Goal: Information Seeking & Learning: Find specific page/section

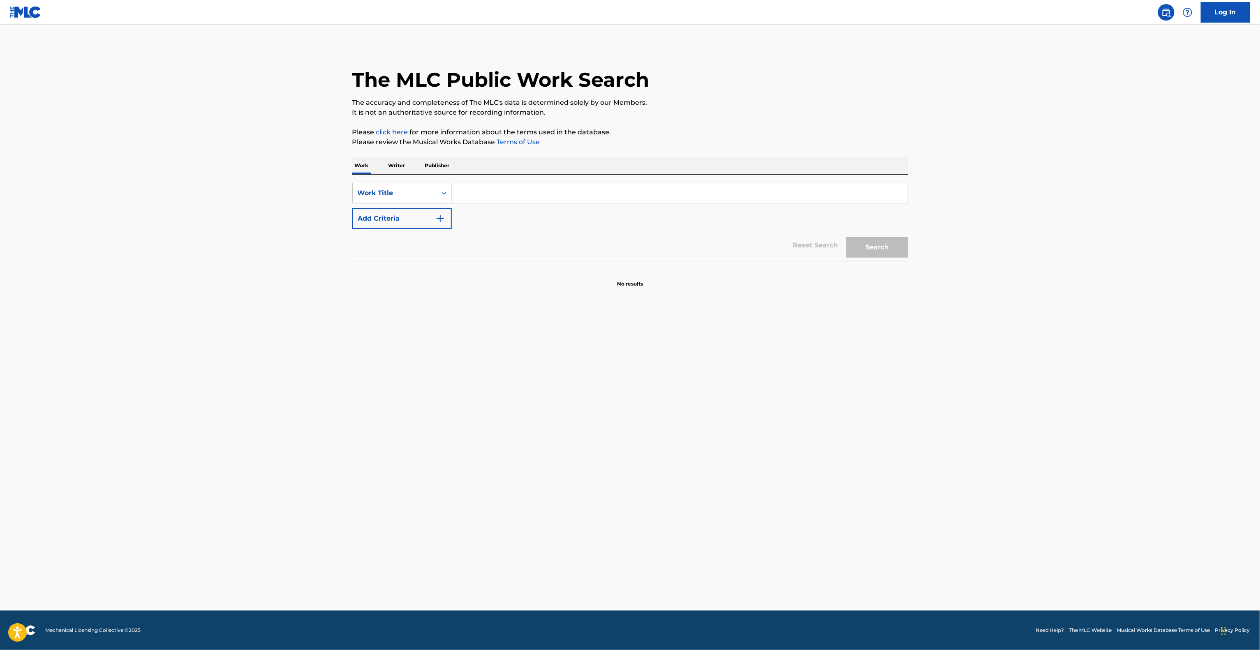
click at [1035, 421] on main "The MLC Public Work Search The accuracy and completeness of The MLC's data is d…" at bounding box center [630, 318] width 1260 height 586
click at [1031, 424] on main "The MLC Public Work Search The accuracy and completeness of The MLC's data is d…" at bounding box center [630, 318] width 1260 height 586
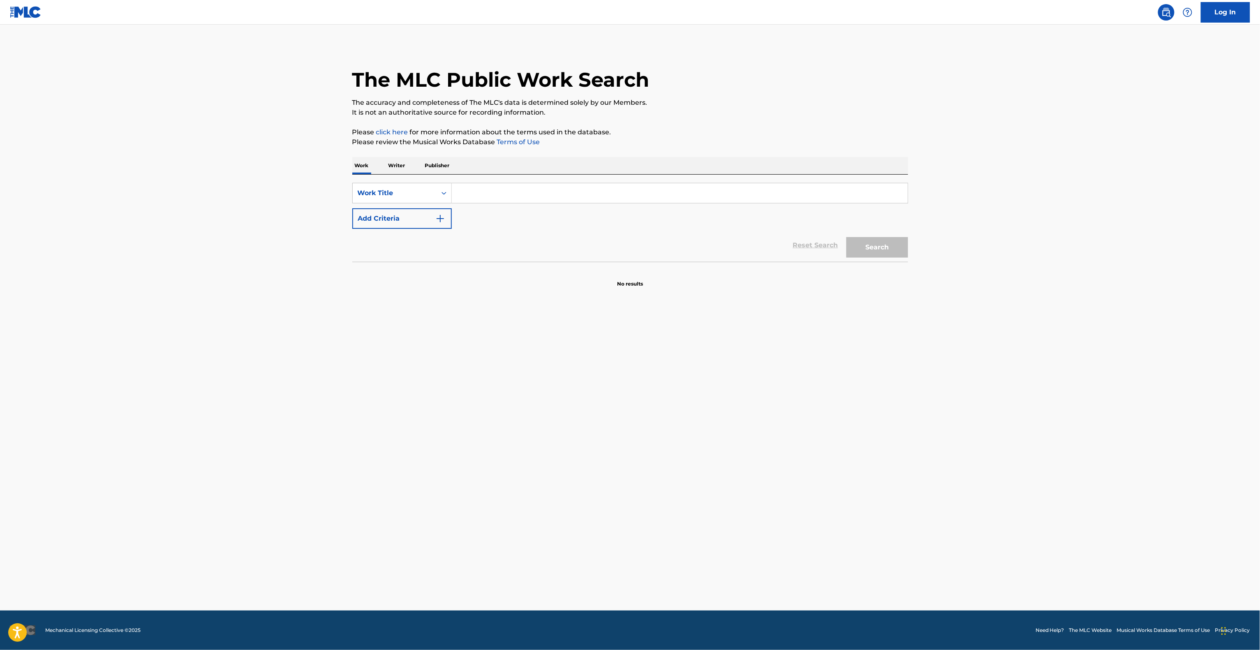
click at [1030, 425] on main "The MLC Public Work Search The accuracy and completeness of The MLC's data is d…" at bounding box center [630, 318] width 1260 height 586
click at [1028, 427] on main "The MLC Public Work Search The accuracy and completeness of The MLC's data is d…" at bounding box center [630, 318] width 1260 height 586
click at [1026, 427] on main "The MLC Public Work Search The accuracy and completeness of The MLC's data is d…" at bounding box center [630, 318] width 1260 height 586
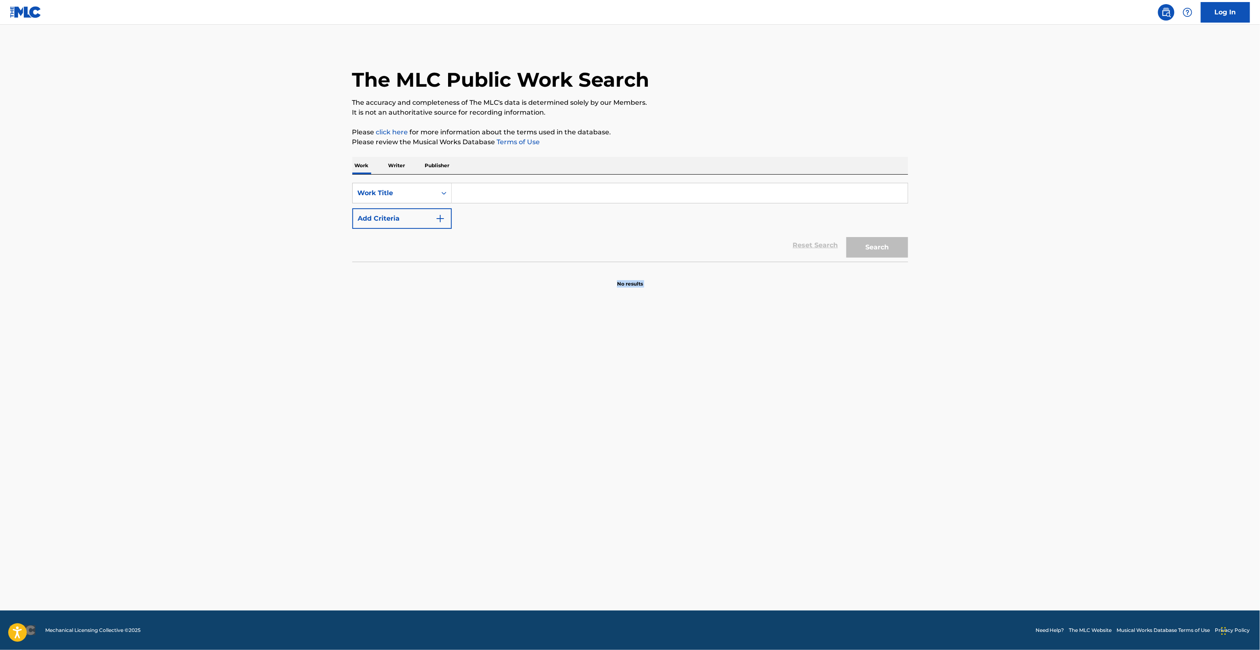
click at [1023, 429] on main "The MLC Public Work Search The accuracy and completeness of The MLC's data is d…" at bounding box center [630, 318] width 1260 height 586
click at [1021, 430] on main "The MLC Public Work Search The accuracy and completeness of The MLC's data is d…" at bounding box center [630, 318] width 1260 height 586
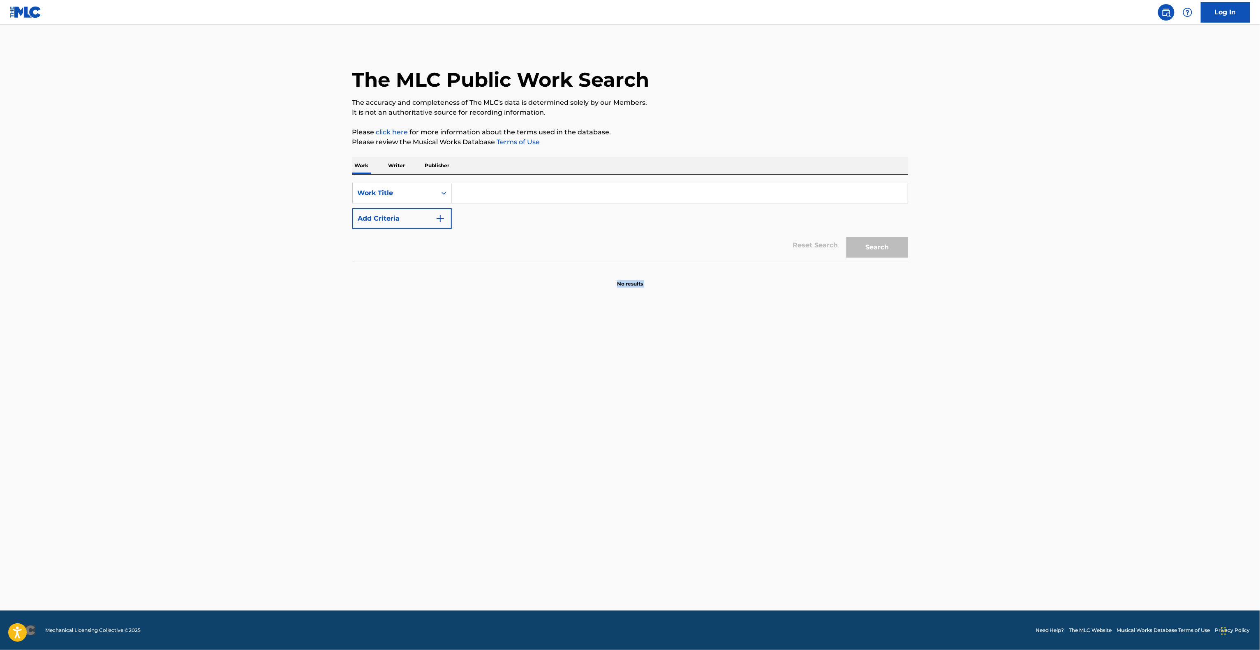
click at [1021, 430] on main "The MLC Public Work Search The accuracy and completeness of The MLC's data is d…" at bounding box center [630, 318] width 1260 height 586
click at [1021, 431] on main "The MLC Public Work Search The accuracy and completeness of The MLC's data is d…" at bounding box center [630, 318] width 1260 height 586
click at [1018, 433] on main "The MLC Public Work Search The accuracy and completeness of The MLC's data is d…" at bounding box center [630, 318] width 1260 height 586
click at [1015, 434] on main "The MLC Public Work Search The accuracy and completeness of The MLC's data is d…" at bounding box center [630, 318] width 1260 height 586
click at [1011, 436] on main "The MLC Public Work Search The accuracy and completeness of The MLC's data is d…" at bounding box center [630, 318] width 1260 height 586
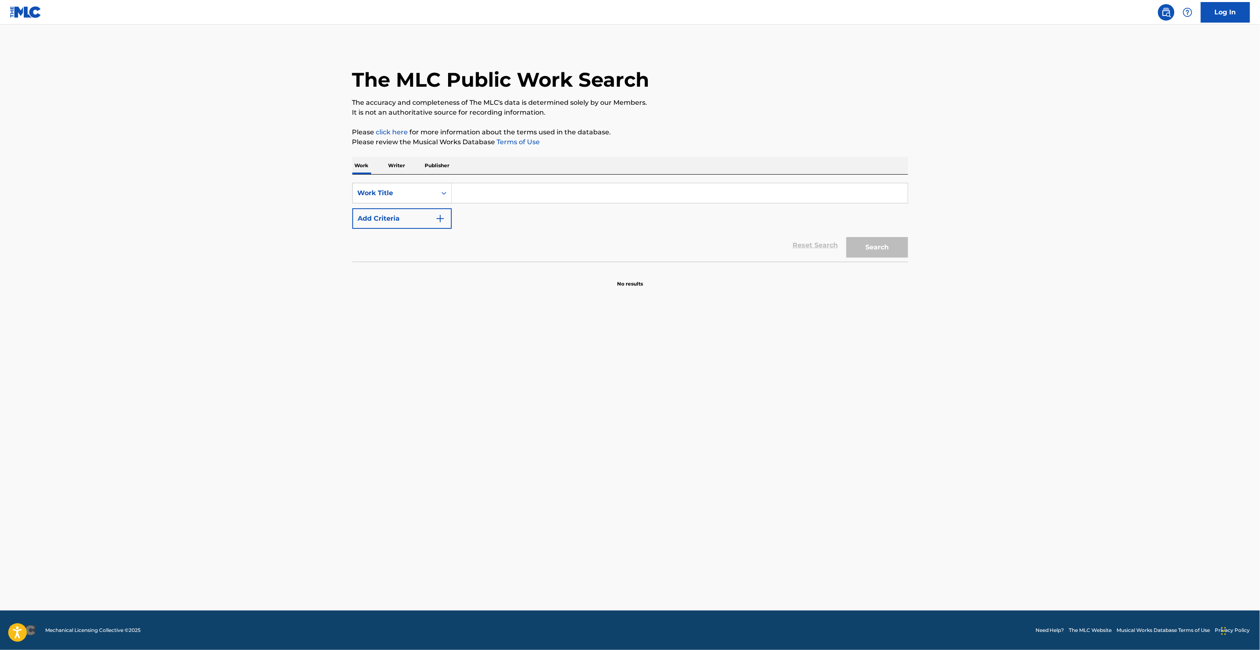
click at [1011, 436] on main "The MLC Public Work Search The accuracy and completeness of The MLC's data is d…" at bounding box center [630, 318] width 1260 height 586
click at [993, 440] on main "The MLC Public Work Search The accuracy and completeness of The MLC's data is d…" at bounding box center [630, 318] width 1260 height 586
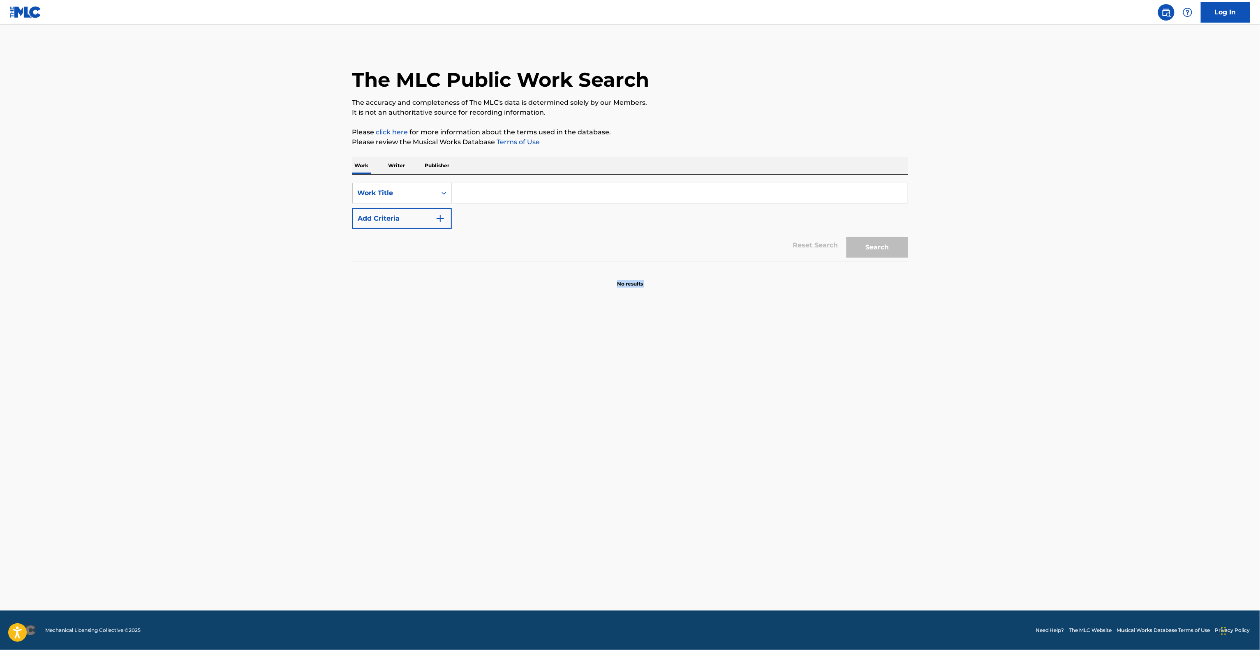
click at [993, 440] on main "The MLC Public Work Search The accuracy and completeness of The MLC's data is d…" at bounding box center [630, 318] width 1260 height 586
click at [992, 440] on main "The MLC Public Work Search The accuracy and completeness of The MLC's data is d…" at bounding box center [630, 318] width 1260 height 586
click at [989, 441] on main "The MLC Public Work Search The accuracy and completeness of The MLC's data is d…" at bounding box center [630, 318] width 1260 height 586
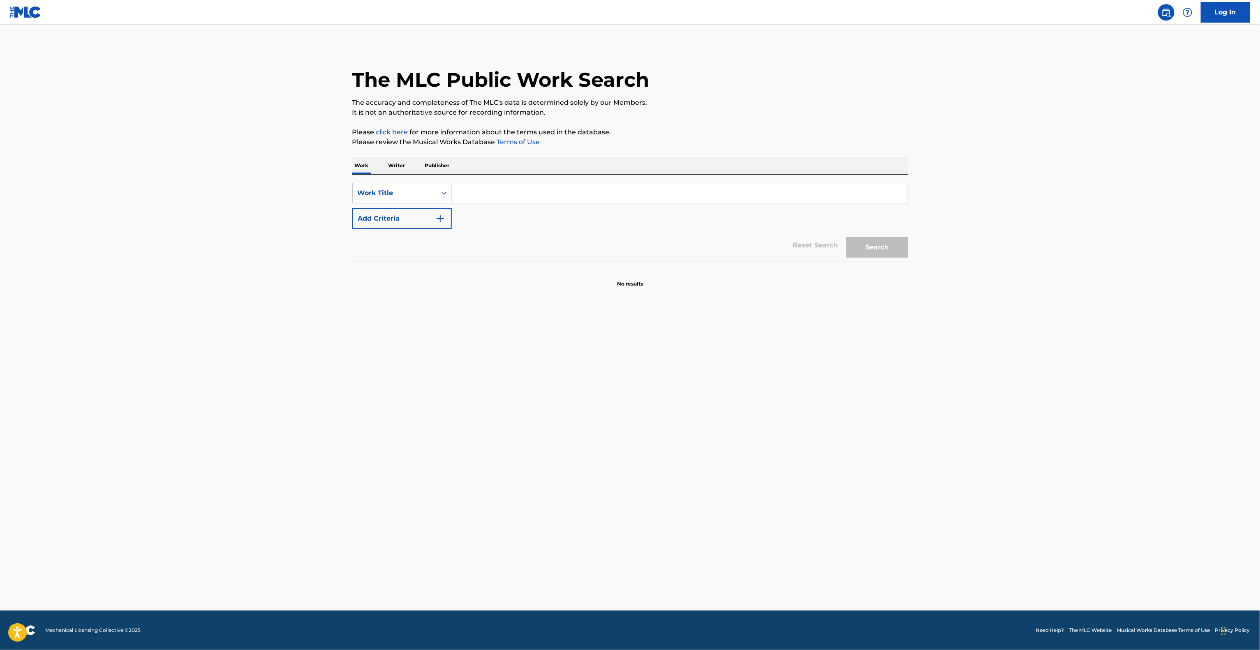
click at [985, 444] on main "The MLC Public Work Search The accuracy and completeness of The MLC's data is d…" at bounding box center [630, 318] width 1260 height 586
click at [984, 444] on main "The MLC Public Work Search The accuracy and completeness of The MLC's data is d…" at bounding box center [630, 318] width 1260 height 586
click at [983, 444] on main "The MLC Public Work Search The accuracy and completeness of The MLC's data is d…" at bounding box center [630, 318] width 1260 height 586
click at [982, 444] on main "The MLC Public Work Search The accuracy and completeness of The MLC's data is d…" at bounding box center [630, 318] width 1260 height 586
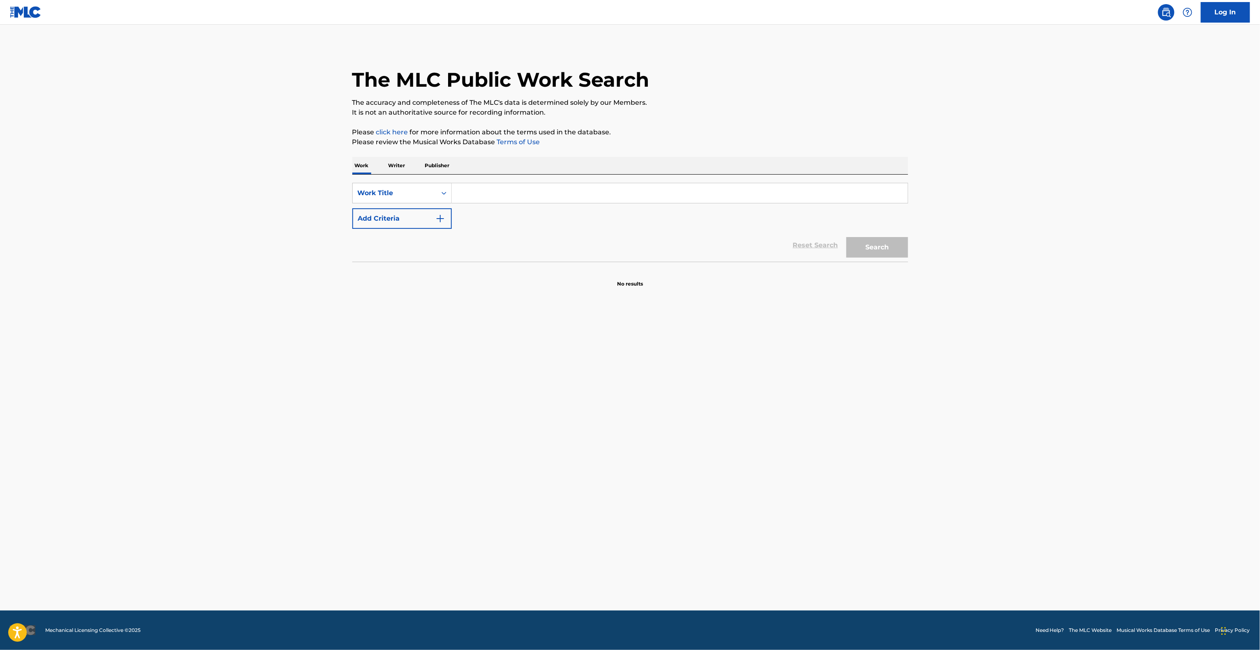
click at [982, 444] on main "The MLC Public Work Search The accuracy and completeness of The MLC's data is d…" at bounding box center [630, 318] width 1260 height 586
click at [952, 453] on main "The MLC Public Work Search The accuracy and completeness of The MLC's data is d…" at bounding box center [630, 318] width 1260 height 586
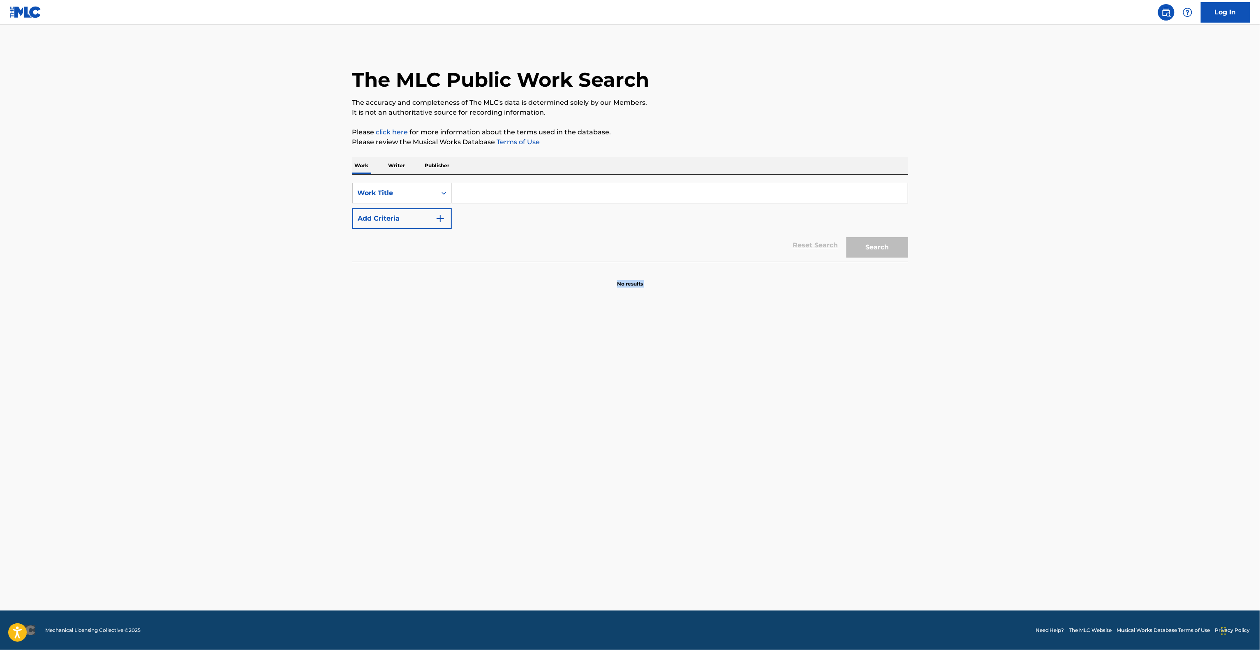
click at [952, 453] on main "The MLC Public Work Search The accuracy and completeness of The MLC's data is d…" at bounding box center [630, 318] width 1260 height 586
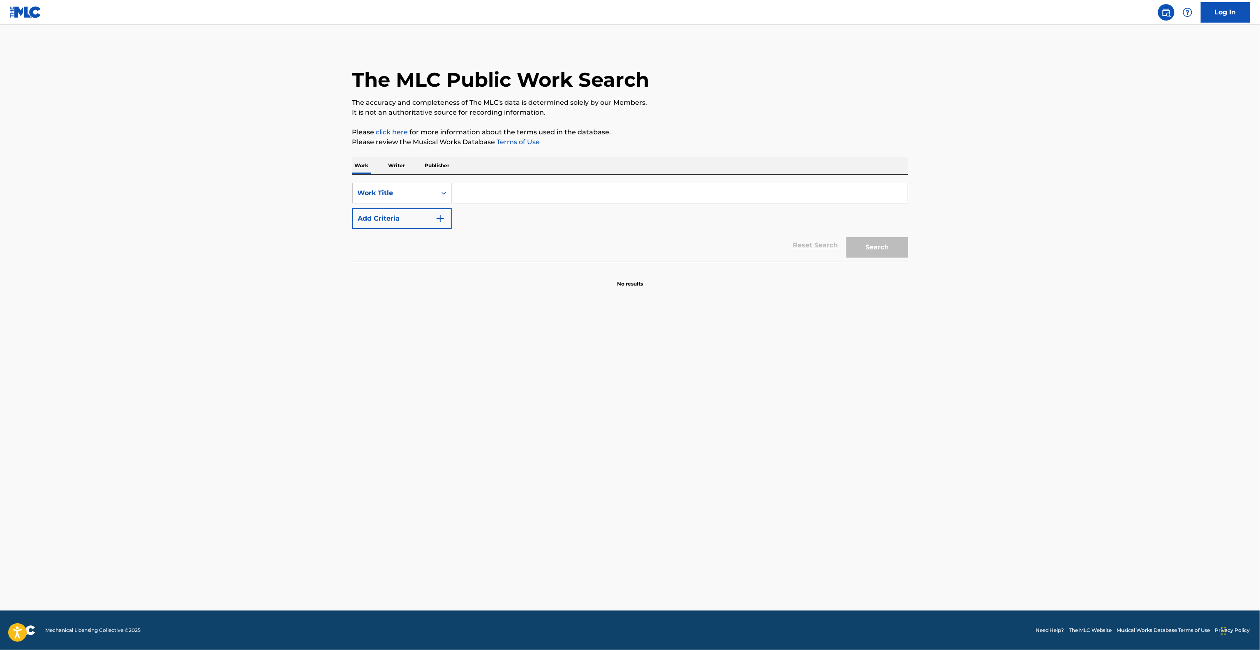
click at [952, 453] on main "The MLC Public Work Search The accuracy and completeness of The MLC's data is d…" at bounding box center [630, 318] width 1260 height 586
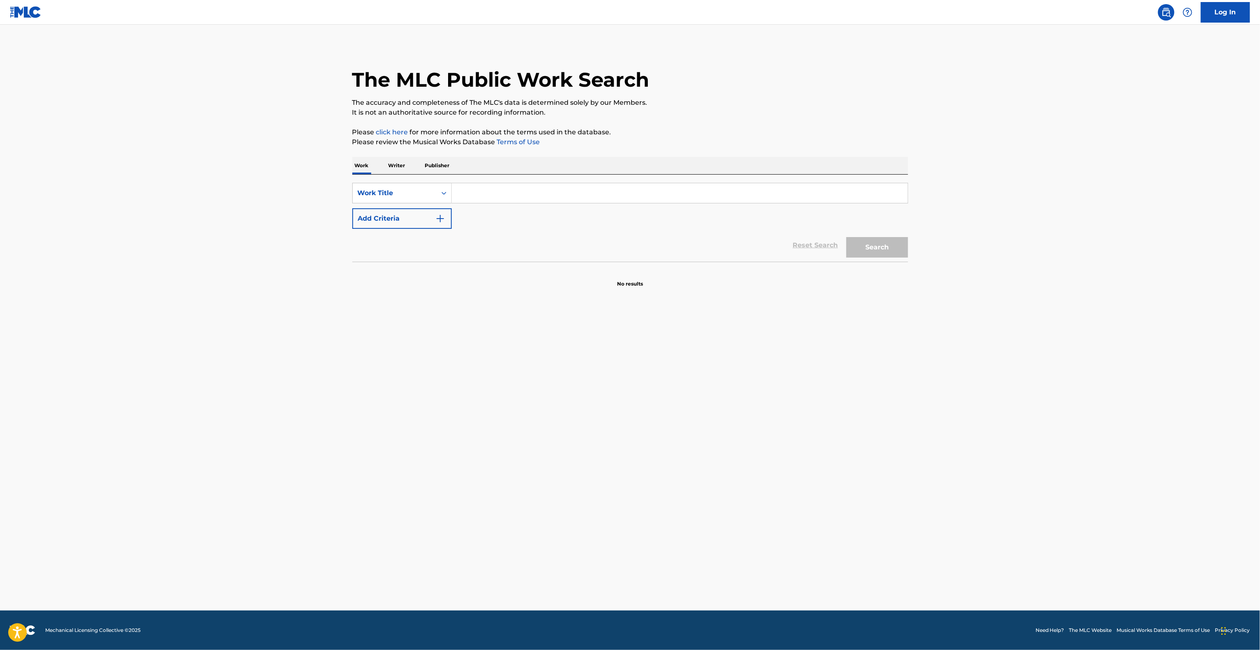
click at [950, 455] on main "The MLC Public Work Search The accuracy and completeness of The MLC's data is d…" at bounding box center [630, 318] width 1260 height 586
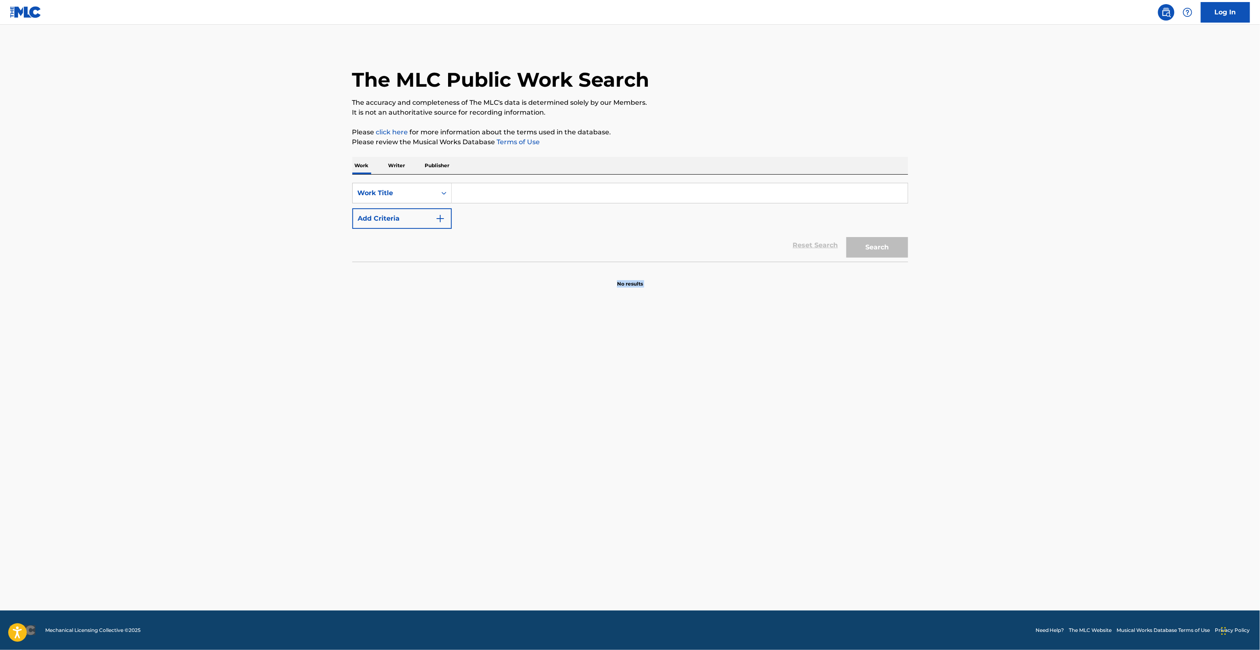
click at [950, 455] on main "The MLC Public Work Search The accuracy and completeness of The MLC's data is d…" at bounding box center [630, 318] width 1260 height 586
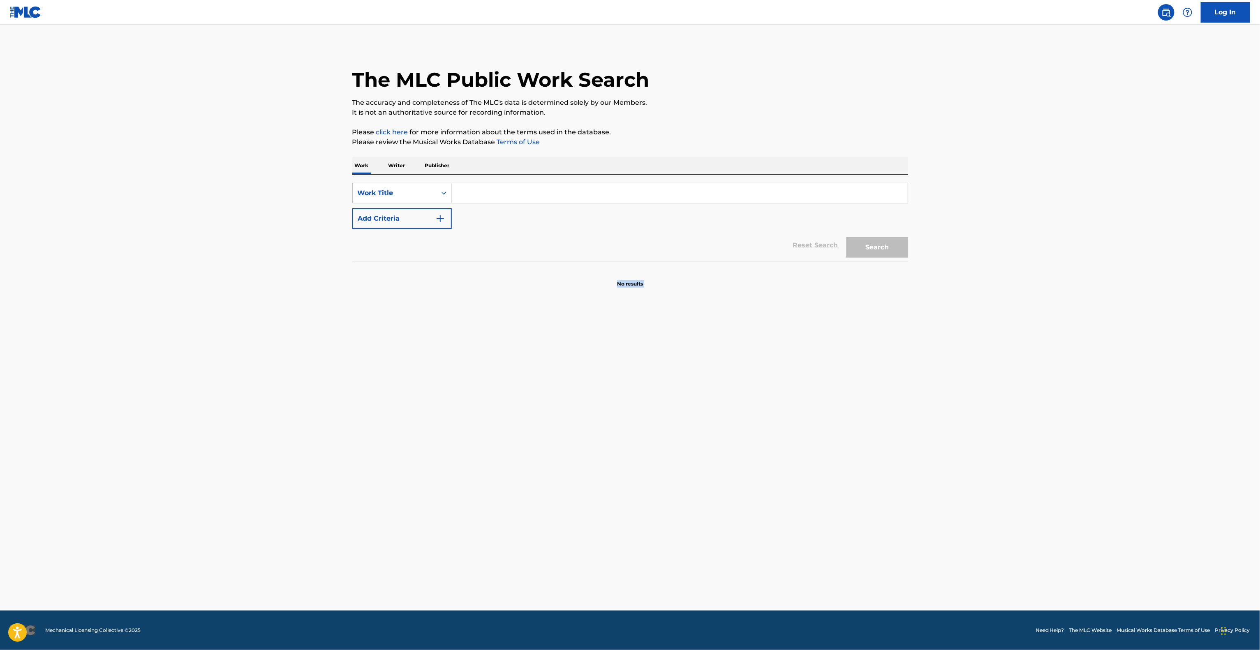
click at [950, 455] on main "The MLC Public Work Search The accuracy and completeness of The MLC's data is d…" at bounding box center [630, 318] width 1260 height 586
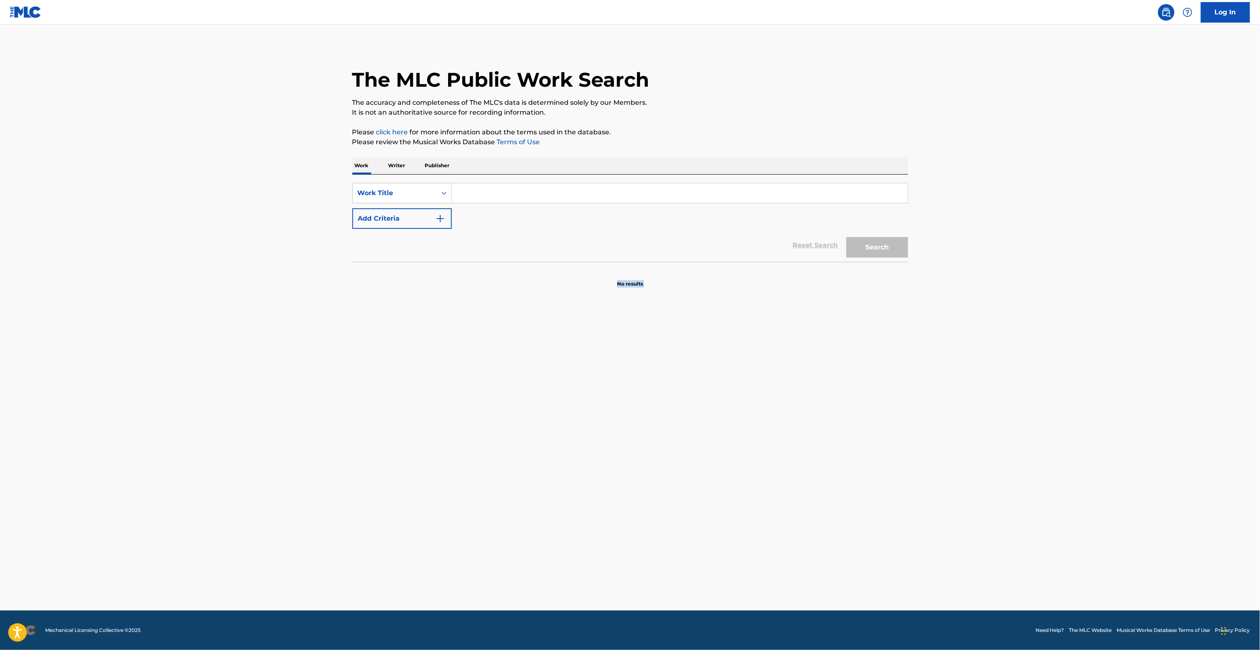
click at [950, 455] on main "The MLC Public Work Search The accuracy and completeness of The MLC's data is d…" at bounding box center [630, 318] width 1260 height 586
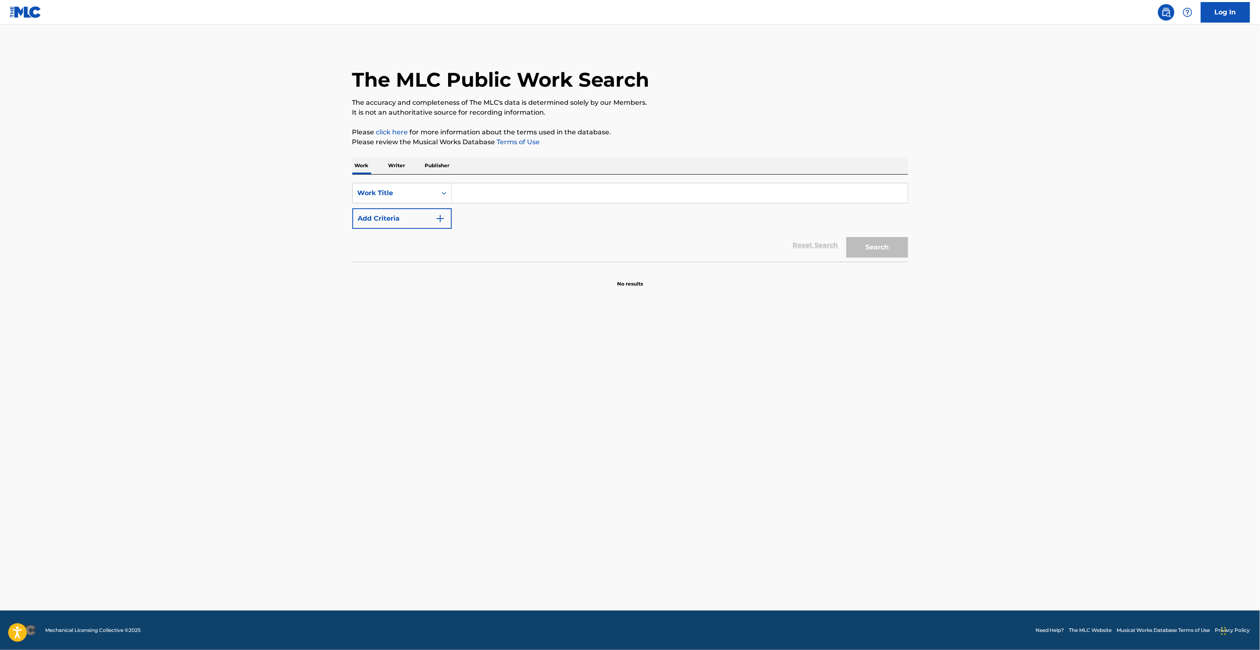
click at [950, 455] on main "The MLC Public Work Search The accuracy and completeness of The MLC's data is d…" at bounding box center [630, 318] width 1260 height 586
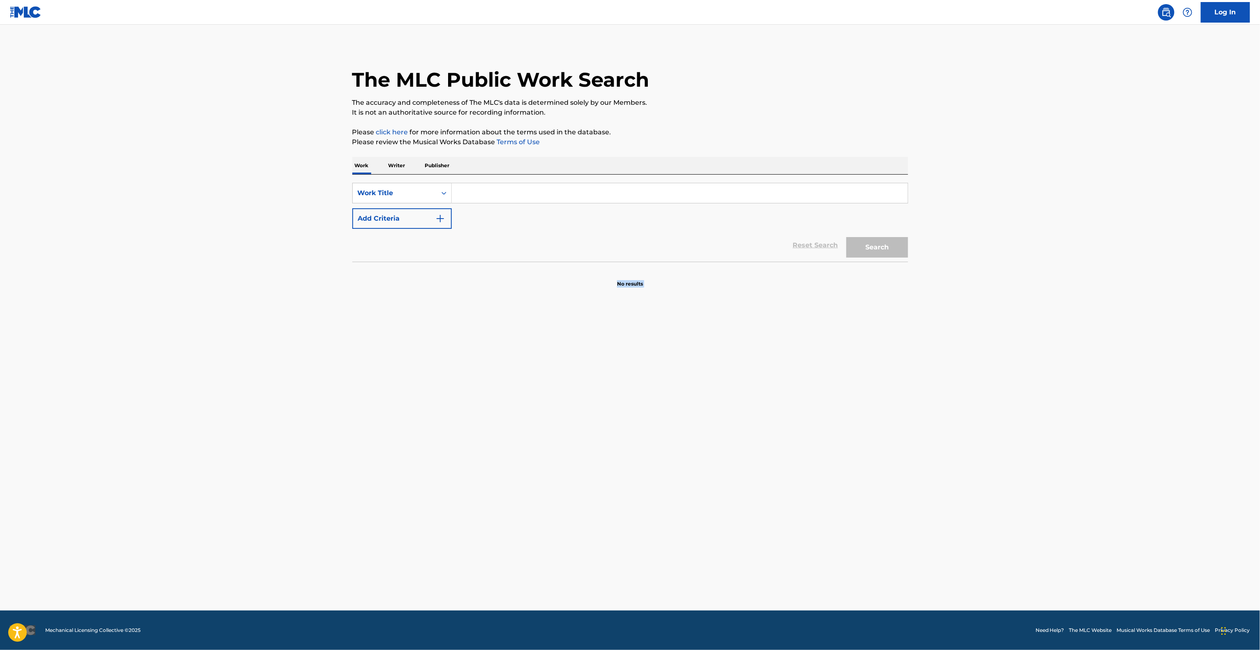
click at [950, 455] on main "The MLC Public Work Search The accuracy and completeness of The MLC's data is d…" at bounding box center [630, 318] width 1260 height 586
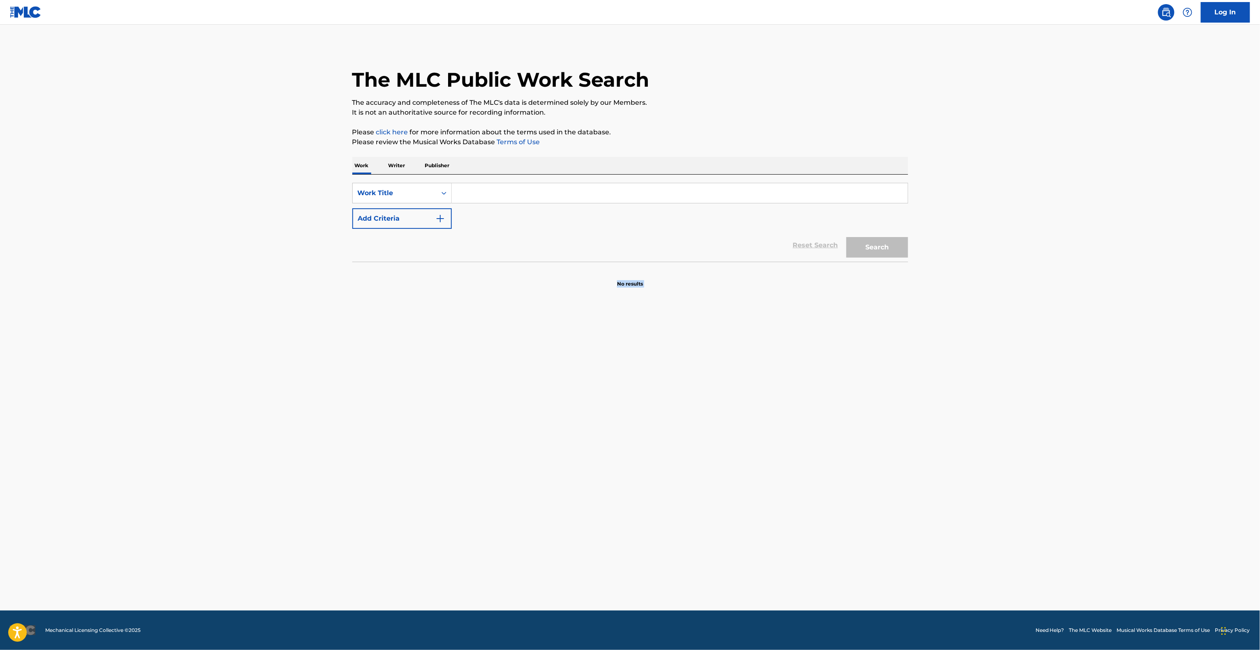
click at [950, 455] on main "The MLC Public Work Search The accuracy and completeness of The MLC's data is d…" at bounding box center [630, 318] width 1260 height 586
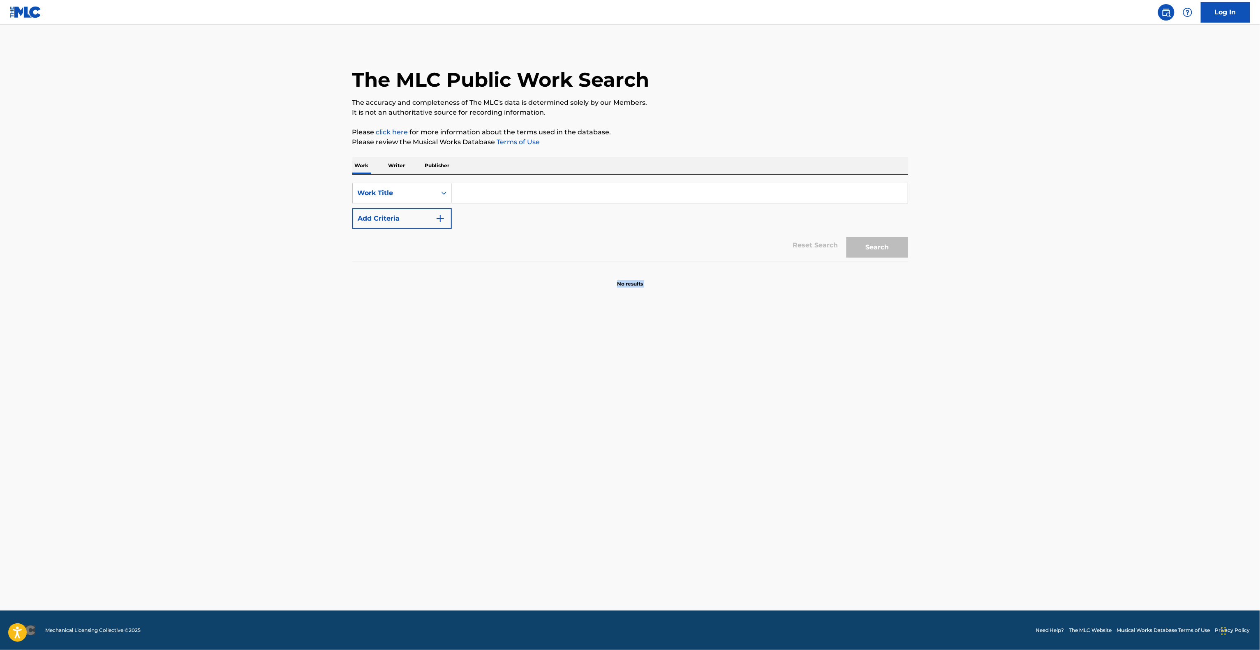
click at [950, 455] on main "The MLC Public Work Search The accuracy and completeness of The MLC's data is d…" at bounding box center [630, 318] width 1260 height 586
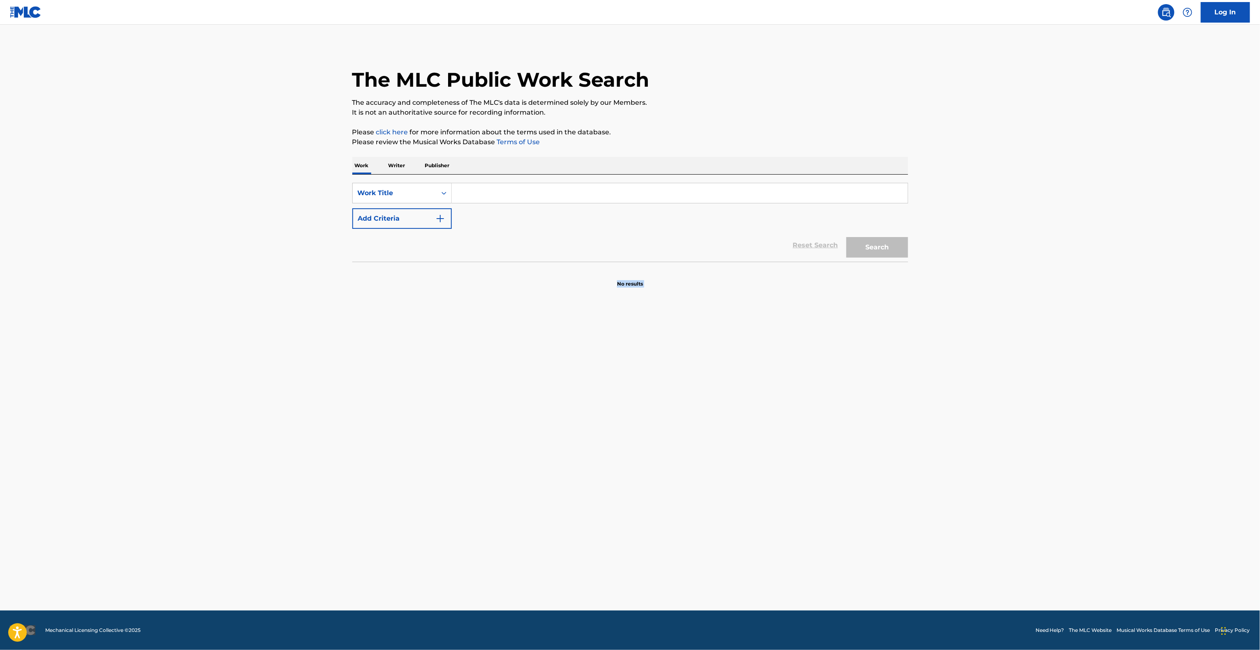
click at [950, 455] on main "The MLC Public Work Search The accuracy and completeness of The MLC's data is d…" at bounding box center [630, 318] width 1260 height 586
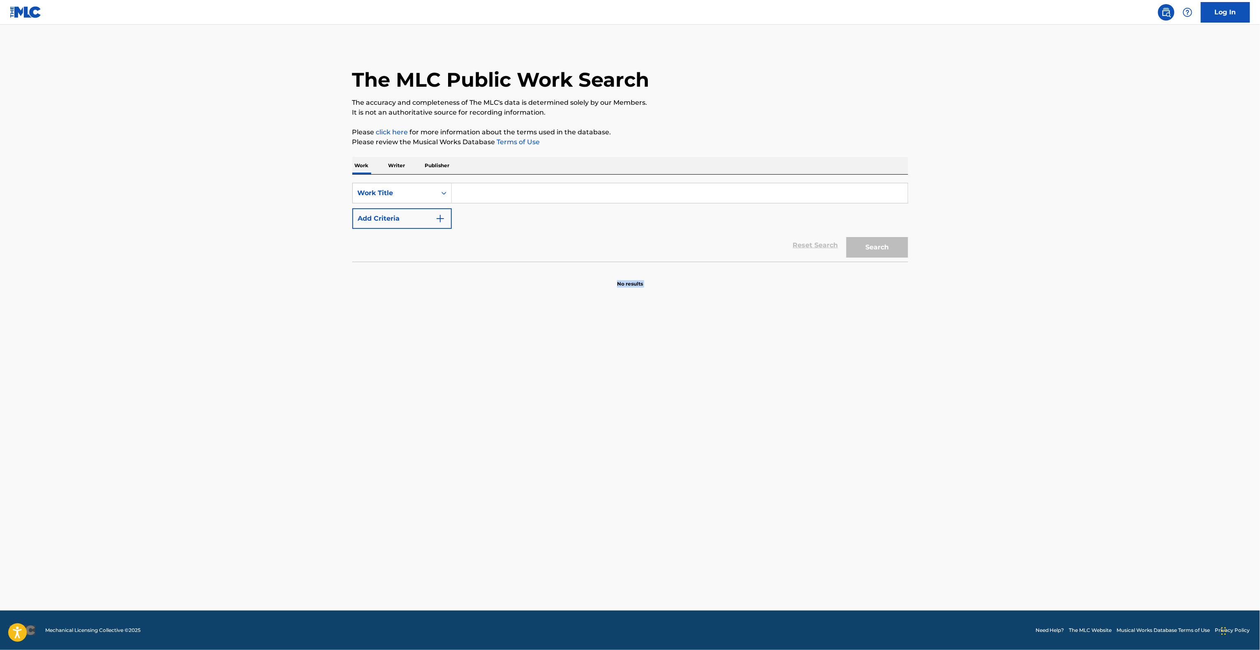
click at [950, 455] on main "The MLC Public Work Search The accuracy and completeness of The MLC's data is d…" at bounding box center [630, 318] width 1260 height 586
click at [943, 461] on main "The MLC Public Work Search The accuracy and completeness of The MLC's data is d…" at bounding box center [630, 318] width 1260 height 586
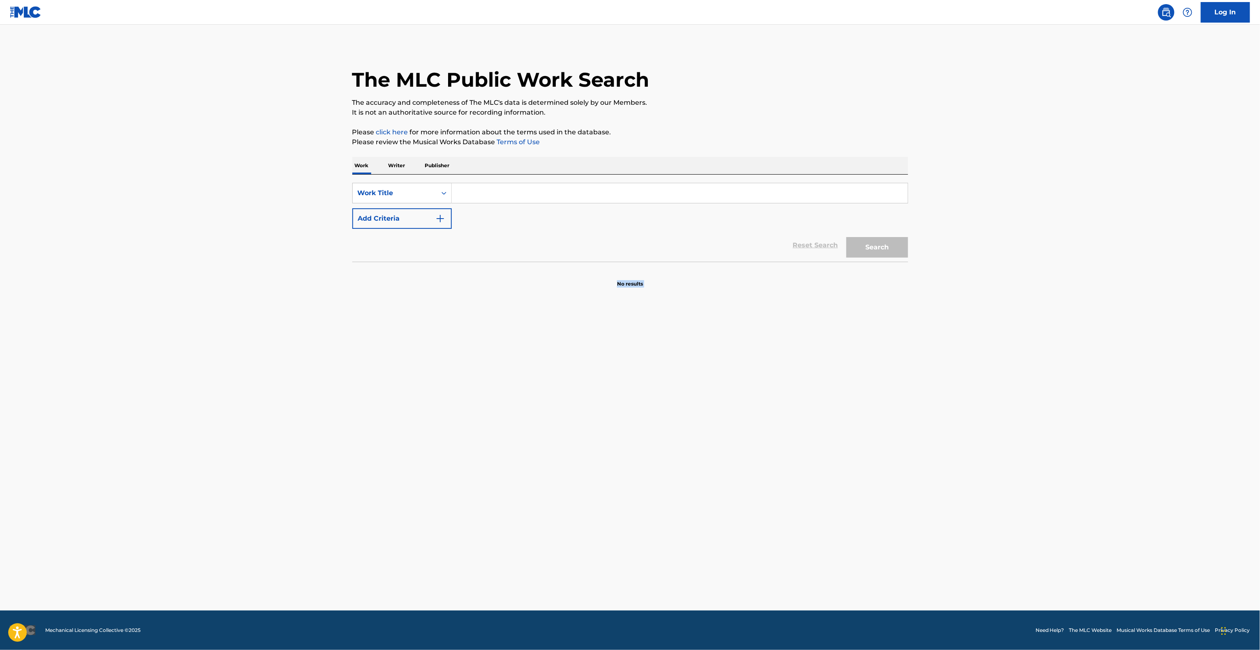
click at [943, 461] on main "The MLC Public Work Search The accuracy and completeness of The MLC's data is d…" at bounding box center [630, 318] width 1260 height 586
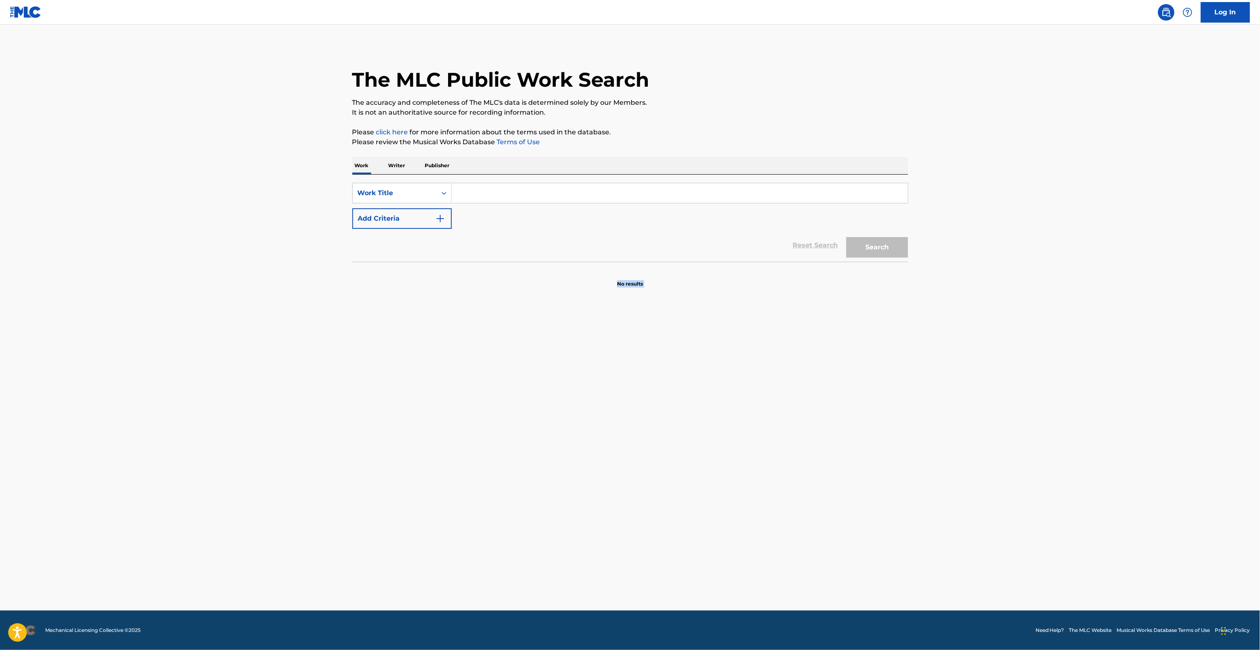
click at [943, 461] on main "The MLC Public Work Search The accuracy and completeness of The MLC's data is d…" at bounding box center [630, 318] width 1260 height 586
click at [942, 462] on main "The MLC Public Work Search The accuracy and completeness of The MLC's data is d…" at bounding box center [630, 318] width 1260 height 586
click at [934, 469] on main "The MLC Public Work Search The accuracy and completeness of The MLC's data is d…" at bounding box center [630, 318] width 1260 height 586
click at [933, 469] on main "The MLC Public Work Search The accuracy and completeness of The MLC's data is d…" at bounding box center [630, 318] width 1260 height 586
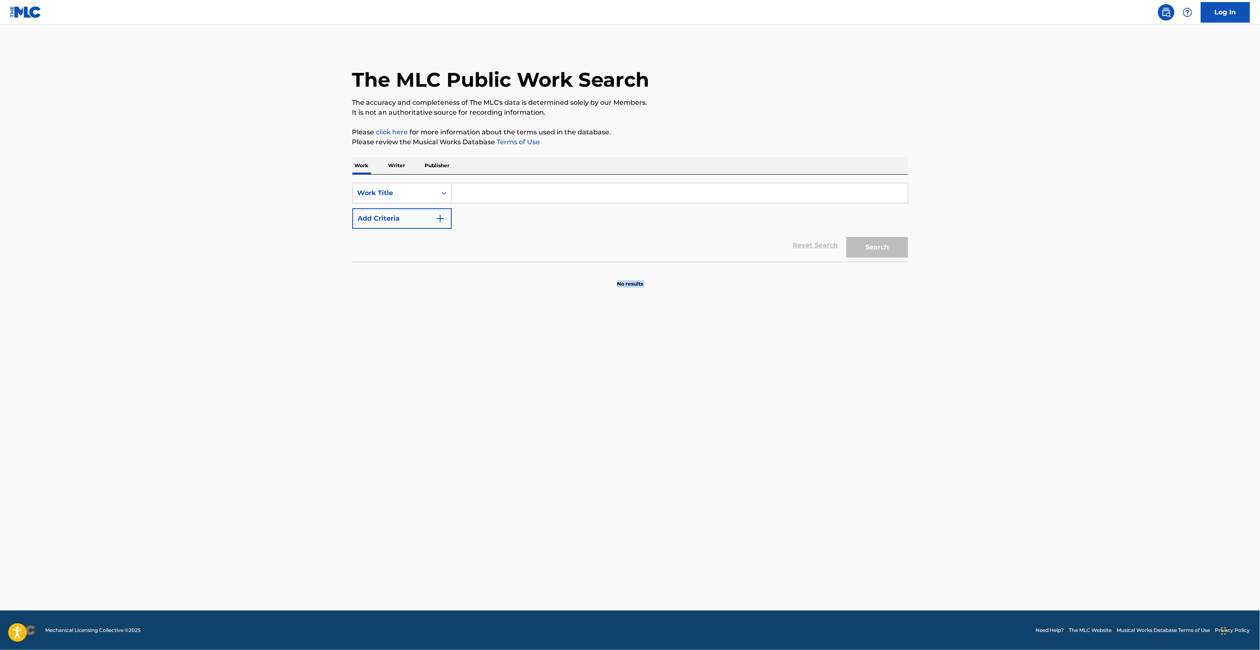
click at [931, 471] on main "The MLC Public Work Search The accuracy and completeness of The MLC's data is d…" at bounding box center [630, 318] width 1260 height 586
click at [931, 472] on main "The MLC Public Work Search The accuracy and completeness of The MLC's data is d…" at bounding box center [630, 318] width 1260 height 586
click at [930, 473] on main "The MLC Public Work Search The accuracy and completeness of The MLC's data is d…" at bounding box center [630, 318] width 1260 height 586
drag, startPoint x: 929, startPoint y: 473, endPoint x: 927, endPoint y: 489, distance: 16.6
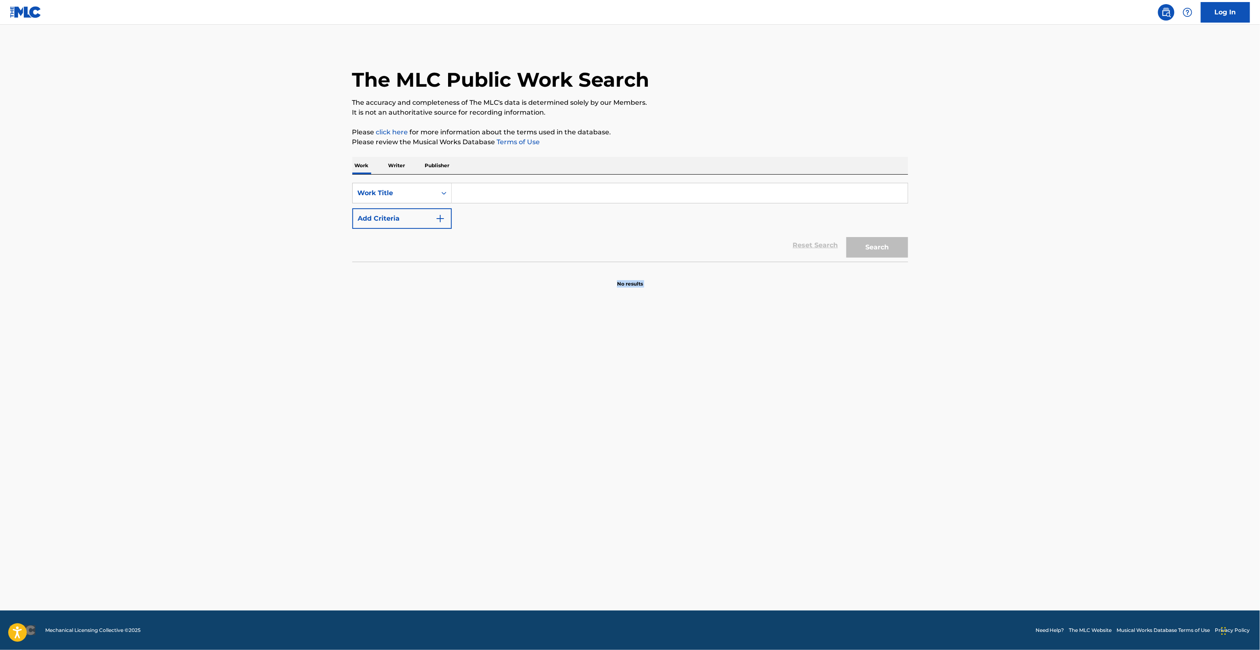
click at [929, 475] on main "The MLC Public Work Search The accuracy and completeness of The MLC's data is d…" at bounding box center [630, 318] width 1260 height 586
click at [927, 492] on main "The MLC Public Work Search The accuracy and completeness of The MLC's data is d…" at bounding box center [630, 318] width 1260 height 586
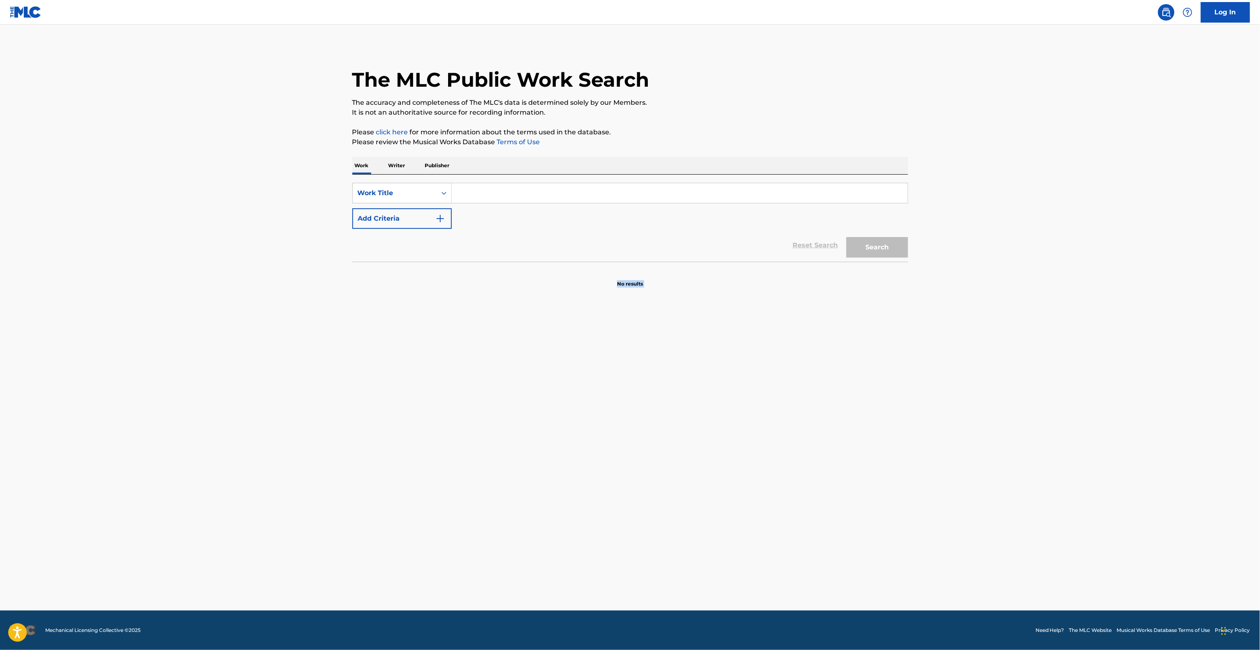
click at [927, 492] on main "The MLC Public Work Search The accuracy and completeness of The MLC's data is d…" at bounding box center [630, 318] width 1260 height 586
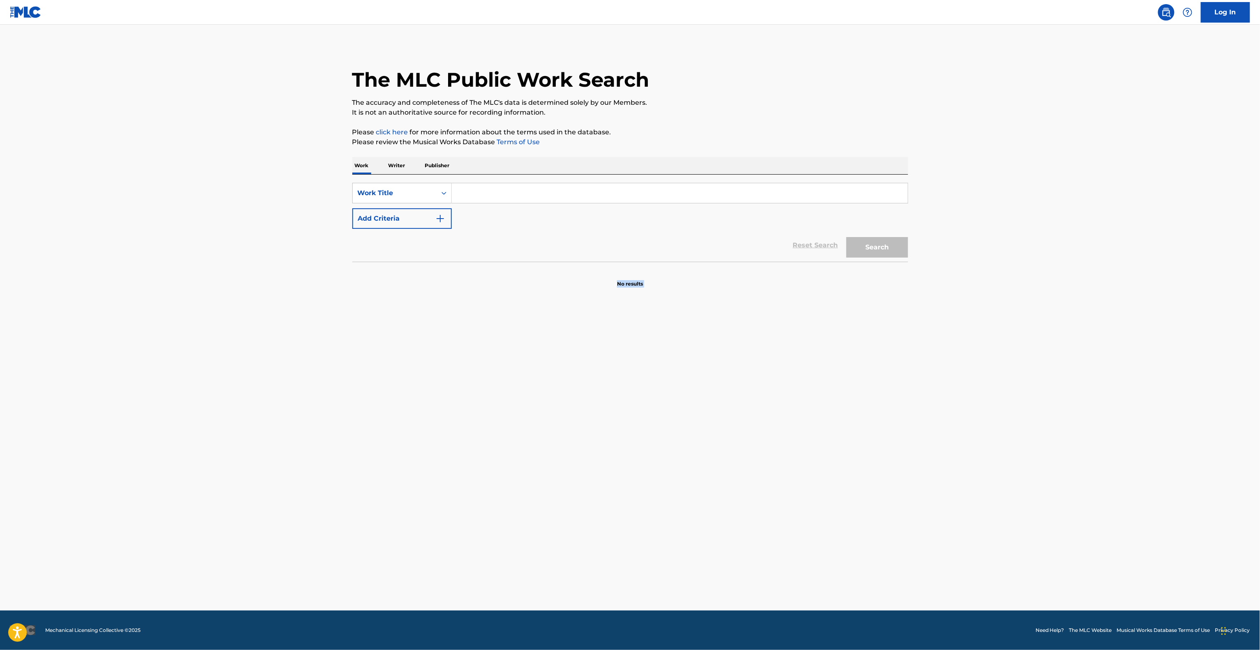
click at [927, 502] on main "The MLC Public Work Search The accuracy and completeness of The MLC's data is d…" at bounding box center [630, 318] width 1260 height 586
click at [926, 506] on main "The MLC Public Work Search The accuracy and completeness of The MLC's data is d…" at bounding box center [630, 318] width 1260 height 586
click at [925, 507] on main "The MLC Public Work Search The accuracy and completeness of The MLC's data is d…" at bounding box center [630, 318] width 1260 height 586
click at [925, 508] on main "The MLC Public Work Search The accuracy and completeness of The MLC's data is d…" at bounding box center [630, 318] width 1260 height 586
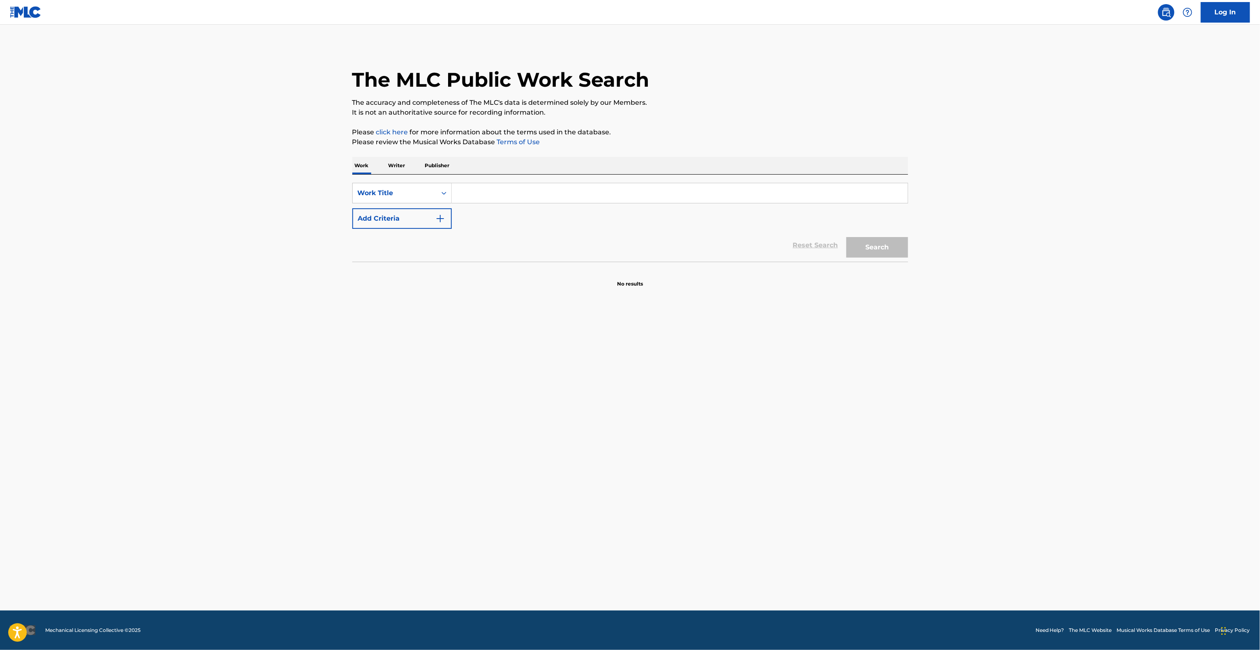
click at [925, 508] on main "The MLC Public Work Search The accuracy and completeness of The MLC's data is d…" at bounding box center [630, 318] width 1260 height 586
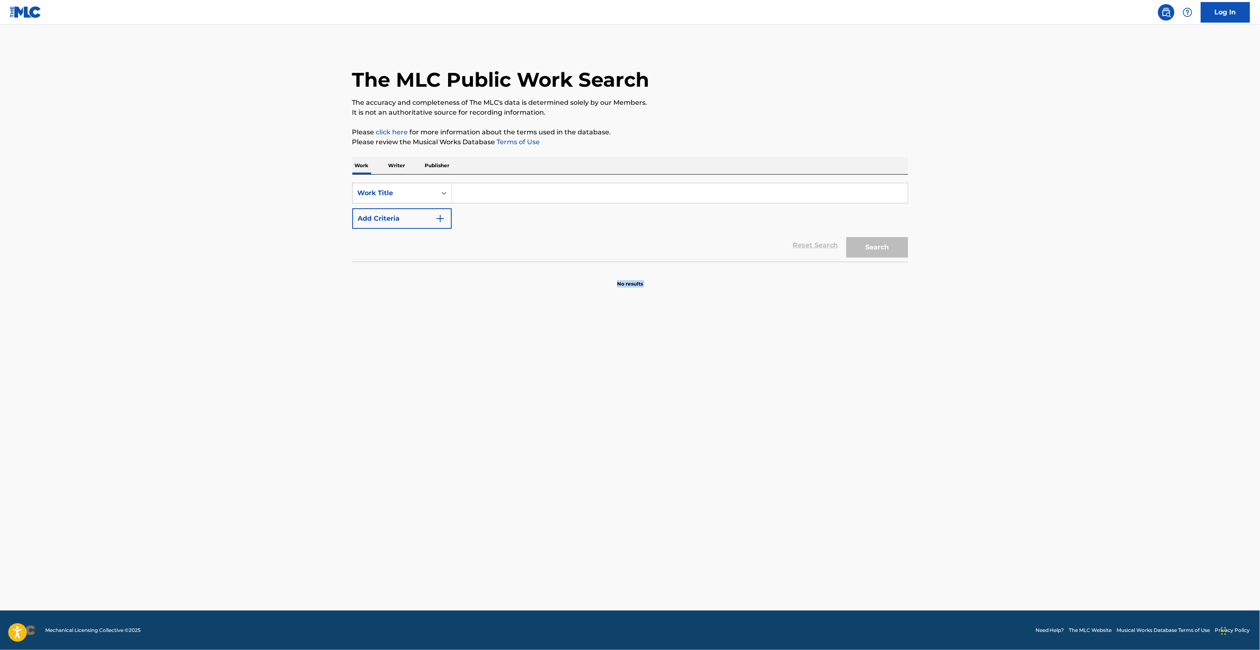
click at [925, 508] on main "The MLC Public Work Search The accuracy and completeness of The MLC's data is d…" at bounding box center [630, 318] width 1260 height 586
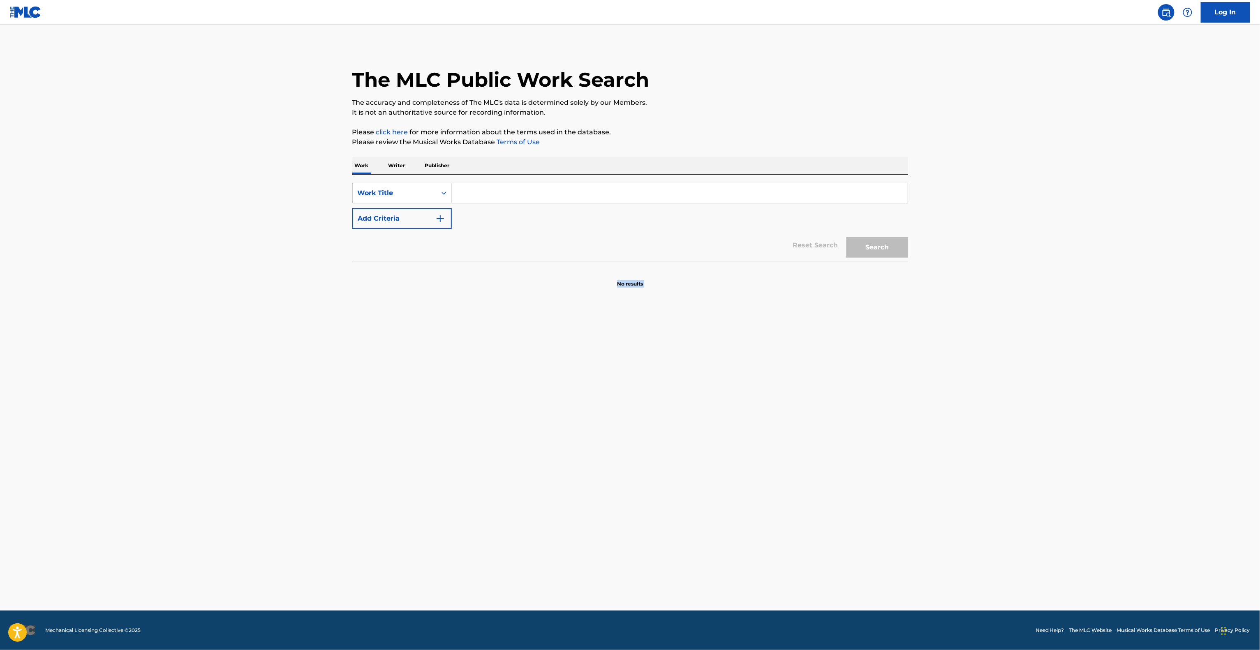
click at [925, 508] on main "The MLC Public Work Search The accuracy and completeness of The MLC's data is d…" at bounding box center [630, 318] width 1260 height 586
click at [934, 512] on main "The MLC Public Work Search The accuracy and completeness of The MLC's data is d…" at bounding box center [630, 318] width 1260 height 586
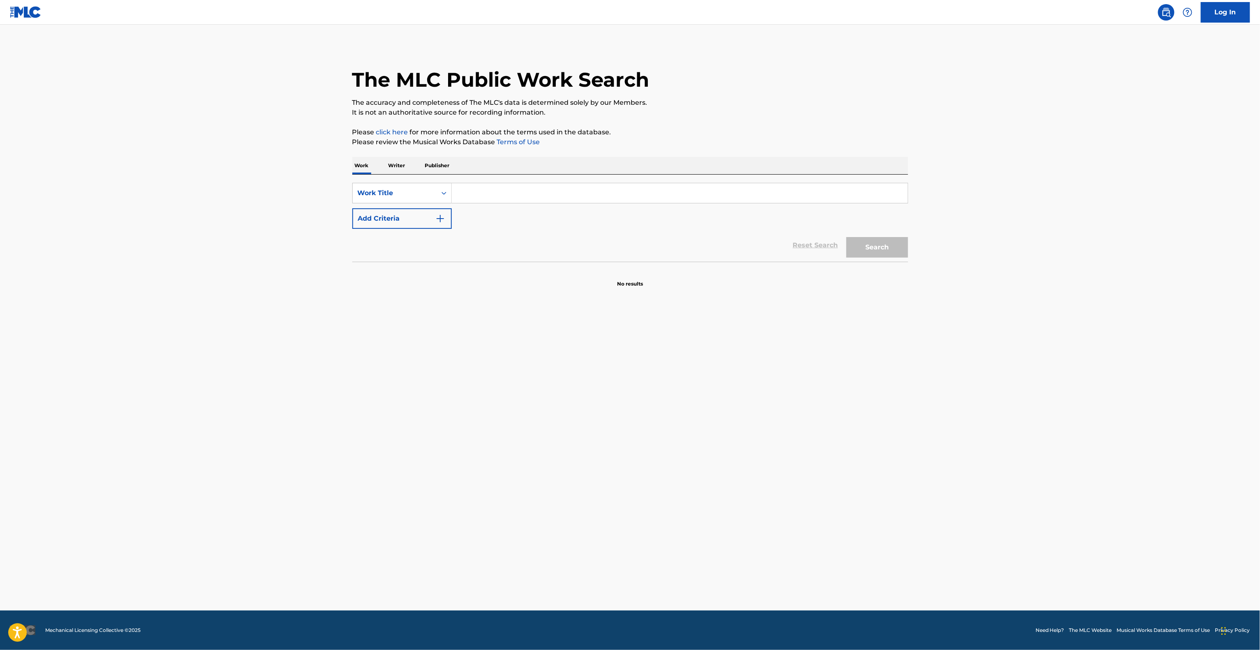
click at [934, 512] on main "The MLC Public Work Search The accuracy and completeness of The MLC's data is d…" at bounding box center [630, 318] width 1260 height 586
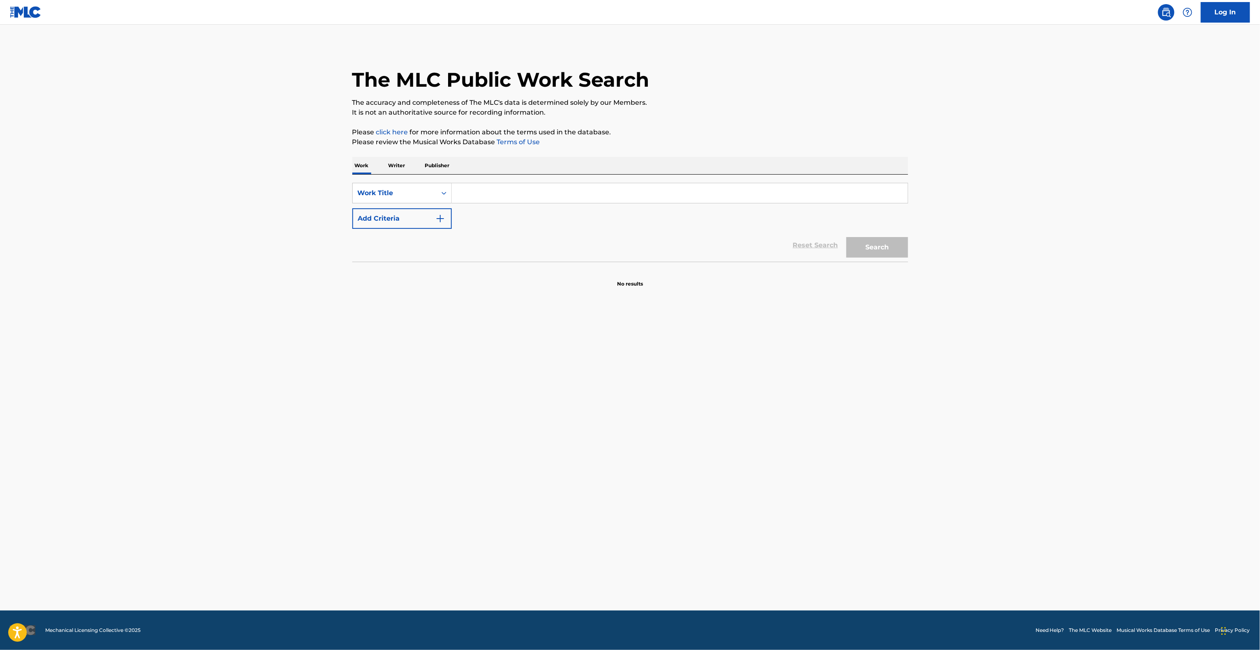
click at [934, 512] on main "The MLC Public Work Search The accuracy and completeness of The MLC's data is d…" at bounding box center [630, 318] width 1260 height 586
click at [935, 512] on main "The MLC Public Work Search The accuracy and completeness of The MLC's data is d…" at bounding box center [630, 318] width 1260 height 586
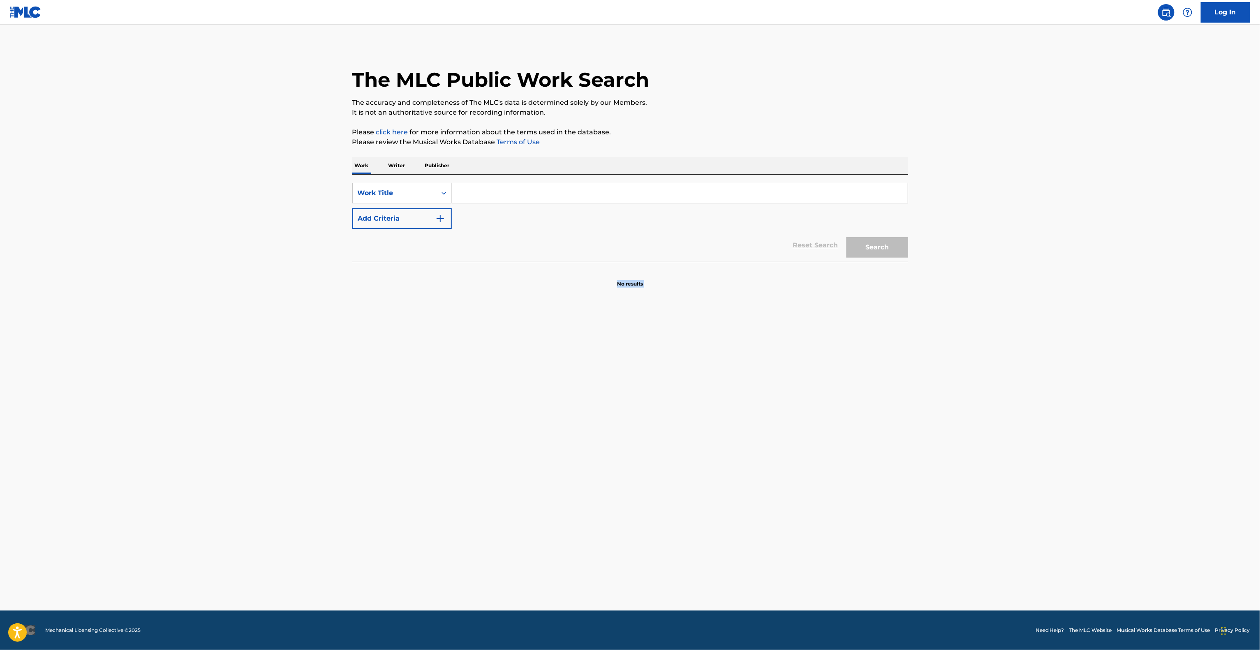
click at [935, 512] on main "The MLC Public Work Search The accuracy and completeness of The MLC's data is d…" at bounding box center [630, 318] width 1260 height 586
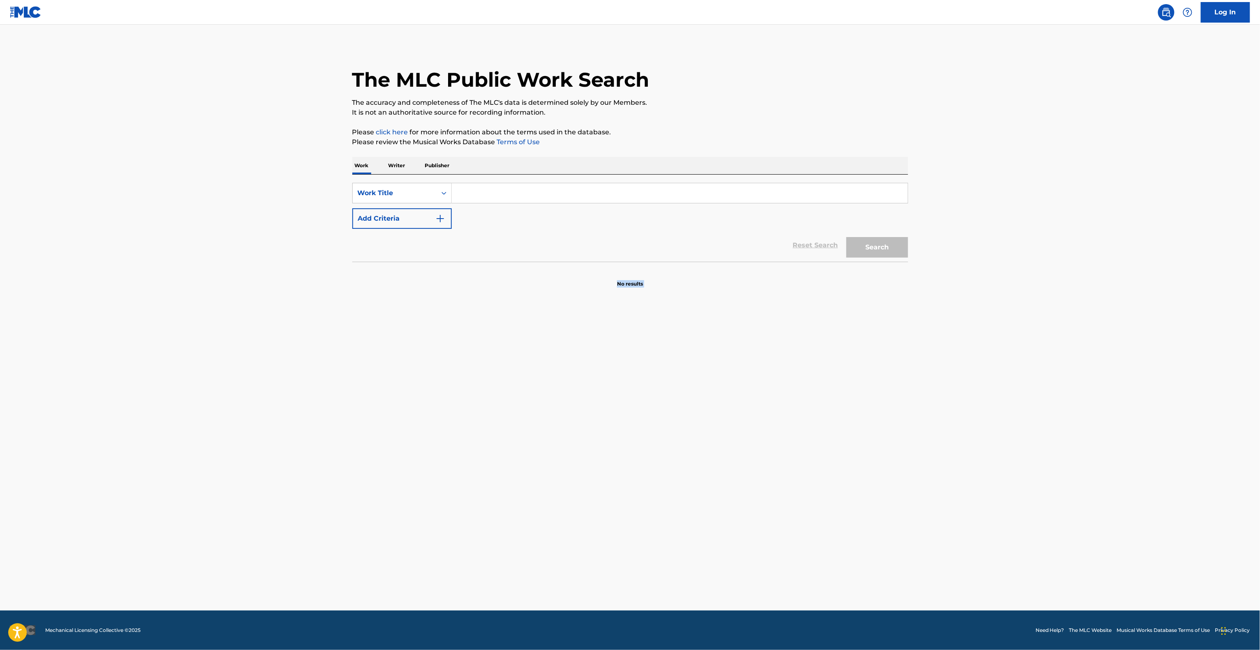
click at [935, 512] on main "The MLC Public Work Search The accuracy and completeness of The MLC's data is d…" at bounding box center [630, 318] width 1260 height 586
click at [935, 514] on main "The MLC Public Work Search The accuracy and completeness of The MLC's data is d…" at bounding box center [630, 318] width 1260 height 586
click at [934, 517] on main "The MLC Public Work Search The accuracy and completeness of The MLC's data is d…" at bounding box center [630, 318] width 1260 height 586
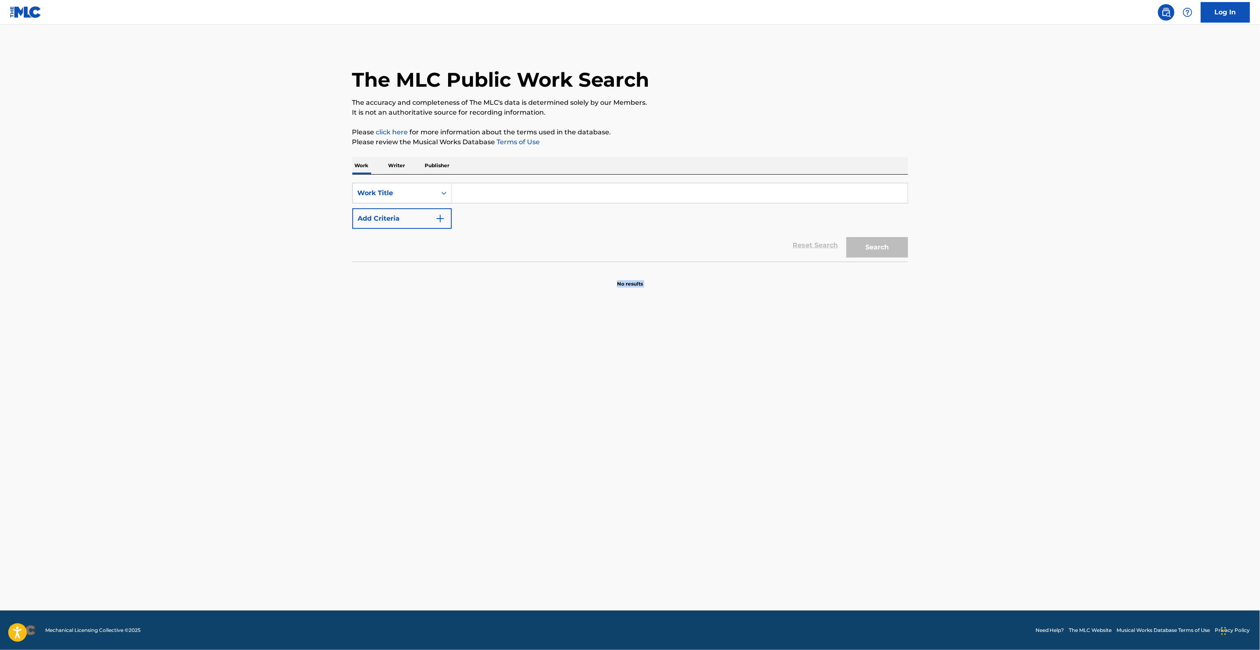
click at [934, 517] on main "The MLC Public Work Search The accuracy and completeness of The MLC's data is d…" at bounding box center [630, 318] width 1260 height 586
drag, startPoint x: 934, startPoint y: 517, endPoint x: 923, endPoint y: 537, distance: 22.6
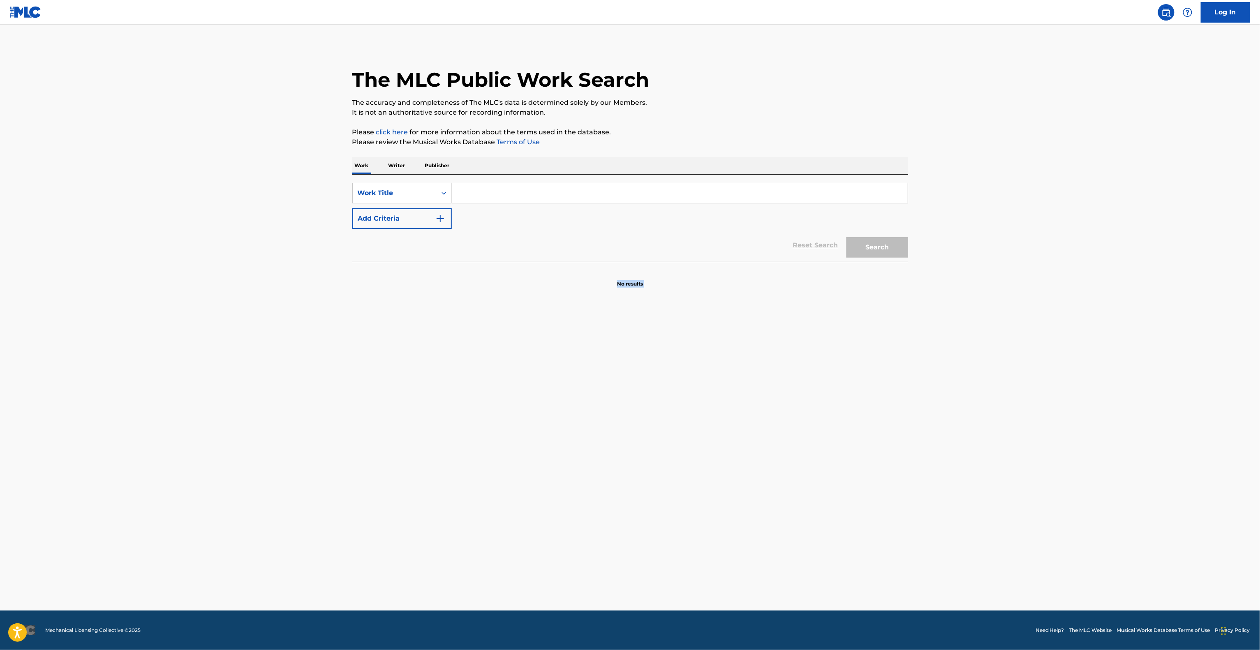
click at [930, 524] on main "The MLC Public Work Search The accuracy and completeness of The MLC's data is d…" at bounding box center [630, 318] width 1260 height 586
click at [964, 452] on main "The MLC Public Work Search The accuracy and completeness of The MLC's data is d…" at bounding box center [630, 318] width 1260 height 586
drag, startPoint x: 967, startPoint y: 447, endPoint x: 967, endPoint y: 442, distance: 4.5
click at [967, 444] on main "The MLC Public Work Search The accuracy and completeness of The MLC's data is d…" at bounding box center [630, 318] width 1260 height 586
drag, startPoint x: 971, startPoint y: 432, endPoint x: 974, endPoint y: 423, distance: 8.9
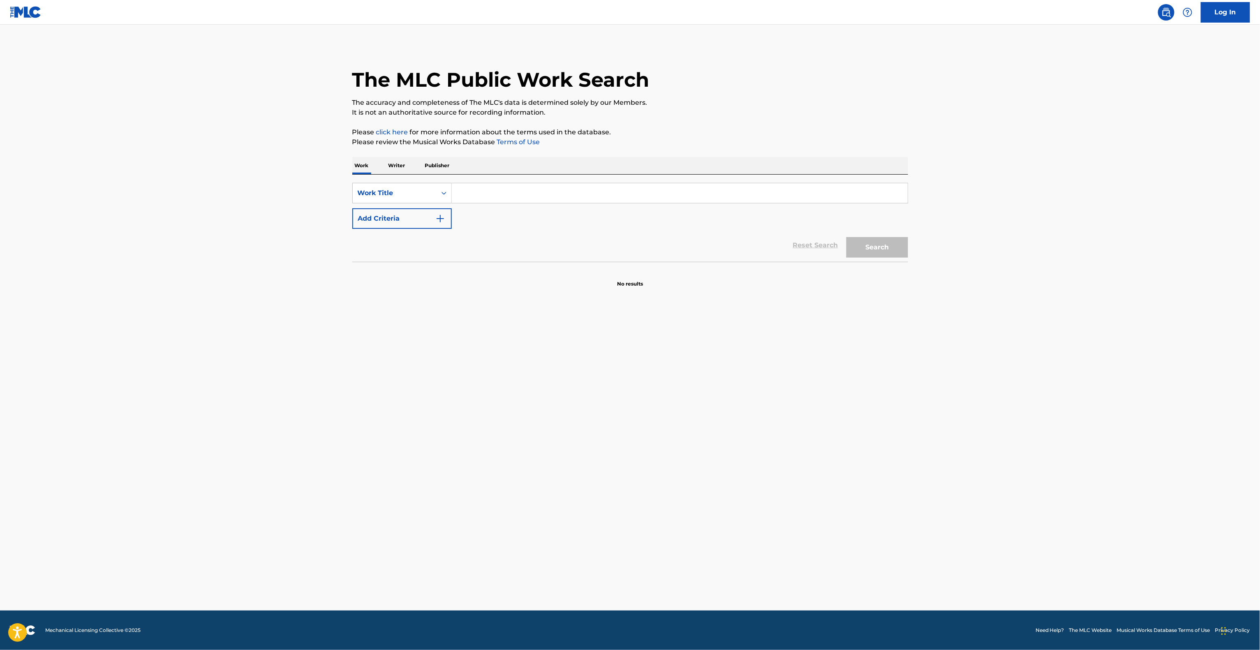
click at [974, 424] on main "The MLC Public Work Search The accuracy and completeness of The MLC's data is d…" at bounding box center [630, 318] width 1260 height 586
drag, startPoint x: 992, startPoint y: 400, endPoint x: 1002, endPoint y: 365, distance: 37.1
click at [998, 386] on main "The MLC Public Work Search The accuracy and completeness of The MLC's data is d…" at bounding box center [630, 318] width 1260 height 586
click at [1078, 222] on main "The MLC Public Work Search The accuracy and completeness of The MLC's data is d…" at bounding box center [630, 318] width 1260 height 586
drag, startPoint x: 1078, startPoint y: 222, endPoint x: 1068, endPoint y: 228, distance: 11.4
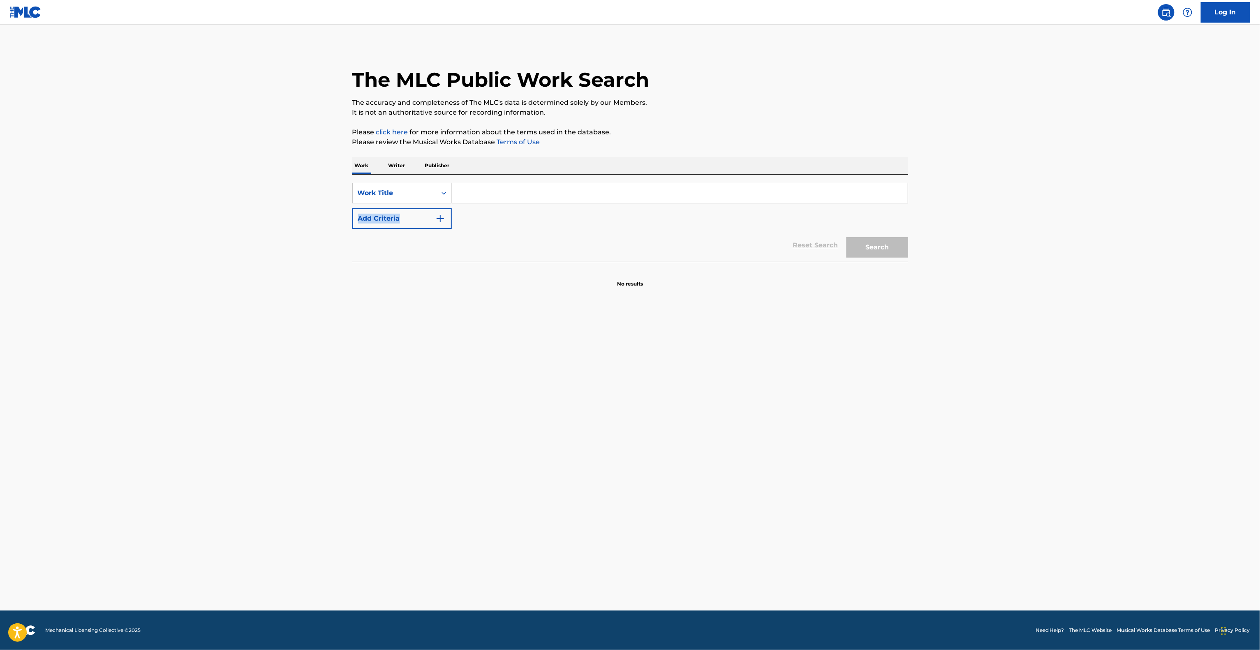
click at [1071, 226] on main "The MLC Public Work Search The accuracy and completeness of The MLC's data is d…" at bounding box center [630, 318] width 1260 height 586
drag, startPoint x: 906, startPoint y: 293, endPoint x: 893, endPoint y: 302, distance: 16.0
click at [894, 302] on main "The MLC Public Work Search The accuracy and completeness of The MLC's data is d…" at bounding box center [630, 318] width 1260 height 586
click at [935, 309] on main "The MLC Public Work Search The accuracy and completeness of The MLC's data is d…" at bounding box center [630, 318] width 1260 height 586
click at [934, 309] on main "The MLC Public Work Search The accuracy and completeness of The MLC's data is d…" at bounding box center [630, 318] width 1260 height 586
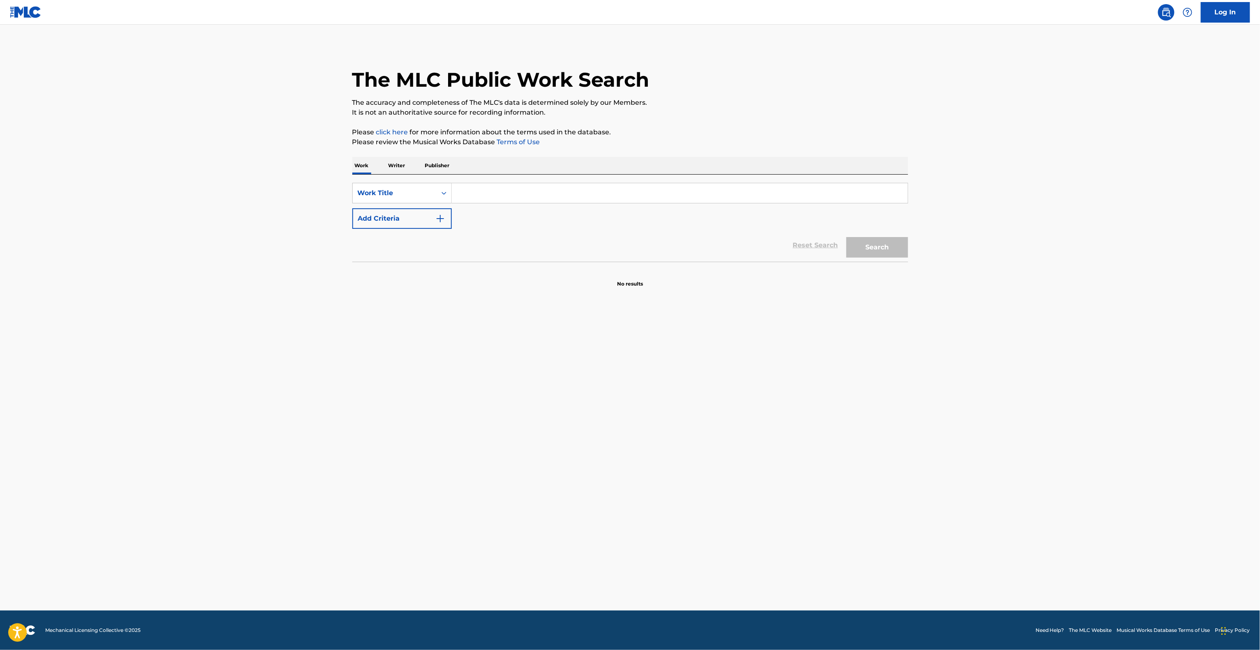
click at [886, 381] on main "The MLC Public Work Search The accuracy and completeness of The MLC's data is d…" at bounding box center [630, 318] width 1260 height 586
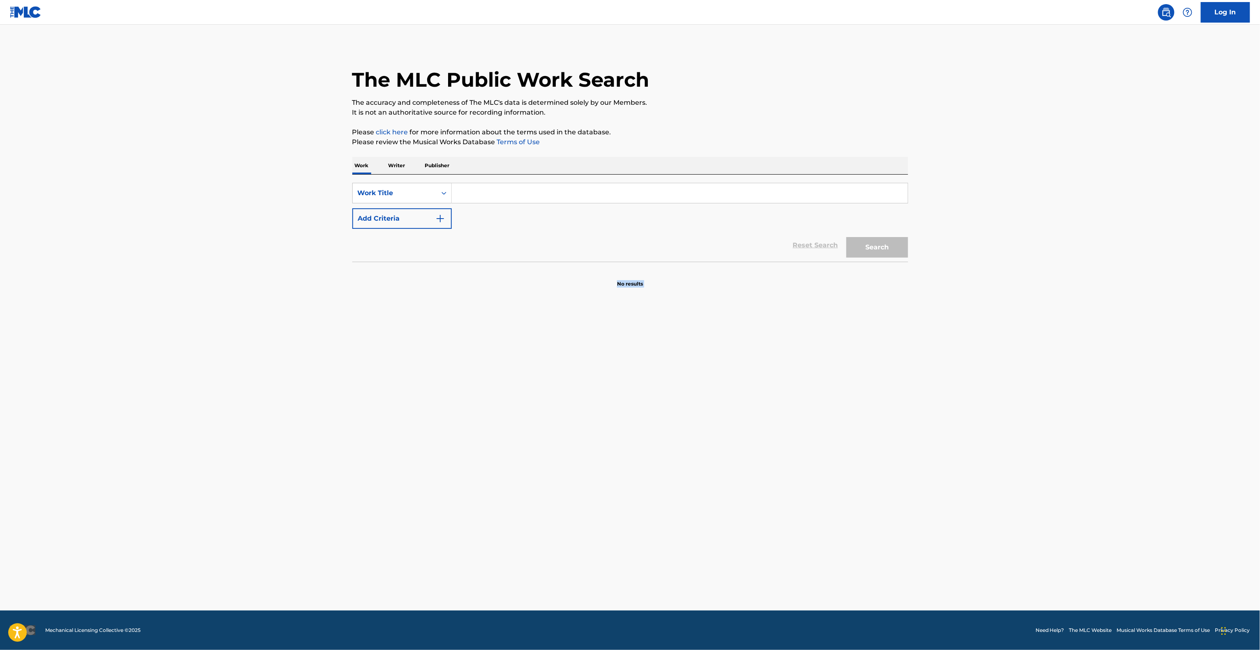
click at [886, 381] on main "The MLC Public Work Search The accuracy and completeness of The MLC's data is d…" at bounding box center [630, 318] width 1260 height 586
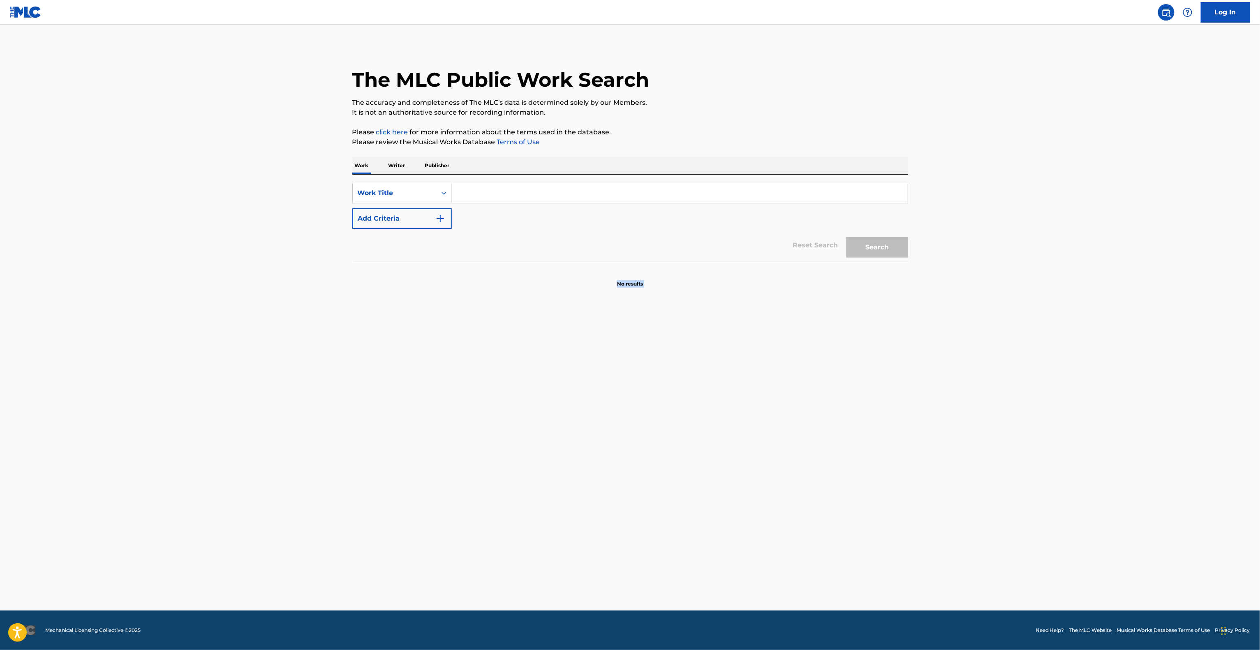
click at [886, 381] on main "The MLC Public Work Search The accuracy and completeness of The MLC's data is d…" at bounding box center [630, 318] width 1260 height 586
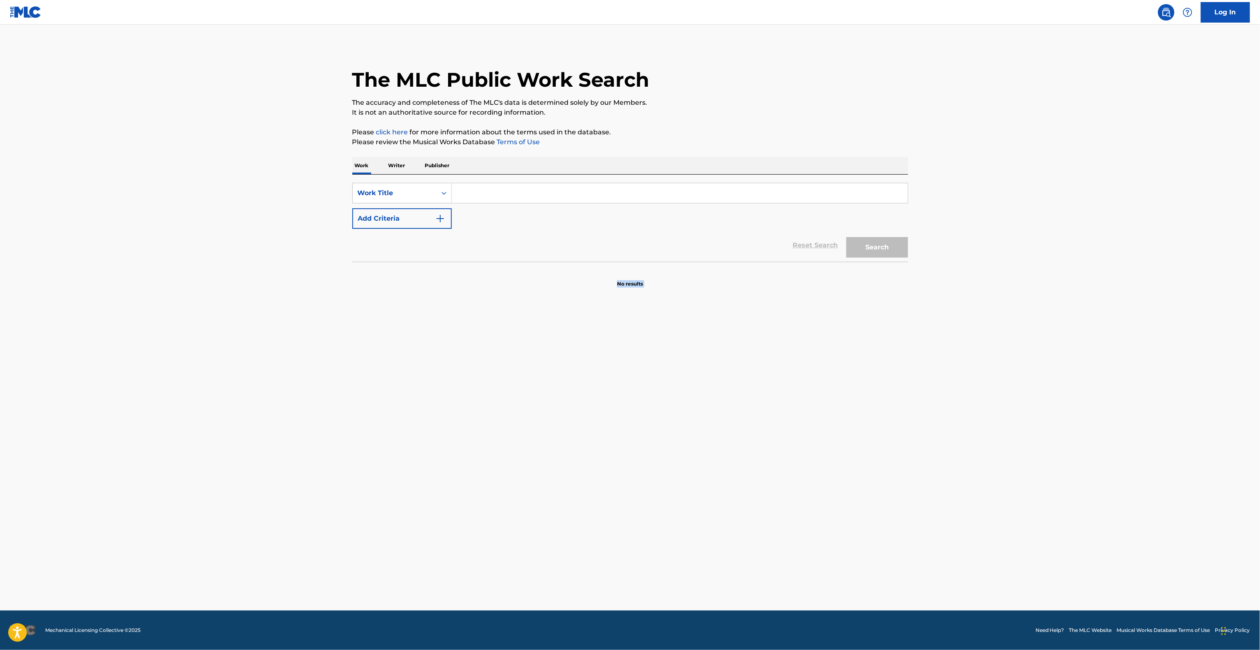
click at [886, 381] on main "The MLC Public Work Search The accuracy and completeness of The MLC's data is d…" at bounding box center [630, 318] width 1260 height 586
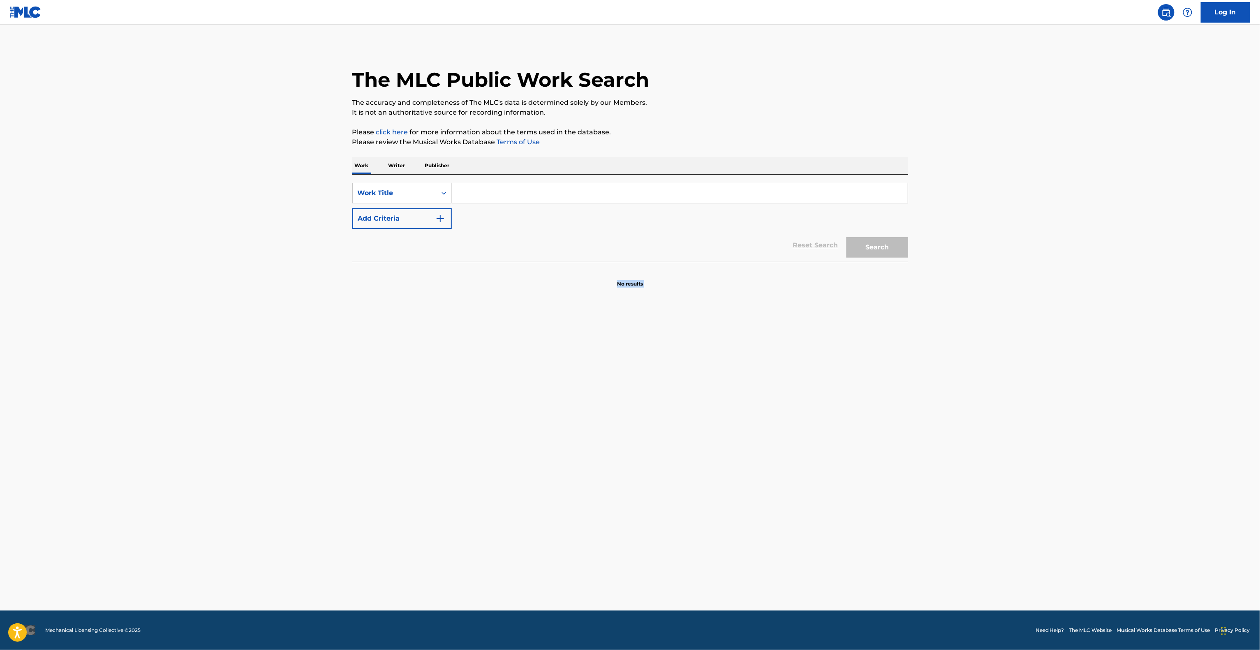
click at [886, 381] on main "The MLC Public Work Search The accuracy and completeness of The MLC's data is d…" at bounding box center [630, 318] width 1260 height 586
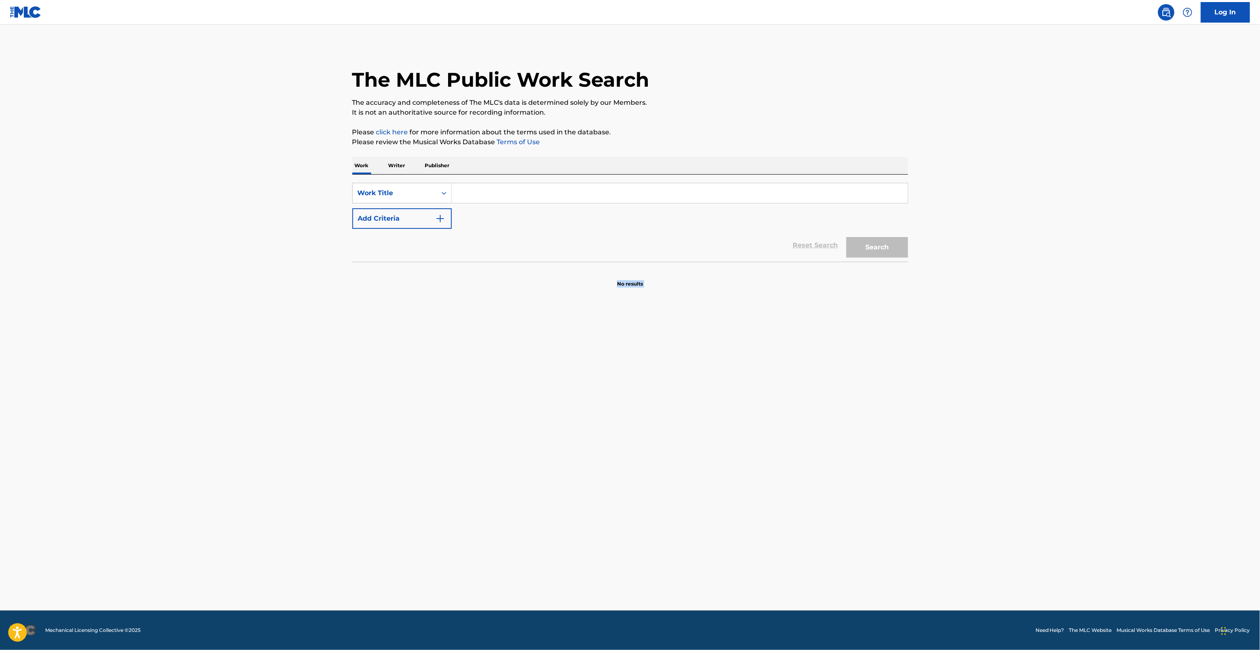
click at [886, 381] on main "The MLC Public Work Search The accuracy and completeness of The MLC's data is d…" at bounding box center [630, 318] width 1260 height 586
click at [877, 395] on main "The MLC Public Work Search The accuracy and completeness of The MLC's data is d…" at bounding box center [630, 318] width 1260 height 586
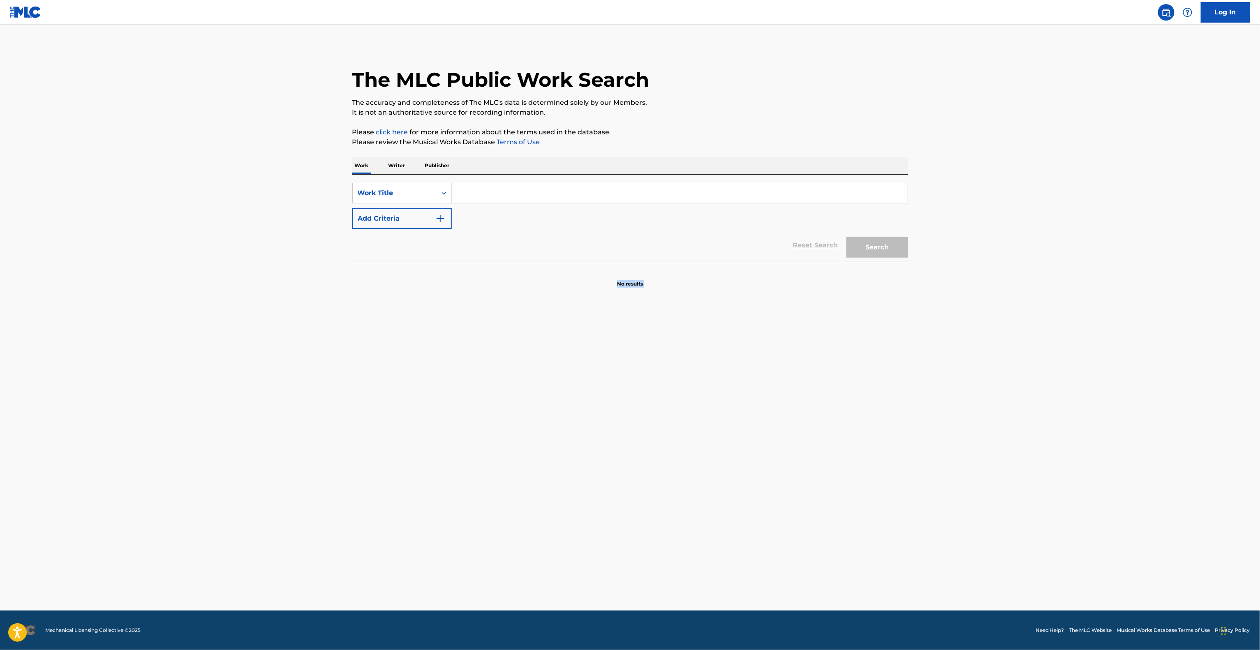
click at [877, 395] on main "The MLC Public Work Search The accuracy and completeness of The MLC's data is d…" at bounding box center [630, 318] width 1260 height 586
click at [869, 328] on main "The MLC Public Work Search The accuracy and completeness of The MLC's data is d…" at bounding box center [630, 318] width 1260 height 586
click at [869, 327] on main "The MLC Public Work Search The accuracy and completeness of The MLC's data is d…" at bounding box center [630, 318] width 1260 height 586
click at [869, 326] on main "The MLC Public Work Search The accuracy and completeness of The MLC's data is d…" at bounding box center [630, 318] width 1260 height 586
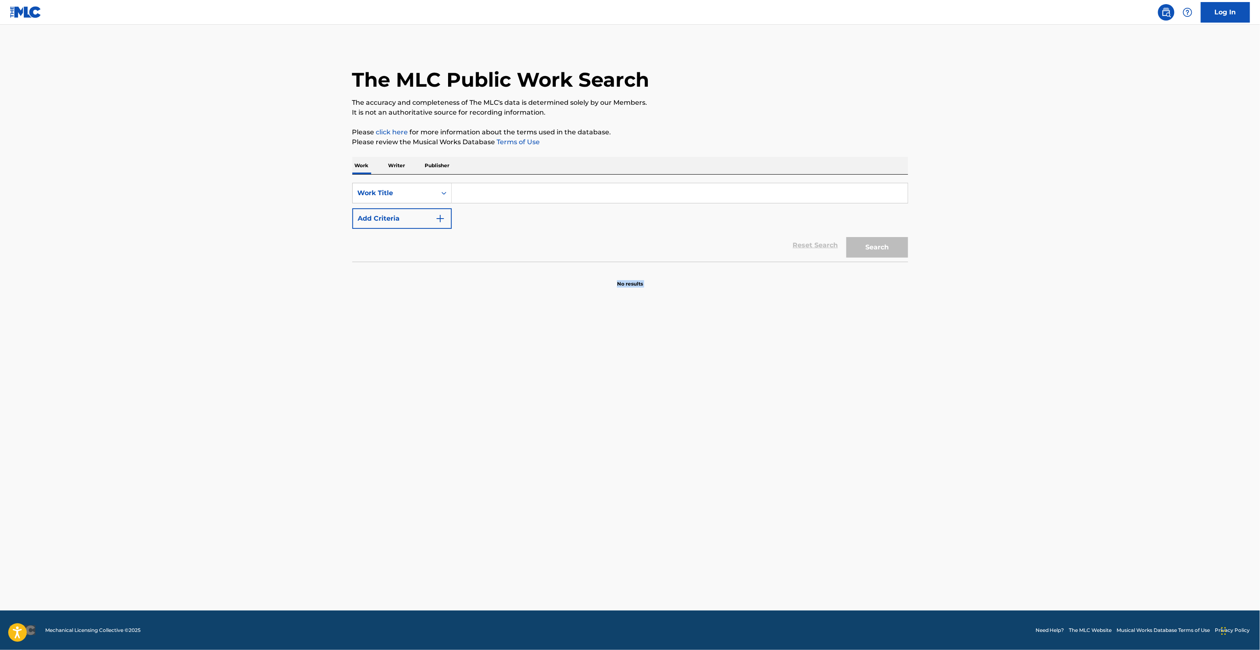
click at [869, 326] on main "The MLC Public Work Search The accuracy and completeness of The MLC's data is d…" at bounding box center [630, 318] width 1260 height 586
click at [869, 327] on main "The MLC Public Work Search The accuracy and completeness of The MLC's data is d…" at bounding box center [630, 318] width 1260 height 586
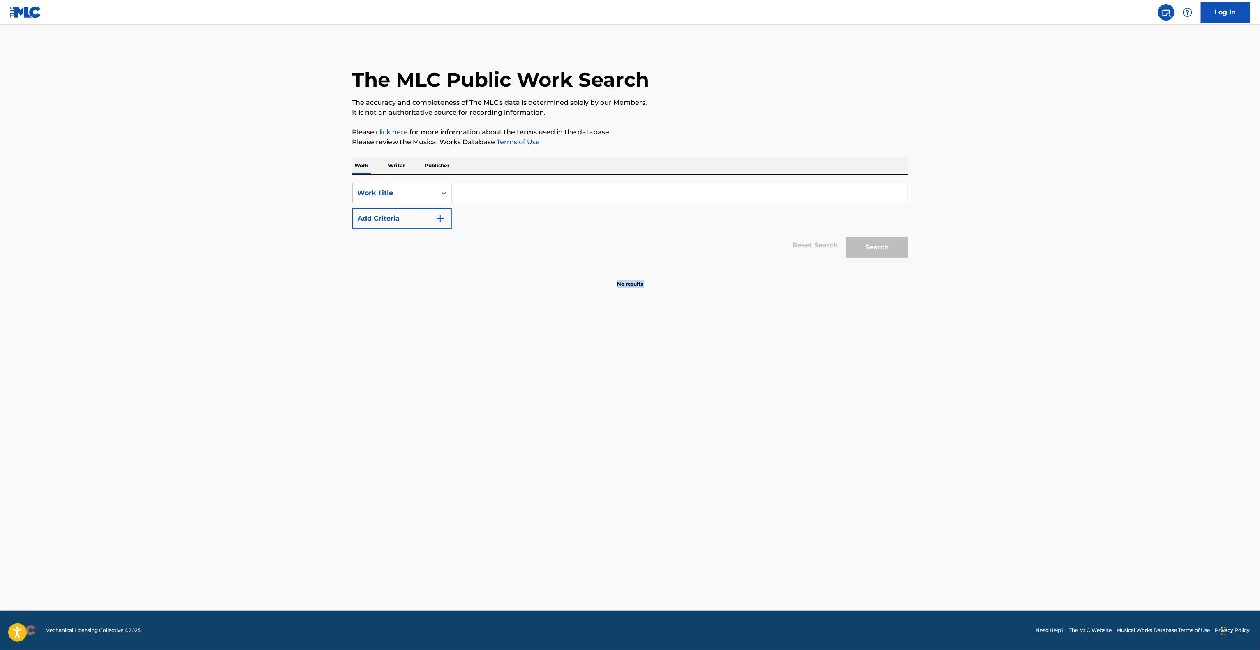
click at [869, 327] on main "The MLC Public Work Search The accuracy and completeness of The MLC's data is d…" at bounding box center [630, 318] width 1260 height 586
click at [870, 326] on main "The MLC Public Work Search The accuracy and completeness of The MLC's data is d…" at bounding box center [630, 318] width 1260 height 586
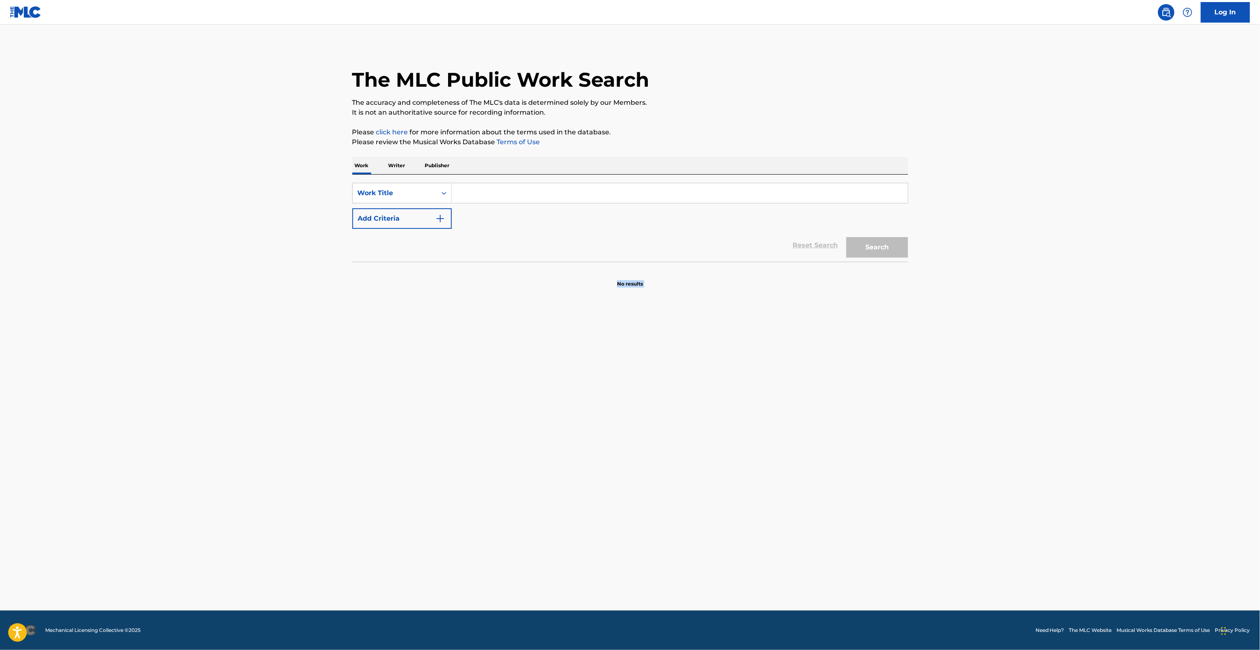
click at [870, 326] on main "The MLC Public Work Search The accuracy and completeness of The MLC's data is d…" at bounding box center [630, 318] width 1260 height 586
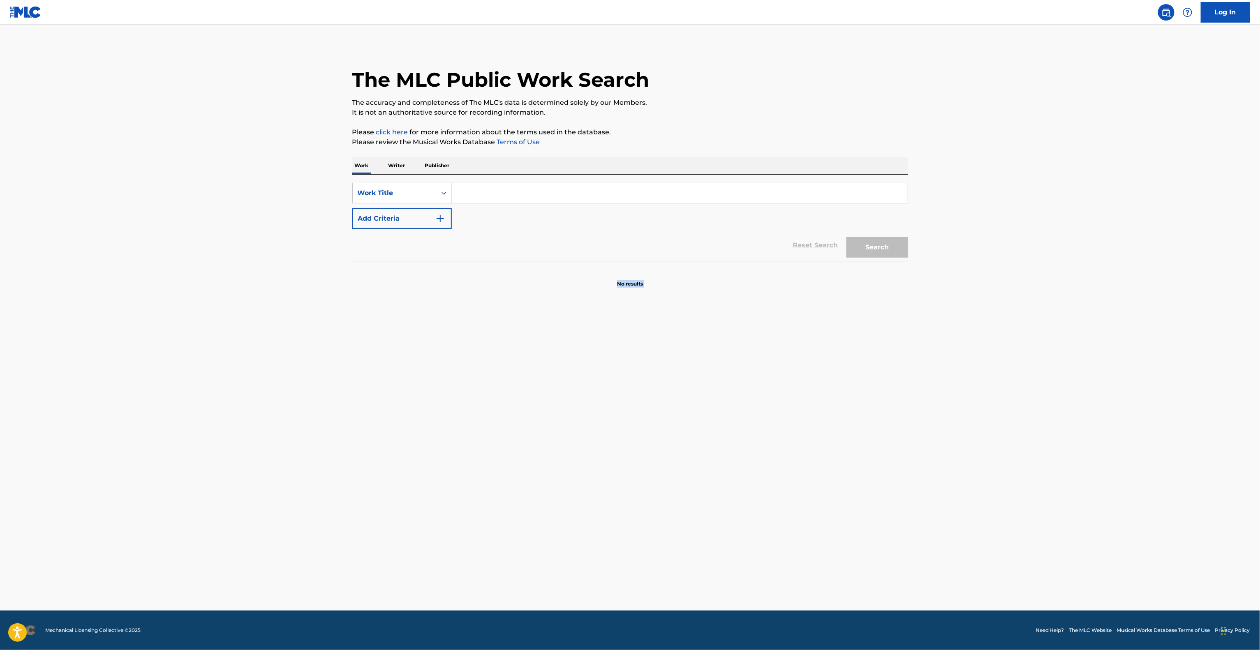
click at [870, 326] on main "The MLC Public Work Search The accuracy and completeness of The MLC's data is d…" at bounding box center [630, 318] width 1260 height 586
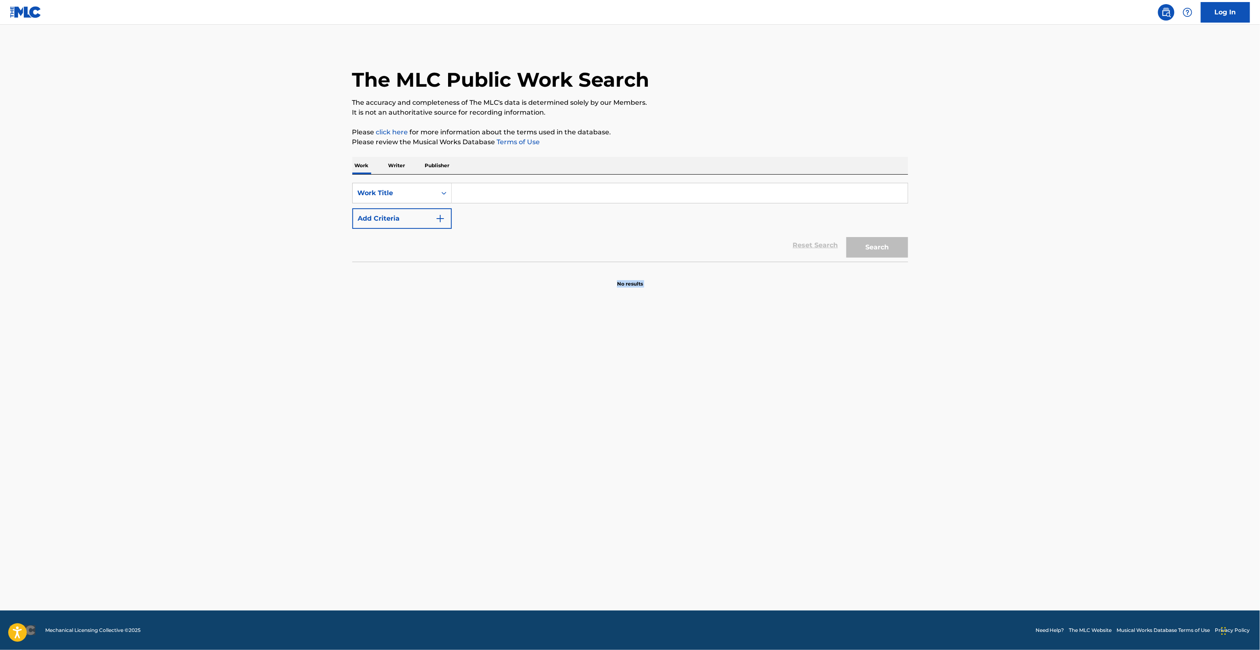
click at [870, 326] on main "The MLC Public Work Search The accuracy and completeness of The MLC's data is d…" at bounding box center [630, 318] width 1260 height 586
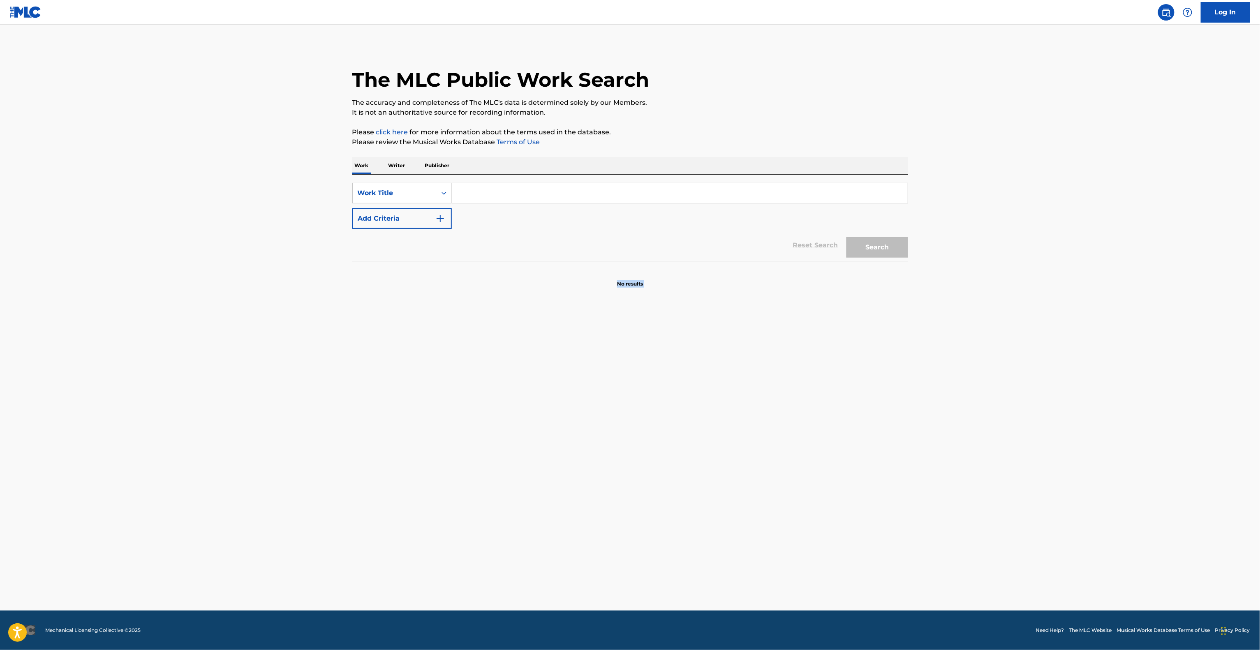
click at [870, 326] on main "The MLC Public Work Search The accuracy and completeness of The MLC's data is d…" at bounding box center [630, 318] width 1260 height 586
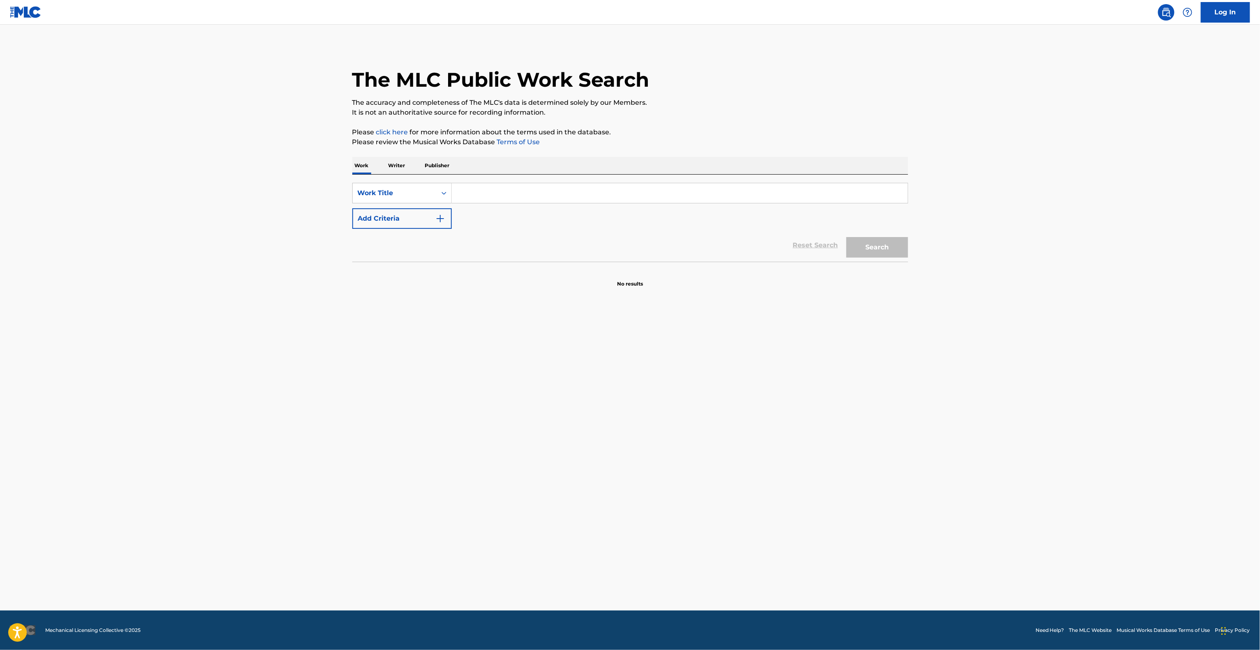
click at [870, 326] on main "The MLC Public Work Search The accuracy and completeness of The MLC's data is d…" at bounding box center [630, 318] width 1260 height 586
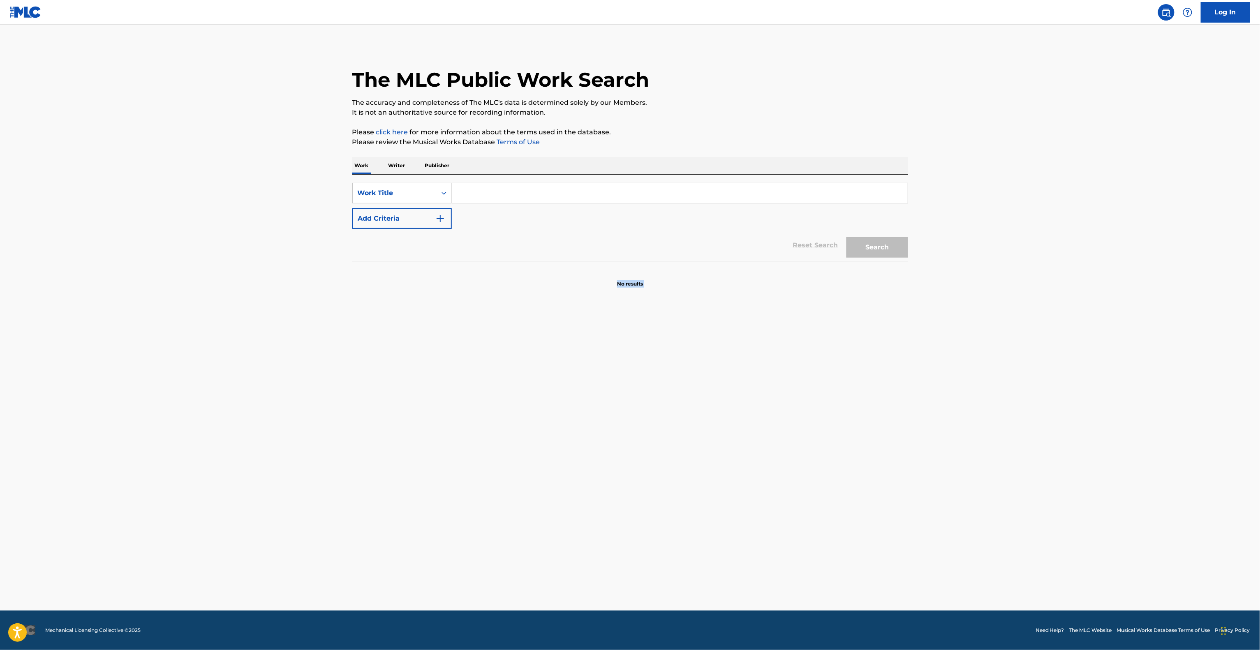
click at [870, 326] on main "The MLC Public Work Search The accuracy and completeness of The MLC's data is d…" at bounding box center [630, 318] width 1260 height 586
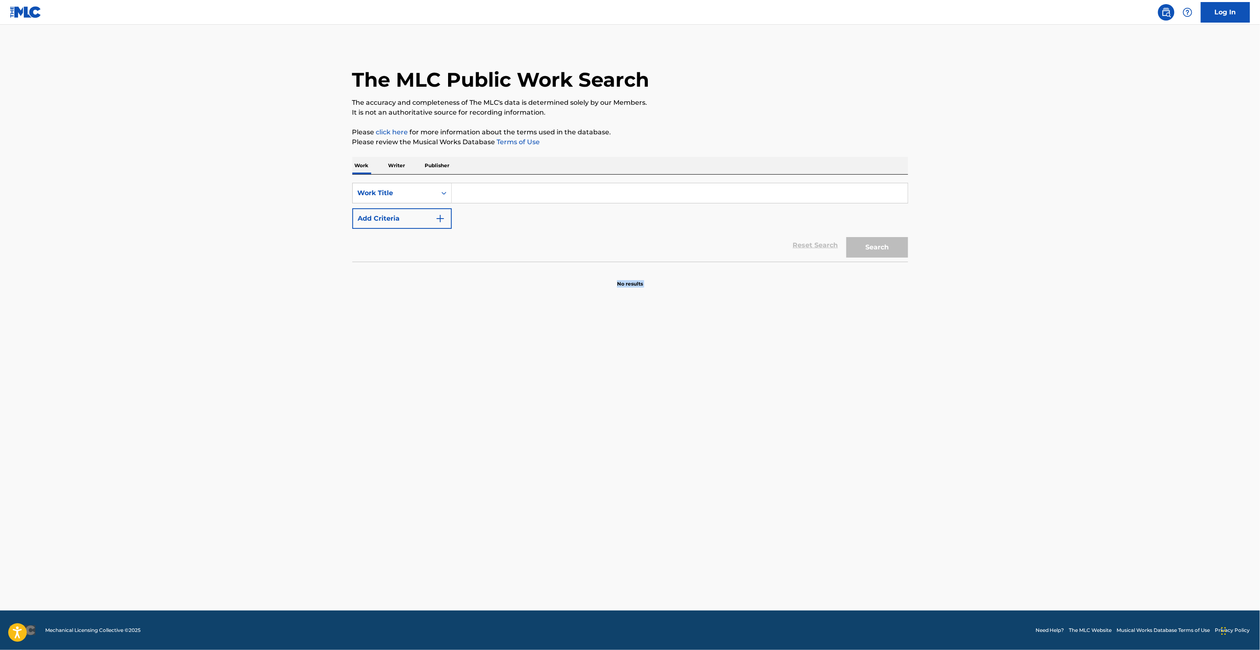
click at [870, 326] on main "The MLC Public Work Search The accuracy and completeness of The MLC's data is d…" at bounding box center [630, 318] width 1260 height 586
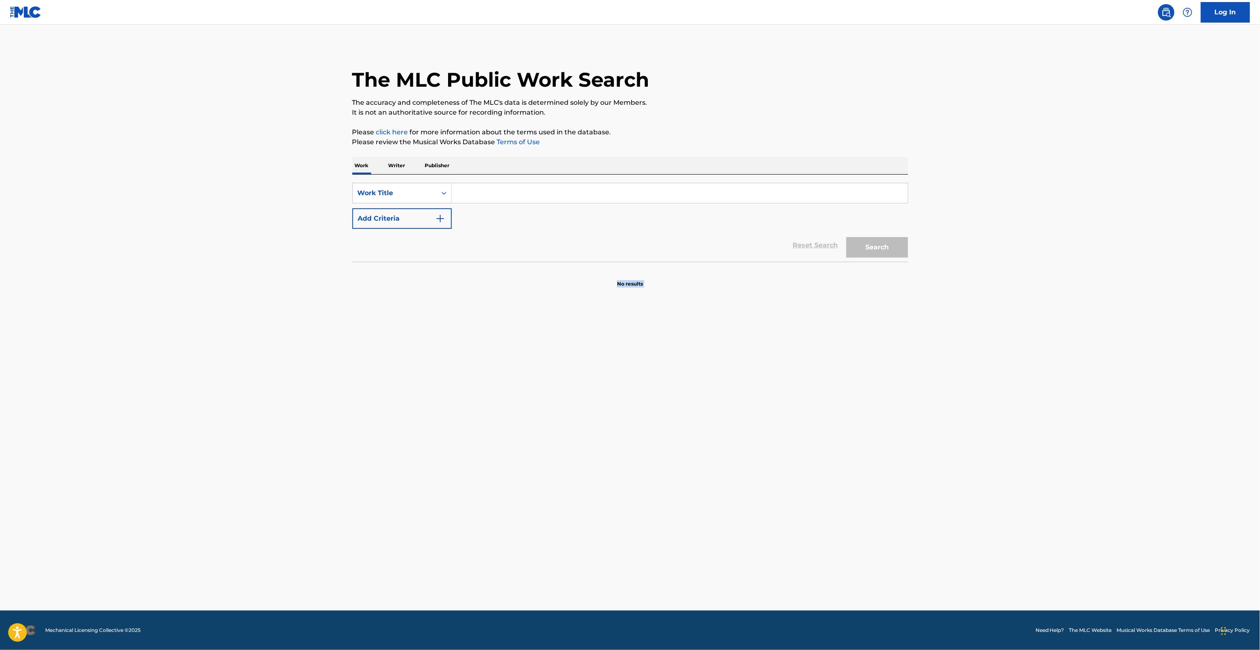
click at [870, 326] on main "The MLC Public Work Search The accuracy and completeness of The MLC's data is d…" at bounding box center [630, 318] width 1260 height 586
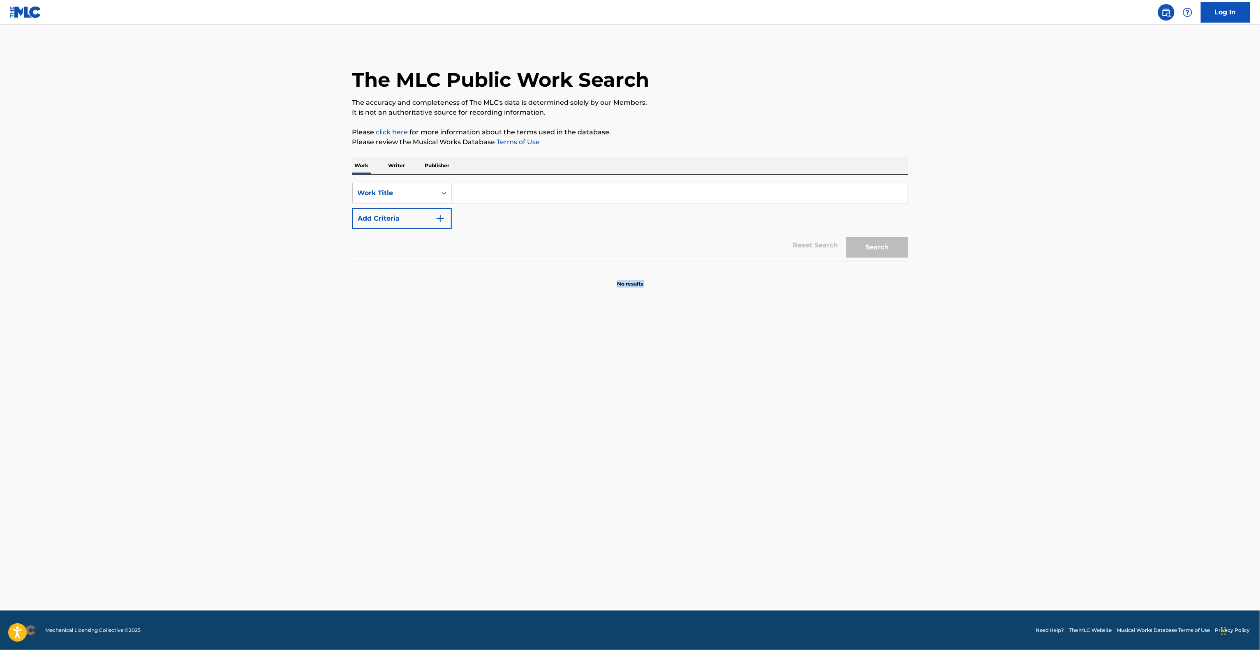
click at [870, 326] on main "The MLC Public Work Search The accuracy and completeness of The MLC's data is d…" at bounding box center [630, 318] width 1260 height 586
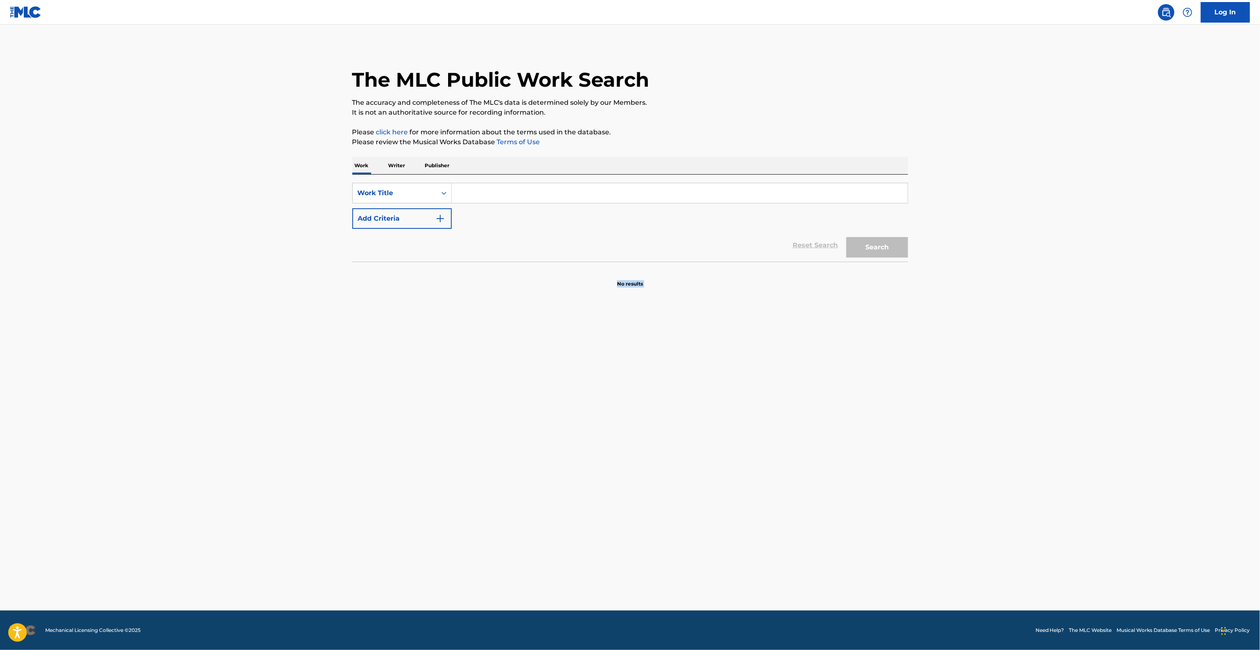
click at [870, 326] on main "The MLC Public Work Search The accuracy and completeness of The MLC's data is d…" at bounding box center [630, 318] width 1260 height 586
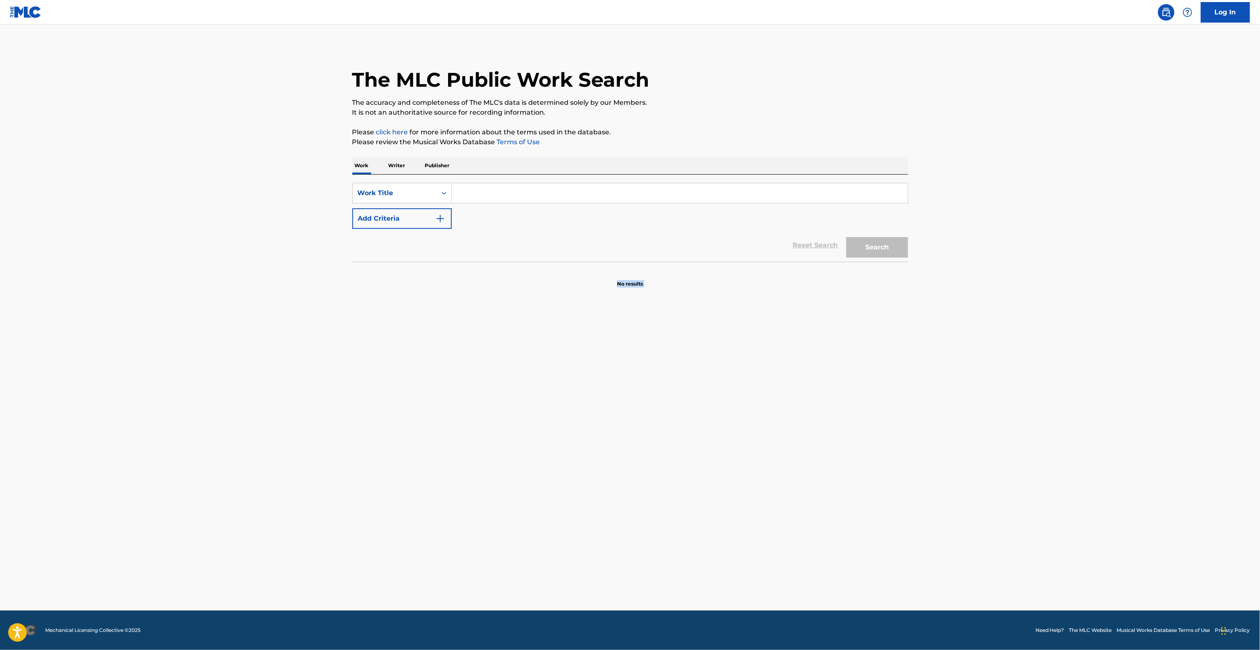
click at [870, 326] on main "The MLC Public Work Search The accuracy and completeness of The MLC's data is d…" at bounding box center [630, 318] width 1260 height 586
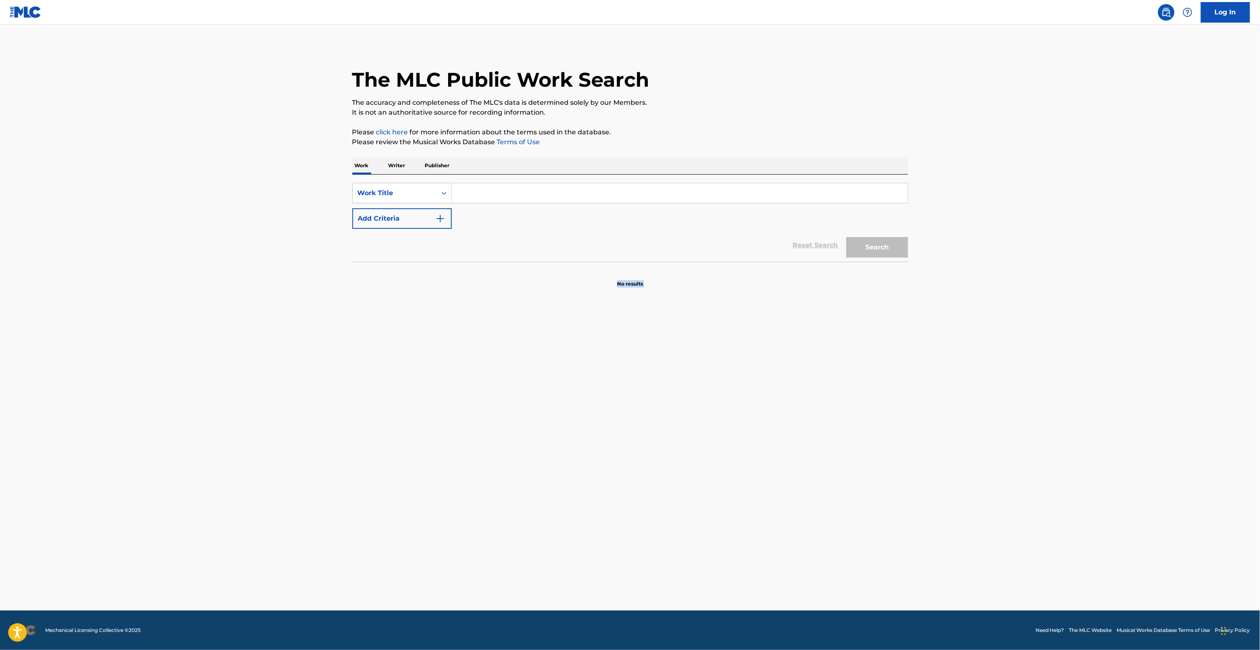
click at [870, 326] on main "The MLC Public Work Search The accuracy and completeness of The MLC's data is d…" at bounding box center [630, 318] width 1260 height 586
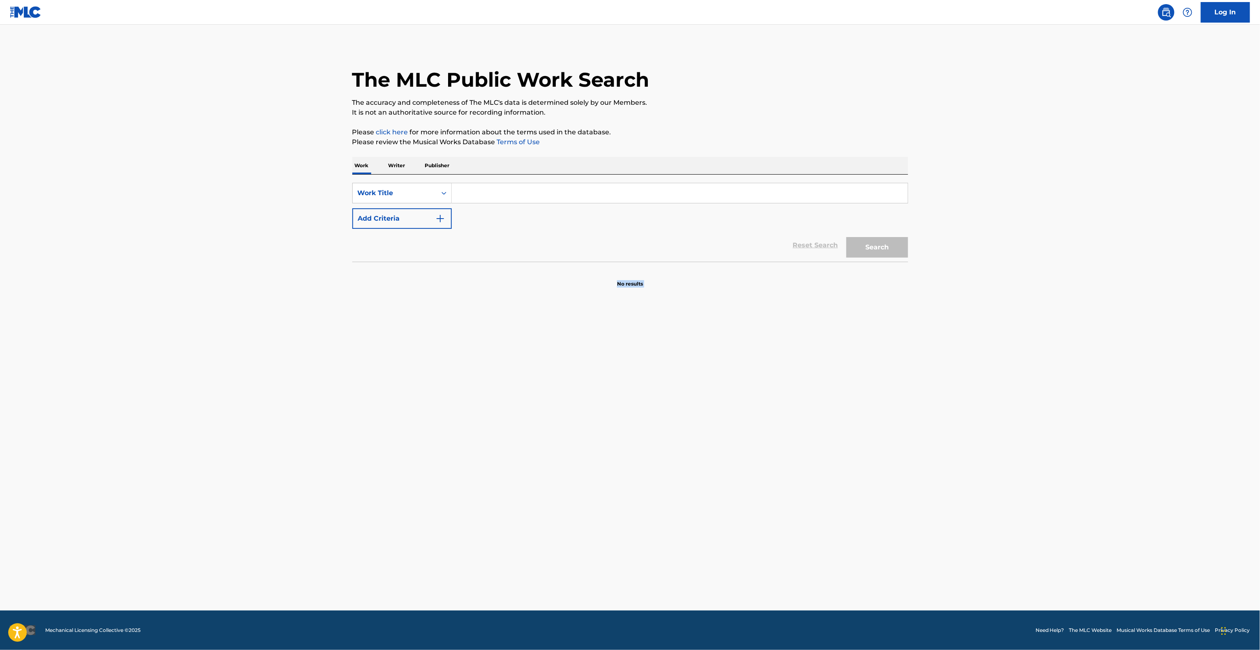
click at [870, 326] on main "The MLC Public Work Search The accuracy and completeness of The MLC's data is d…" at bounding box center [630, 318] width 1260 height 586
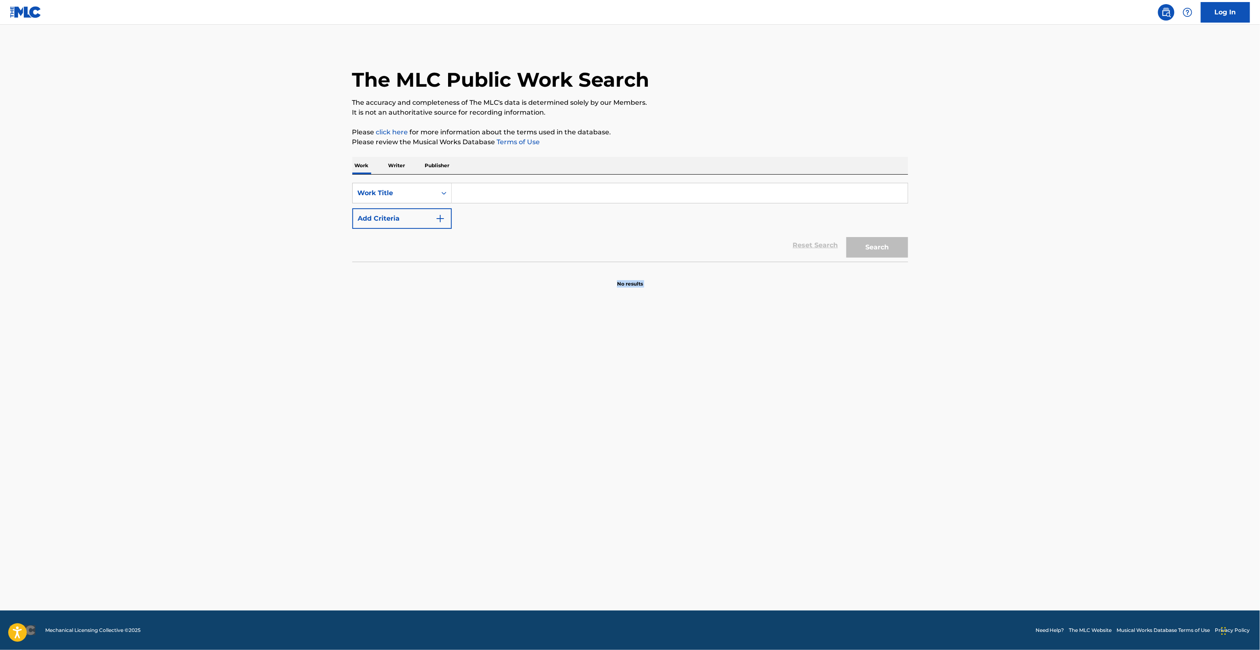
click at [870, 326] on main "The MLC Public Work Search The accuracy and completeness of The MLC's data is d…" at bounding box center [630, 318] width 1260 height 586
click at [862, 334] on main "The MLC Public Work Search The accuracy and completeness of The MLC's data is d…" at bounding box center [630, 318] width 1260 height 586
click at [860, 339] on main "The MLC Public Work Search The accuracy and completeness of The MLC's data is d…" at bounding box center [630, 318] width 1260 height 586
click at [852, 347] on main "The MLC Public Work Search The accuracy and completeness of The MLC's data is d…" at bounding box center [630, 318] width 1260 height 586
click at [851, 348] on main "The MLC Public Work Search The accuracy and completeness of The MLC's data is d…" at bounding box center [630, 318] width 1260 height 586
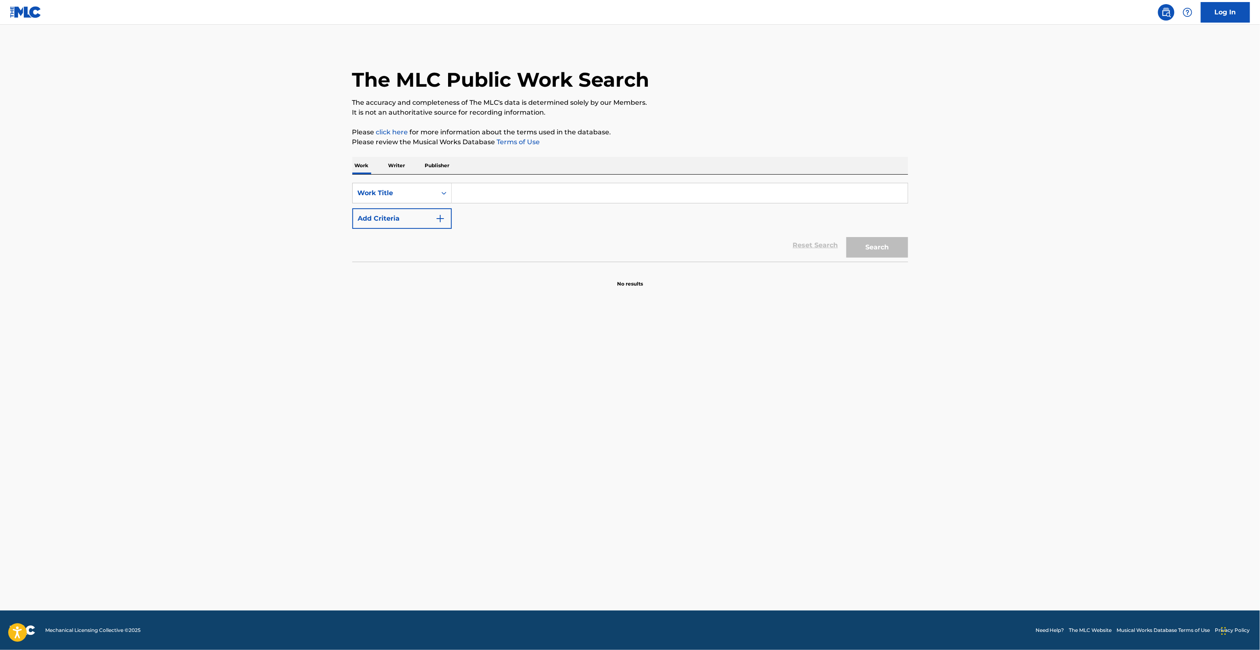
click at [827, 325] on main "The MLC Public Work Search The accuracy and completeness of The MLC's data is d…" at bounding box center [630, 318] width 1260 height 586
click at [827, 324] on main "The MLC Public Work Search The accuracy and completeness of The MLC's data is d…" at bounding box center [630, 318] width 1260 height 586
click at [818, 342] on main "The MLC Public Work Search The accuracy and completeness of The MLC's data is d…" at bounding box center [630, 318] width 1260 height 586
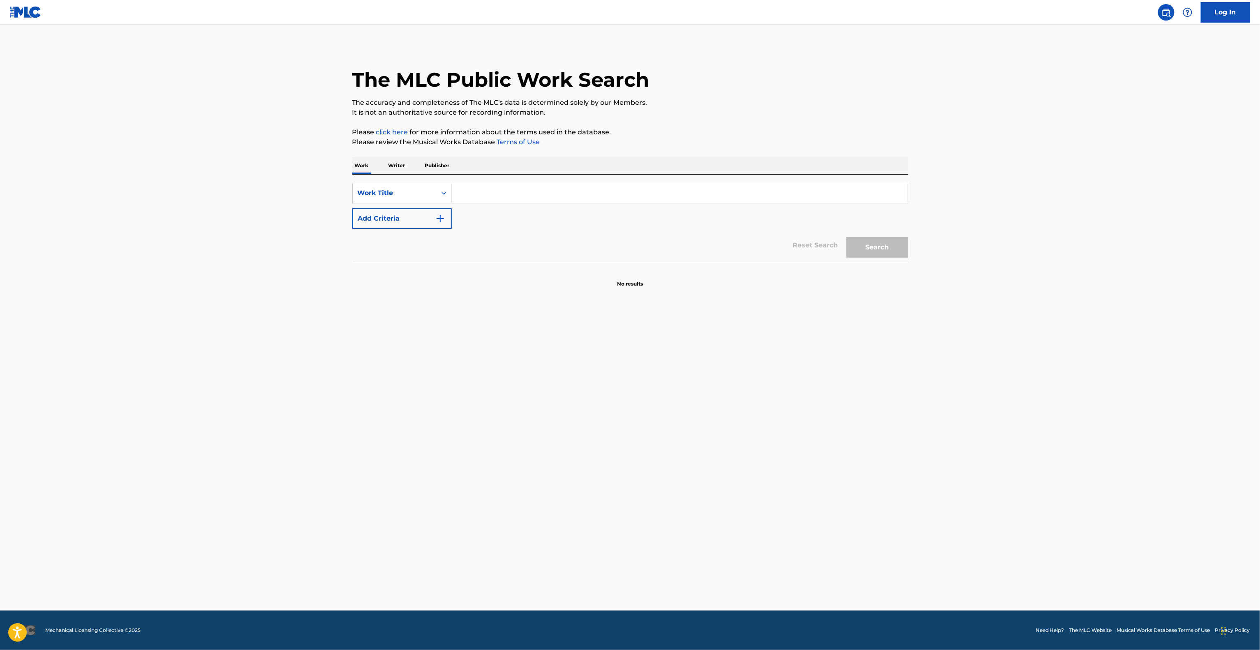
click at [894, 371] on main "The MLC Public Work Search The accuracy and completeness of The MLC's data is d…" at bounding box center [630, 318] width 1260 height 586
click at [893, 372] on main "The MLC Public Work Search The accuracy and completeness of The MLC's data is d…" at bounding box center [630, 318] width 1260 height 586
click at [890, 394] on main "The MLC Public Work Search The accuracy and completeness of The MLC's data is d…" at bounding box center [630, 318] width 1260 height 586
click at [890, 395] on main "The MLC Public Work Search The accuracy and completeness of The MLC's data is d…" at bounding box center [630, 318] width 1260 height 586
click at [889, 398] on main "The MLC Public Work Search The accuracy and completeness of The MLC's data is d…" at bounding box center [630, 318] width 1260 height 586
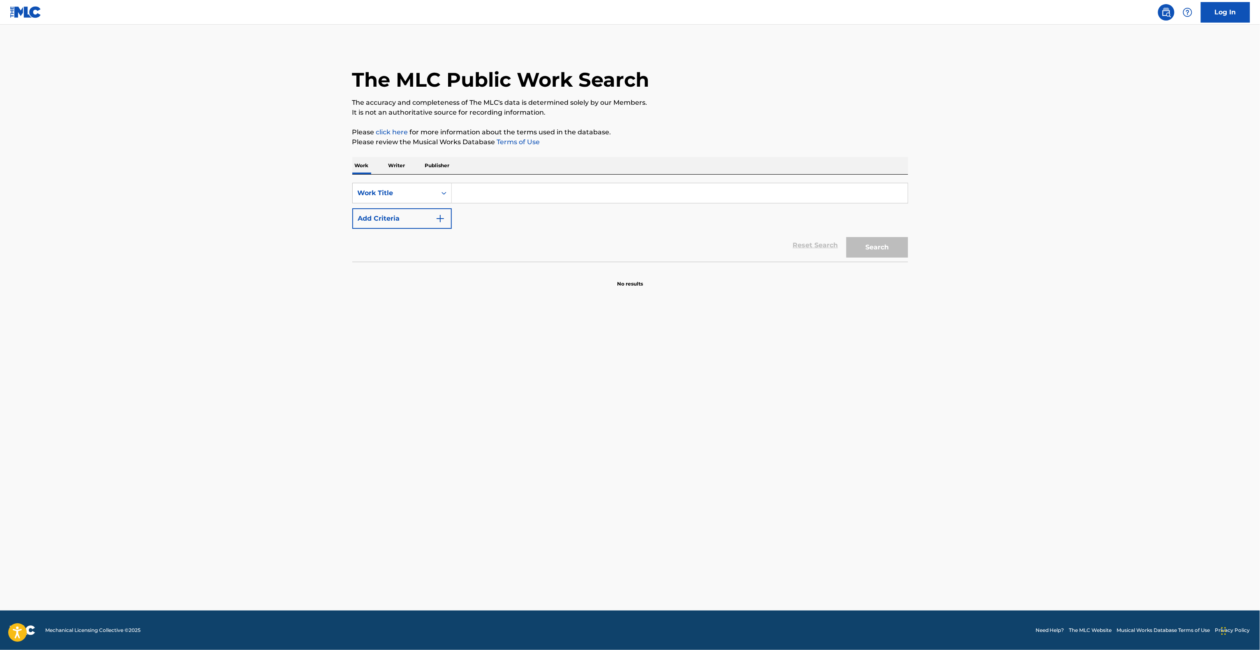
click at [889, 398] on main "The MLC Public Work Search The accuracy and completeness of The MLC's data is d…" at bounding box center [630, 318] width 1260 height 586
click at [888, 402] on main "The MLC Public Work Search The accuracy and completeness of The MLC's data is d…" at bounding box center [630, 318] width 1260 height 586
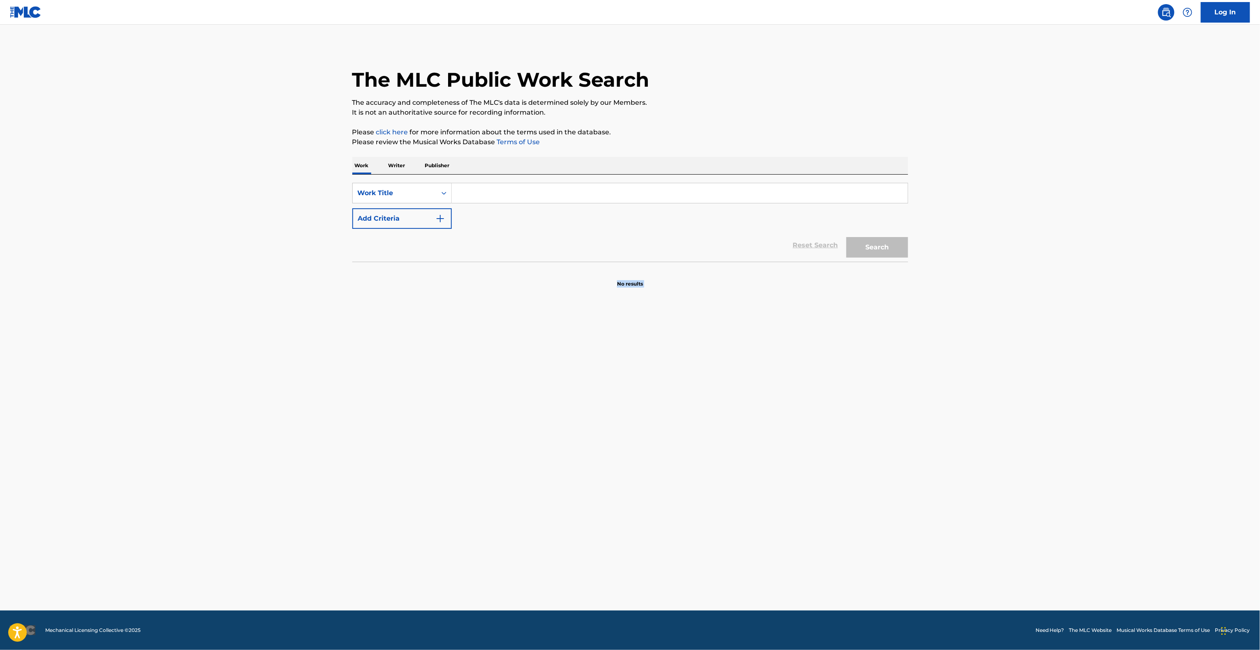
click at [887, 402] on main "The MLC Public Work Search The accuracy and completeness of The MLC's data is d…" at bounding box center [630, 318] width 1260 height 586
click at [886, 404] on main "The MLC Public Work Search The accuracy and completeness of The MLC's data is d…" at bounding box center [630, 318] width 1260 height 586
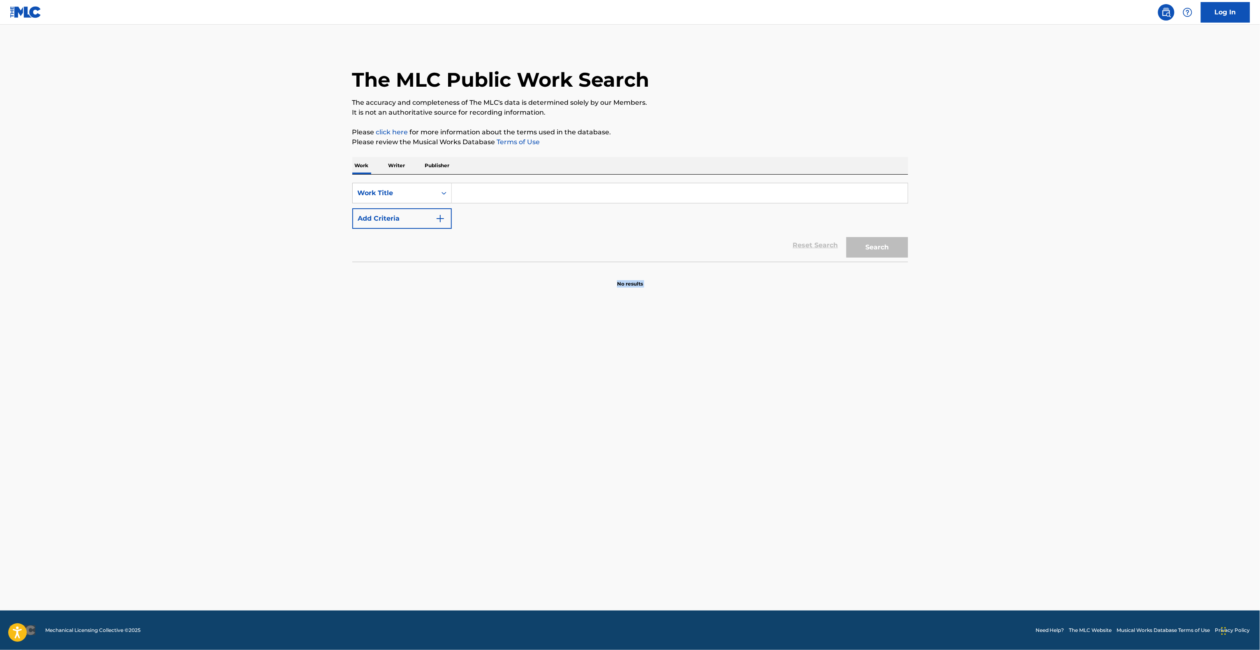
click at [885, 405] on main "The MLC Public Work Search The accuracy and completeness of The MLC's data is d…" at bounding box center [630, 318] width 1260 height 586
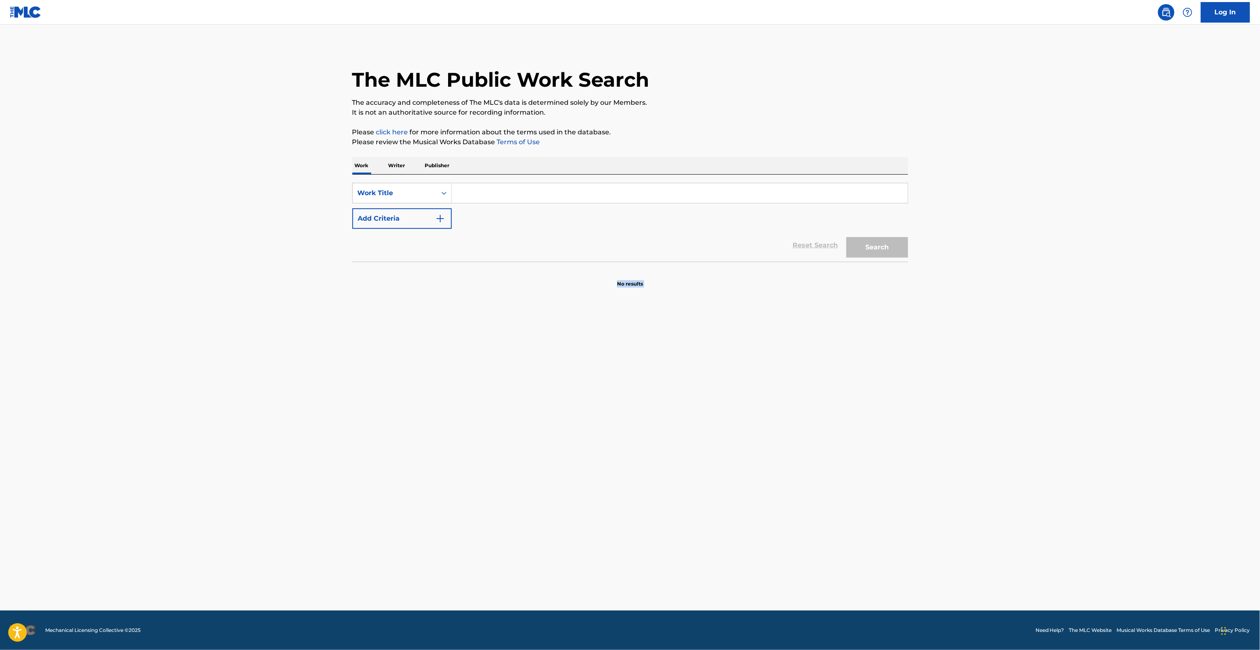
click at [884, 407] on main "The MLC Public Work Search The accuracy and completeness of The MLC's data is d…" at bounding box center [630, 318] width 1260 height 586
click at [883, 410] on main "The MLC Public Work Search The accuracy and completeness of The MLC's data is d…" at bounding box center [630, 318] width 1260 height 586
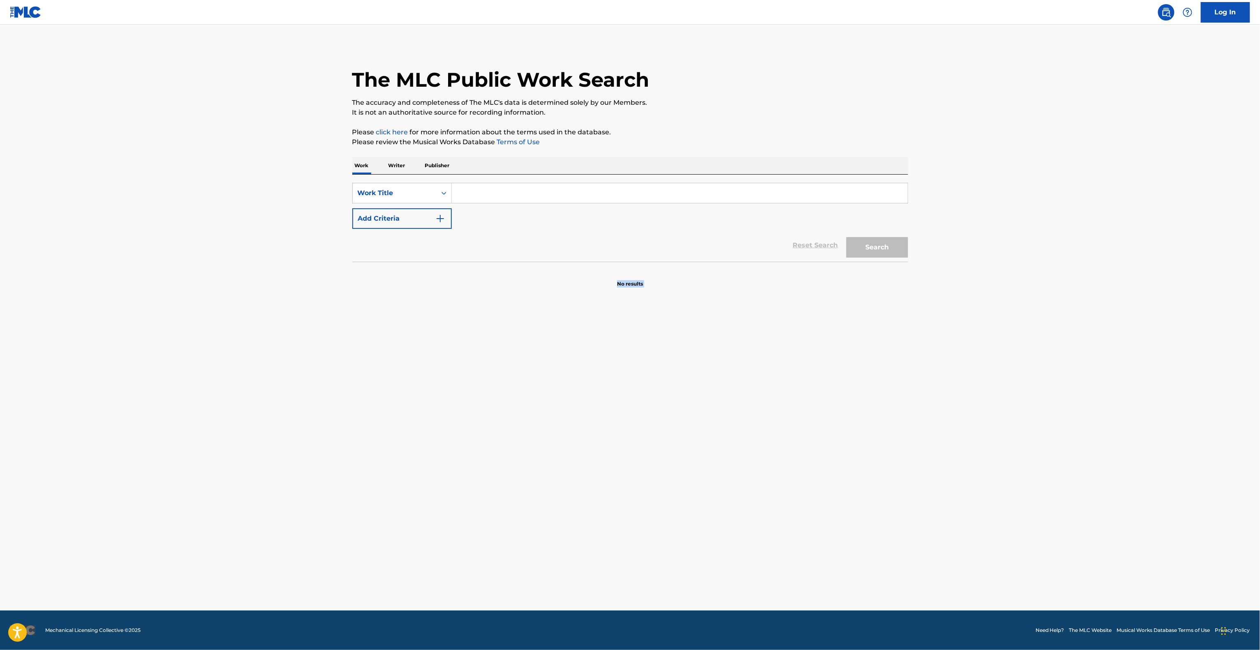
click at [883, 410] on main "The MLC Public Work Search The accuracy and completeness of The MLC's data is d…" at bounding box center [630, 318] width 1260 height 586
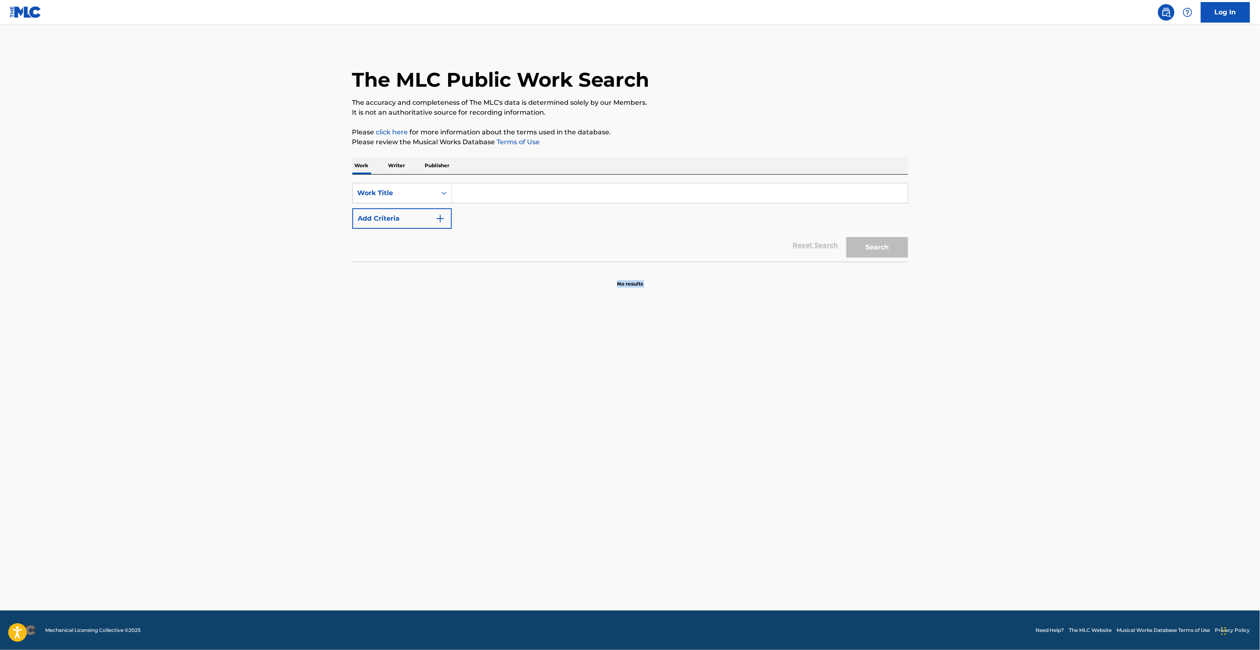
click at [883, 410] on main "The MLC Public Work Search The accuracy and completeness of The MLC's data is d…" at bounding box center [630, 318] width 1260 height 586
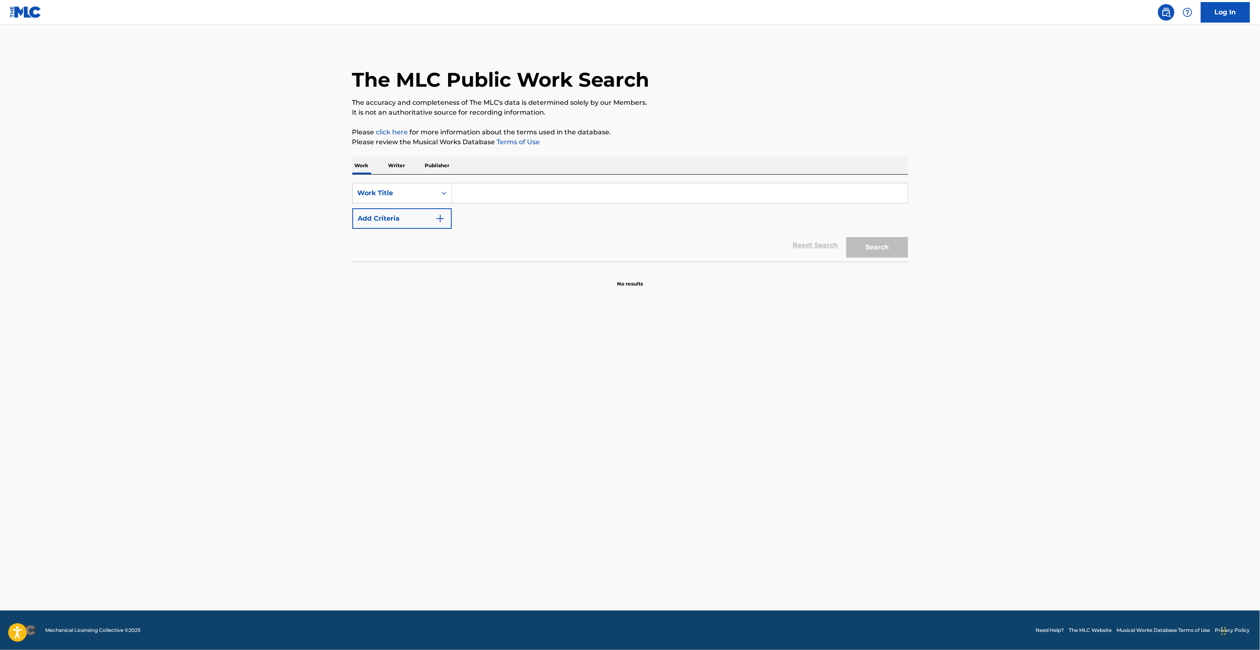
click at [883, 410] on main "The MLC Public Work Search The accuracy and completeness of The MLC's data is d…" at bounding box center [630, 318] width 1260 height 586
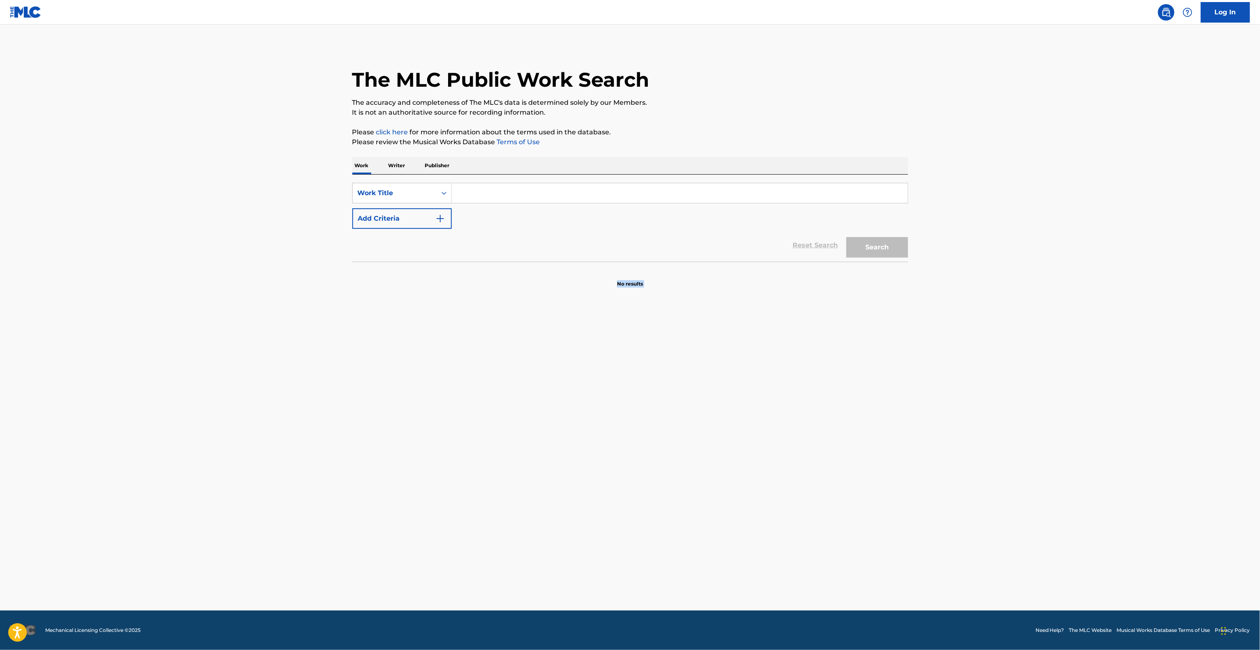
click at [883, 410] on main "The MLC Public Work Search The accuracy and completeness of The MLC's data is d…" at bounding box center [630, 318] width 1260 height 586
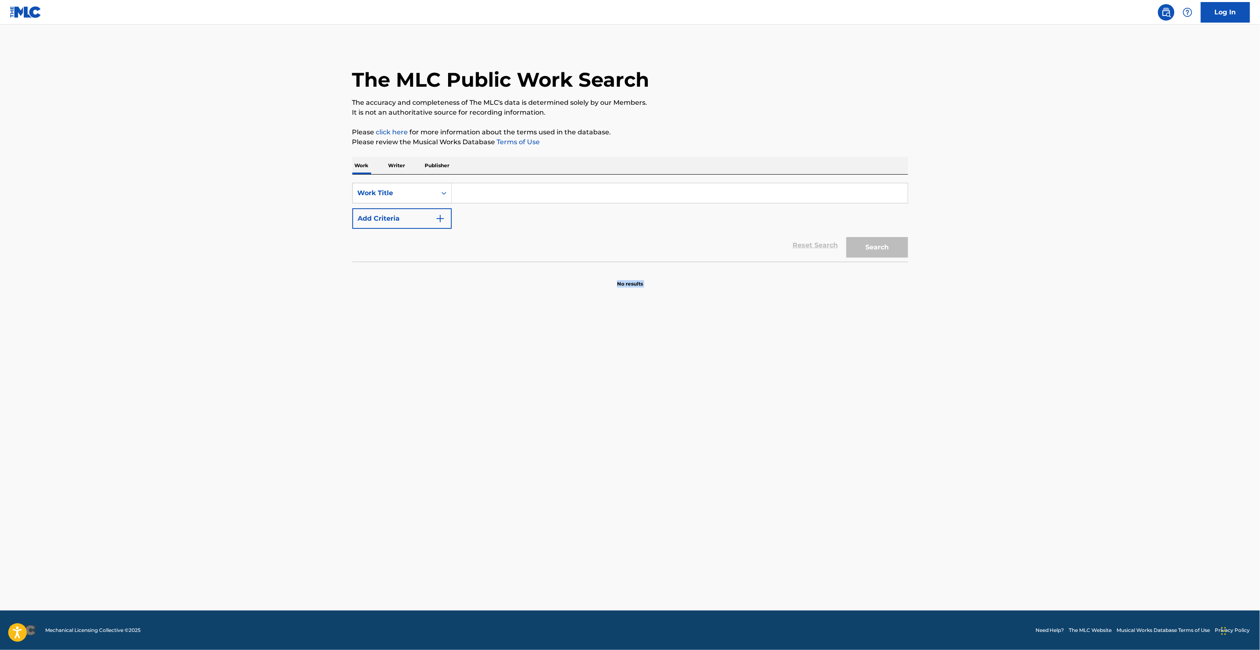
click at [883, 410] on main "The MLC Public Work Search The accuracy and completeness of The MLC's data is d…" at bounding box center [630, 318] width 1260 height 586
click at [880, 418] on main "The MLC Public Work Search The accuracy and completeness of The MLC's data is d…" at bounding box center [630, 318] width 1260 height 586
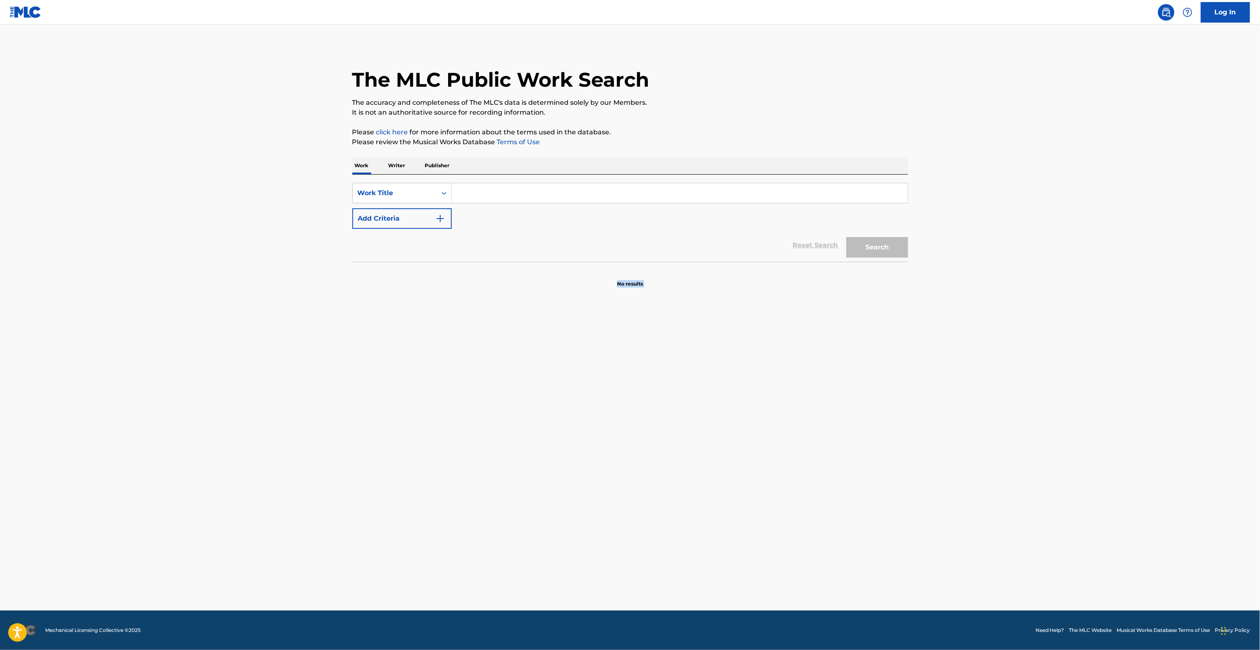
click at [880, 418] on main "The MLC Public Work Search The accuracy and completeness of The MLC's data is d…" at bounding box center [630, 318] width 1260 height 586
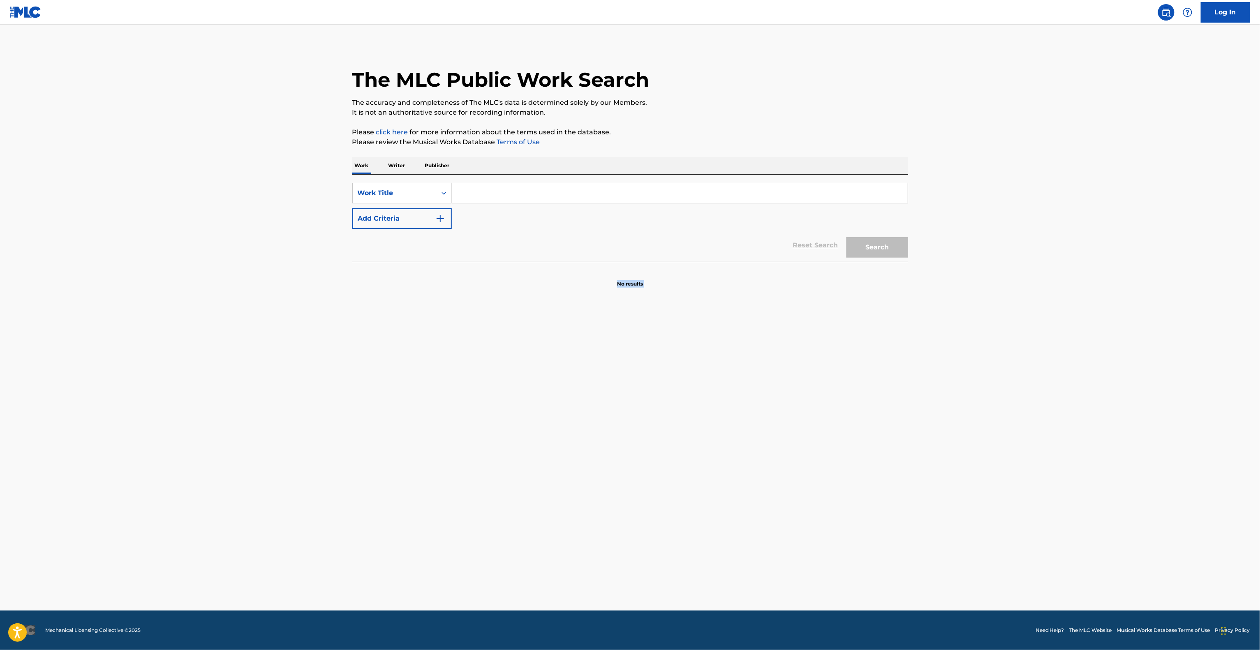
click at [880, 418] on main "The MLC Public Work Search The accuracy and completeness of The MLC's data is d…" at bounding box center [630, 318] width 1260 height 586
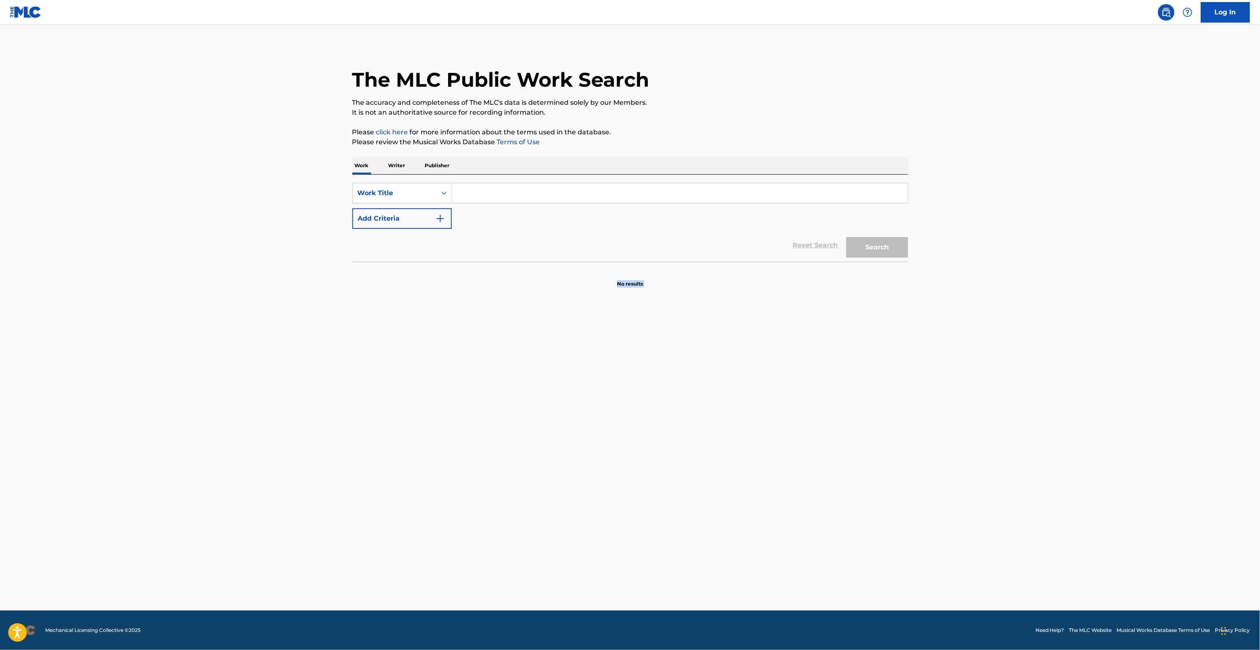
click at [880, 418] on main "The MLC Public Work Search The accuracy and completeness of The MLC's data is d…" at bounding box center [630, 318] width 1260 height 586
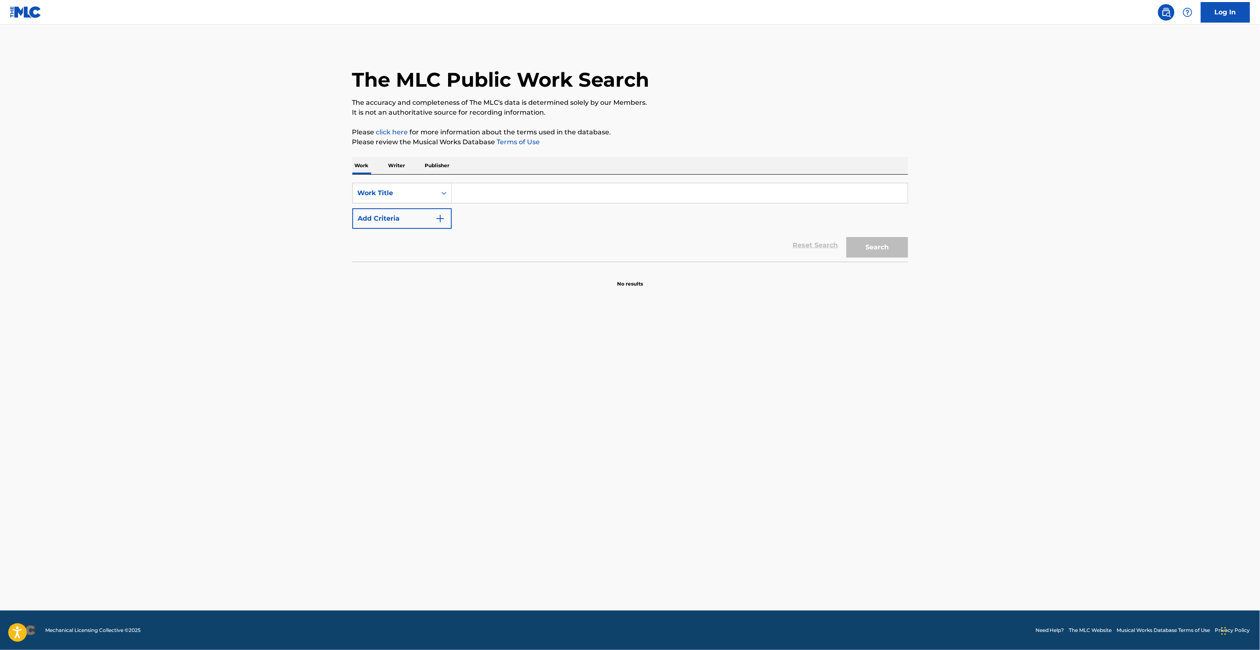
click at [880, 418] on main "The MLC Public Work Search The accuracy and completeness of The MLC's data is d…" at bounding box center [630, 318] width 1260 height 586
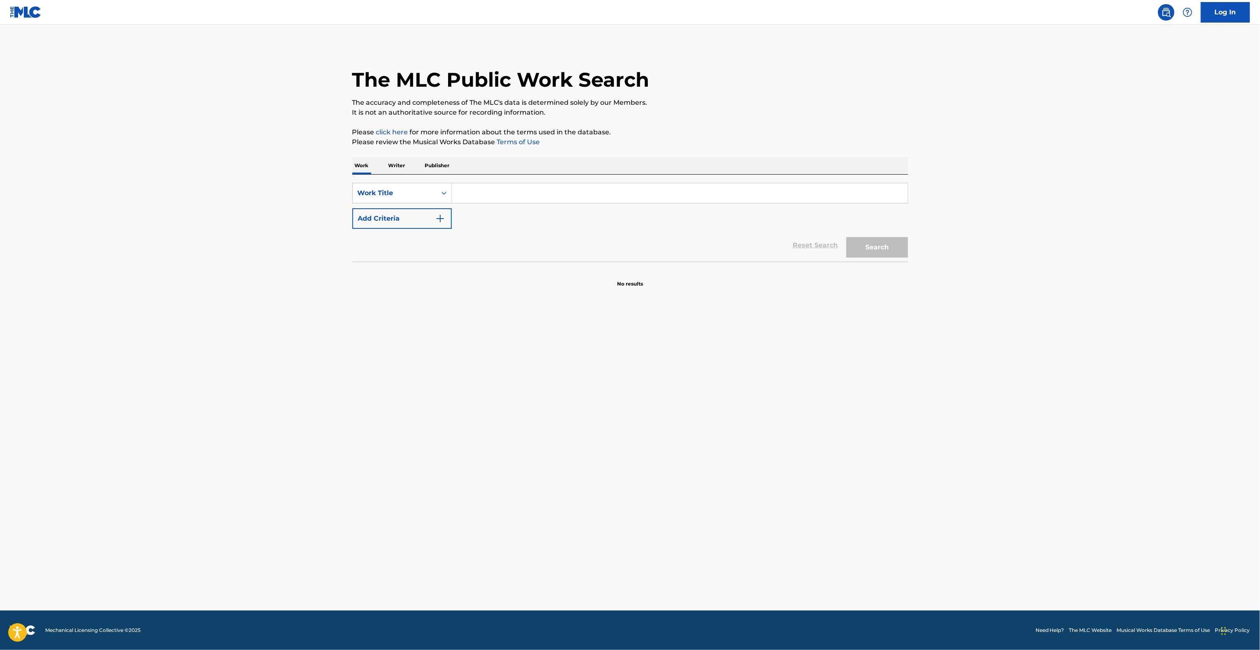
click at [880, 418] on main "The MLC Public Work Search The accuracy and completeness of The MLC's data is d…" at bounding box center [630, 318] width 1260 height 586
click at [878, 426] on main "The MLC Public Work Search The accuracy and completeness of The MLC's data is d…" at bounding box center [630, 318] width 1260 height 586
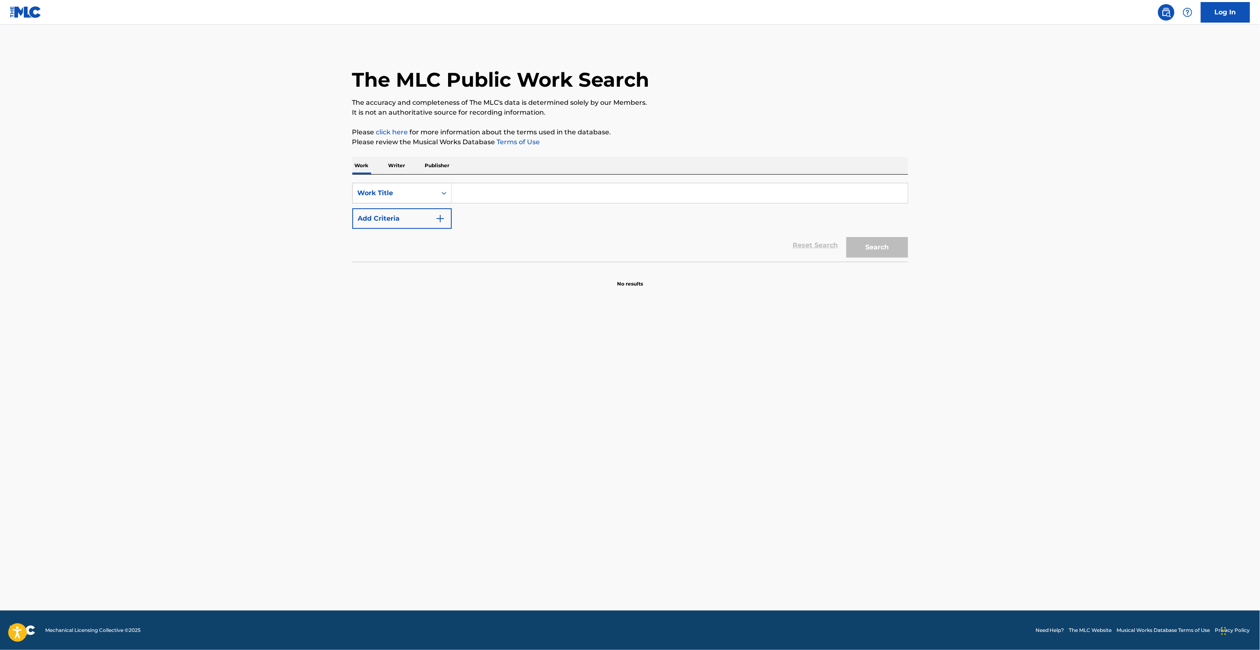
click at [878, 426] on main "The MLC Public Work Search The accuracy and completeness of The MLC's data is d…" at bounding box center [630, 318] width 1260 height 586
click at [876, 430] on main "The MLC Public Work Search The accuracy and completeness of The MLC's data is d…" at bounding box center [630, 318] width 1260 height 586
click at [876, 432] on main "The MLC Public Work Search The accuracy and completeness of The MLC's data is d…" at bounding box center [630, 318] width 1260 height 586
click at [876, 433] on main "The MLC Public Work Search The accuracy and completeness of The MLC's data is d…" at bounding box center [630, 318] width 1260 height 586
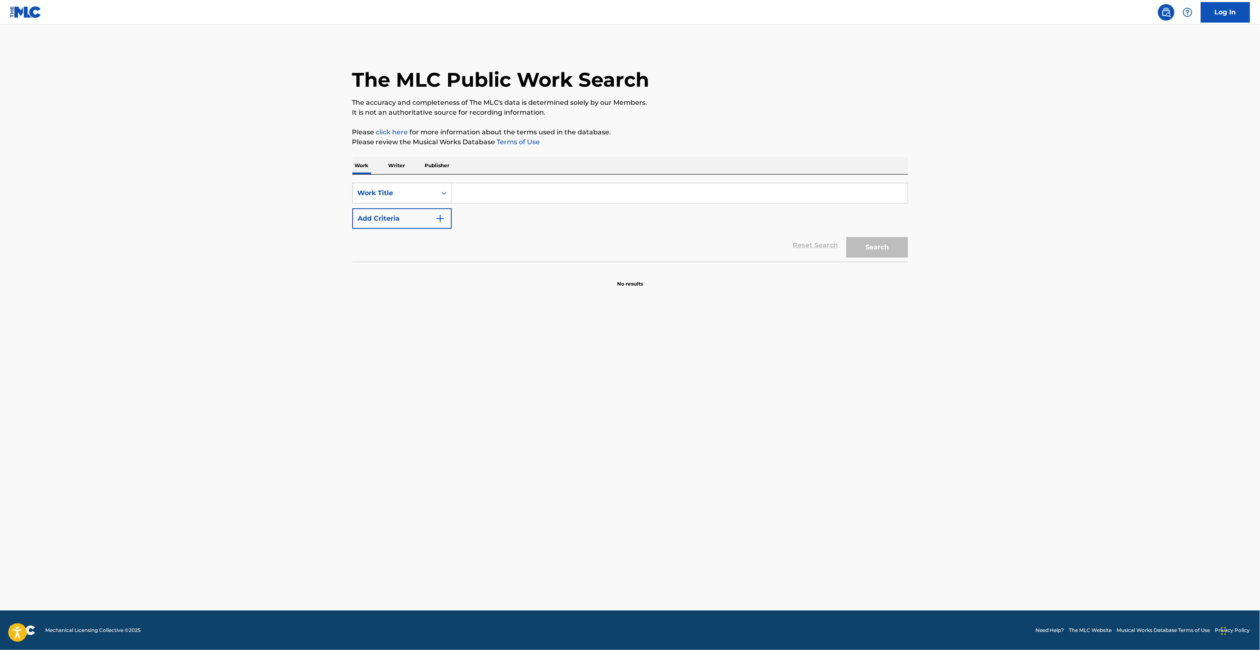
click at [873, 439] on main "The MLC Public Work Search The accuracy and completeness of The MLC's data is d…" at bounding box center [630, 318] width 1260 height 586
click at [873, 440] on main "The MLC Public Work Search The accuracy and completeness of The MLC's data is d…" at bounding box center [630, 318] width 1260 height 586
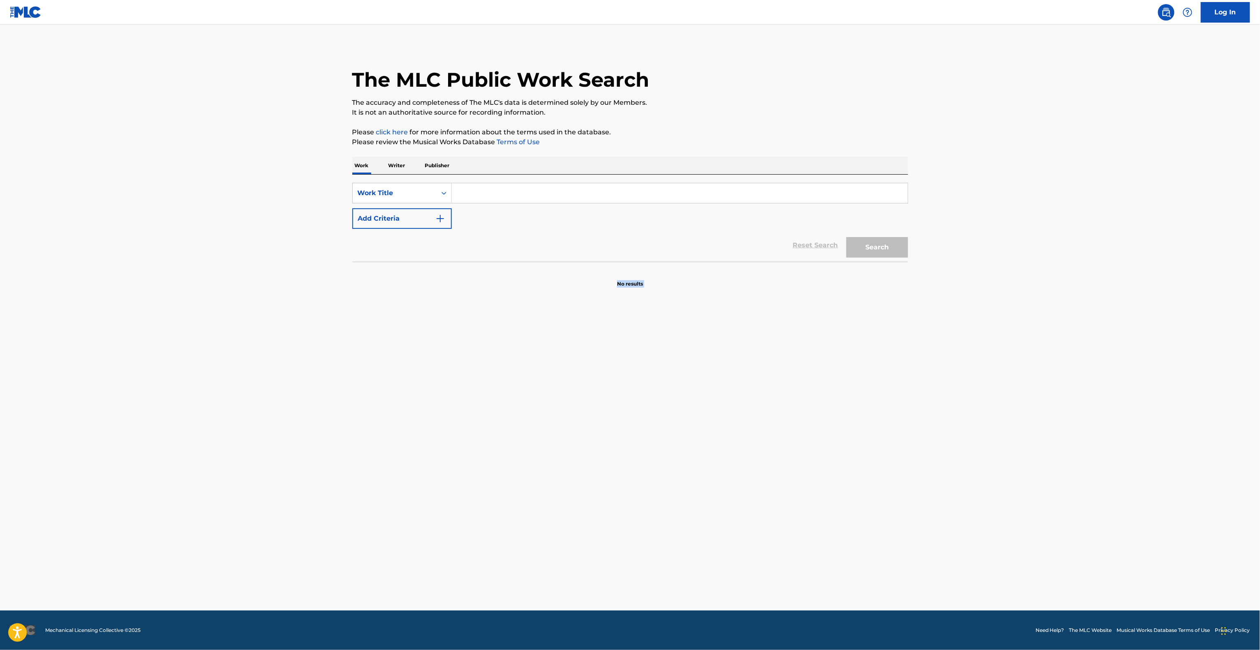
click at [869, 446] on main "The MLC Public Work Search The accuracy and completeness of The MLC's data is d…" at bounding box center [630, 318] width 1260 height 586
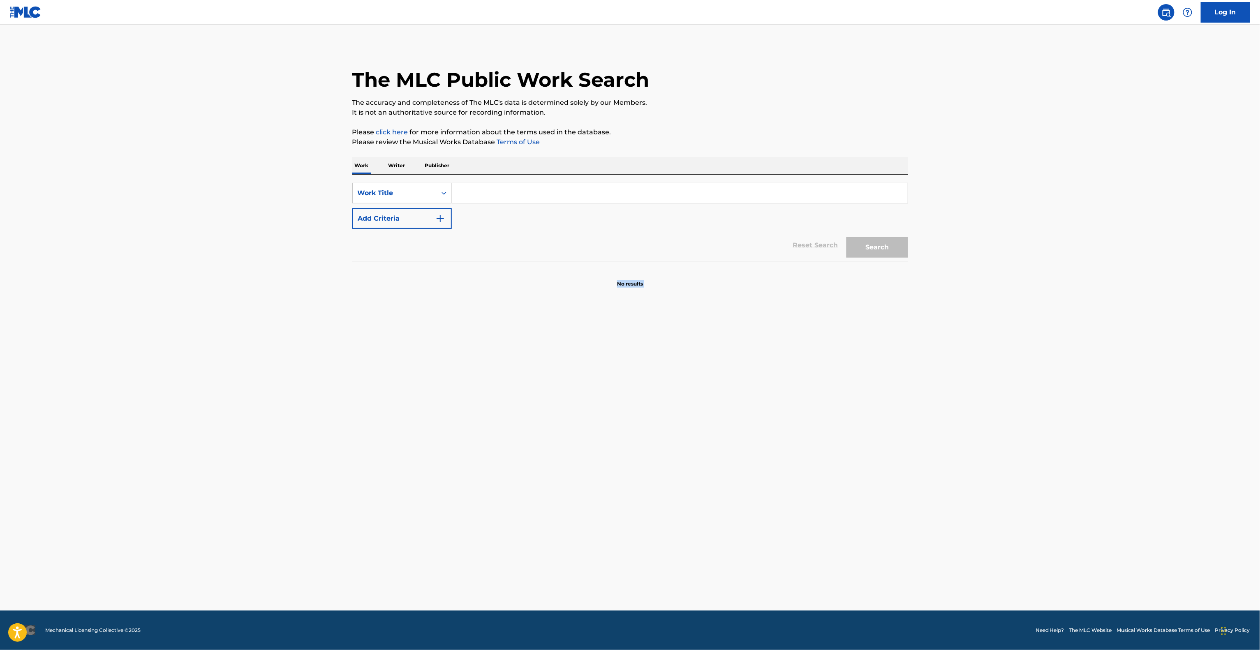
click at [869, 446] on main "The MLC Public Work Search The accuracy and completeness of The MLC's data is d…" at bounding box center [630, 318] width 1260 height 586
click at [869, 448] on main "The MLC Public Work Search The accuracy and completeness of The MLC's data is d…" at bounding box center [630, 318] width 1260 height 586
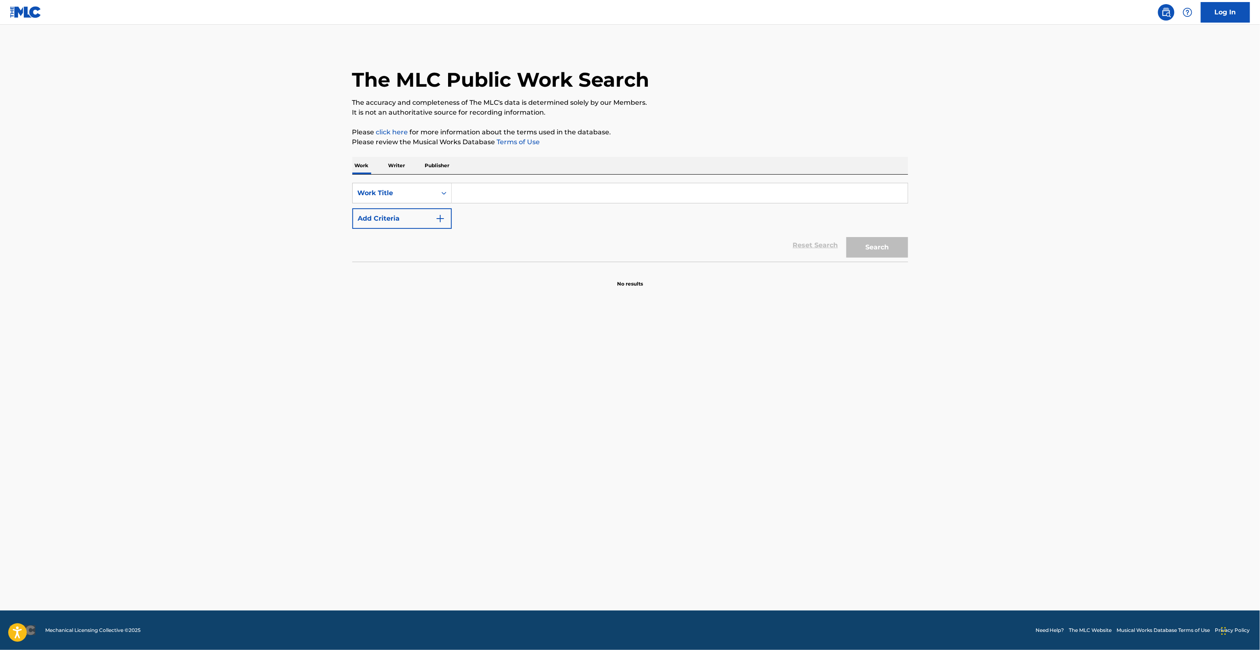
click at [869, 448] on main "The MLC Public Work Search The accuracy and completeness of The MLC's data is d…" at bounding box center [630, 318] width 1260 height 586
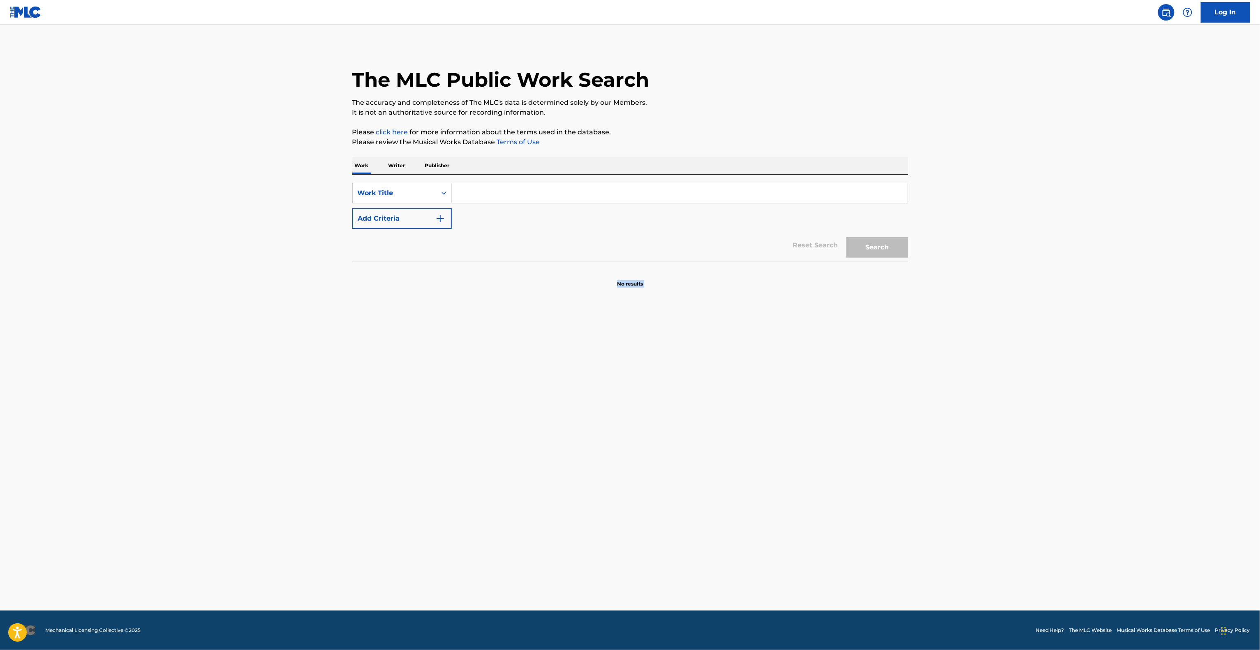
click at [869, 448] on main "The MLC Public Work Search The accuracy and completeness of The MLC's data is d…" at bounding box center [630, 318] width 1260 height 586
click at [871, 448] on main "The MLC Public Work Search The accuracy and completeness of The MLC's data is d…" at bounding box center [630, 318] width 1260 height 586
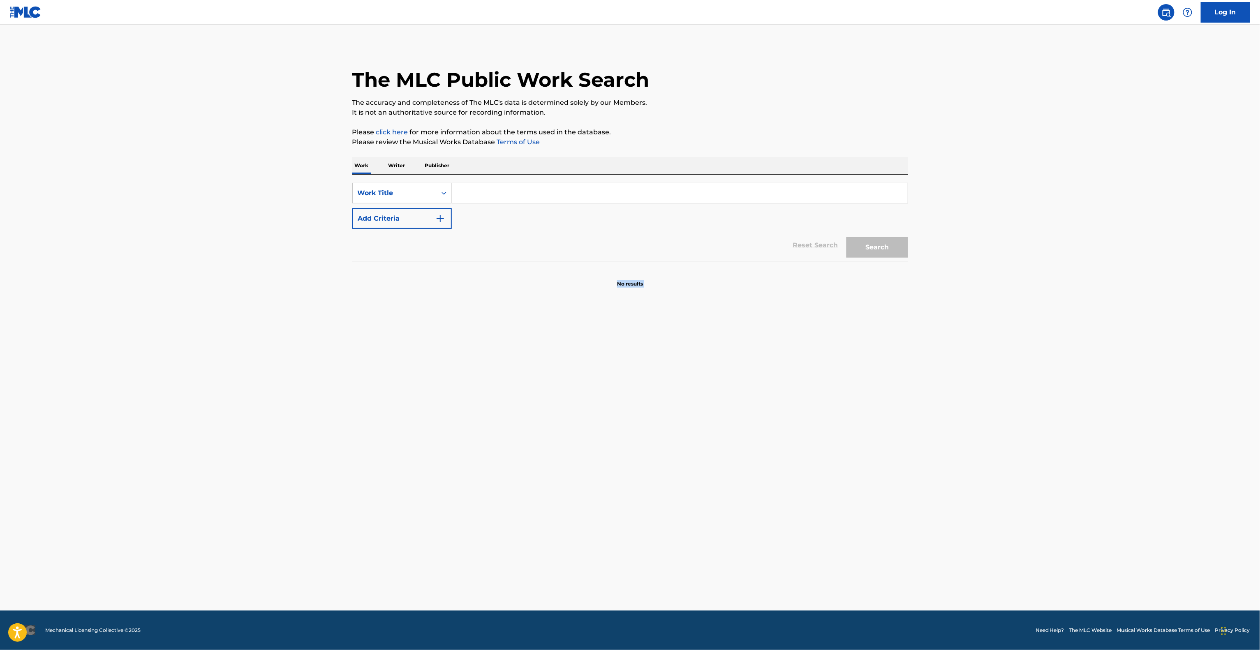
click at [871, 448] on main "The MLC Public Work Search The accuracy and completeness of The MLC's data is d…" at bounding box center [630, 318] width 1260 height 586
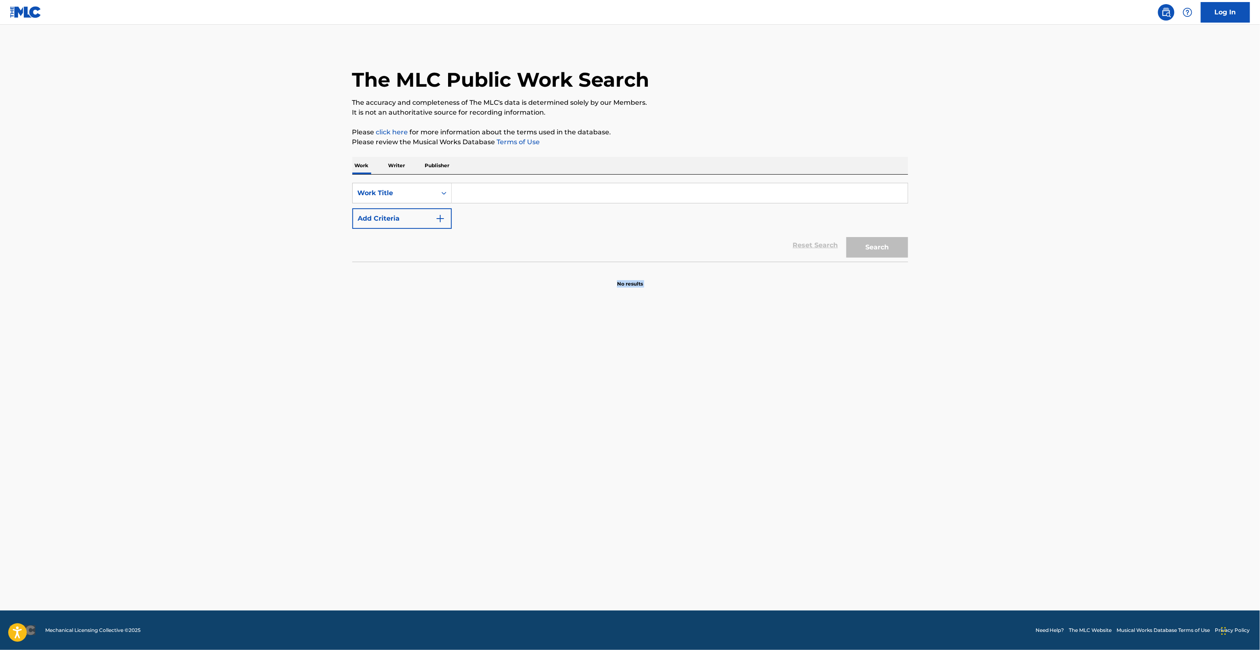
click at [871, 448] on main "The MLC Public Work Search The accuracy and completeness of The MLC's data is d…" at bounding box center [630, 318] width 1260 height 586
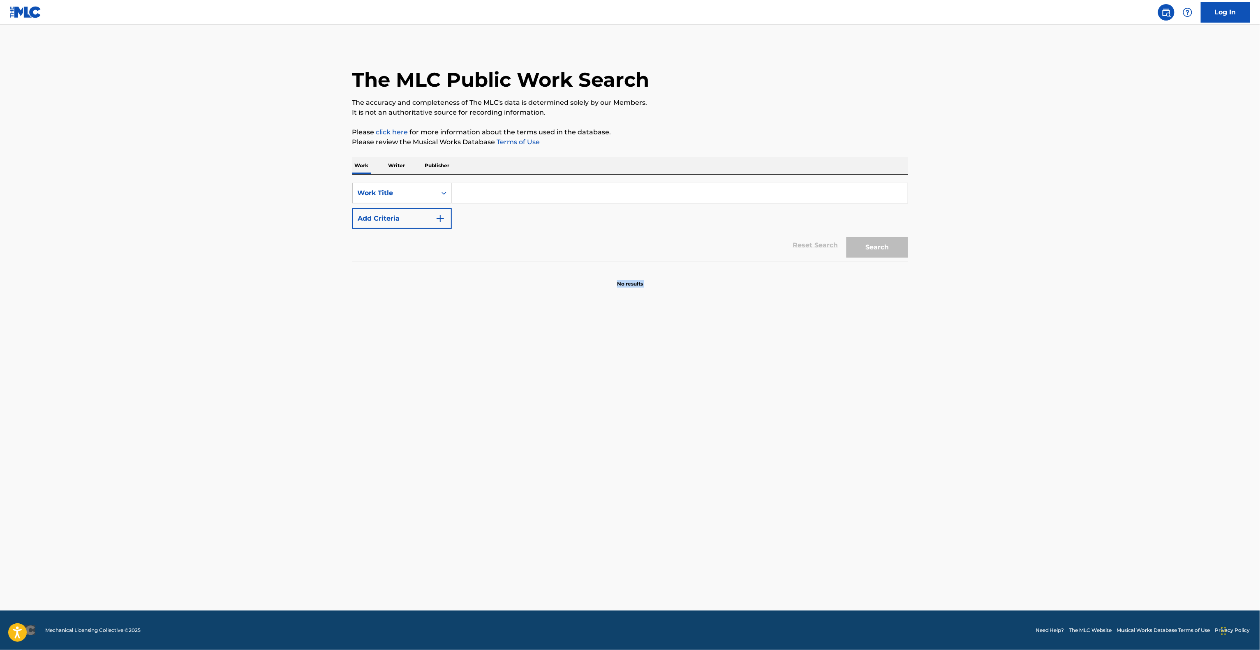
click at [871, 448] on main "The MLC Public Work Search The accuracy and completeness of The MLC's data is d…" at bounding box center [630, 318] width 1260 height 586
click at [871, 449] on main "The MLC Public Work Search The accuracy and completeness of The MLC's data is d…" at bounding box center [630, 318] width 1260 height 586
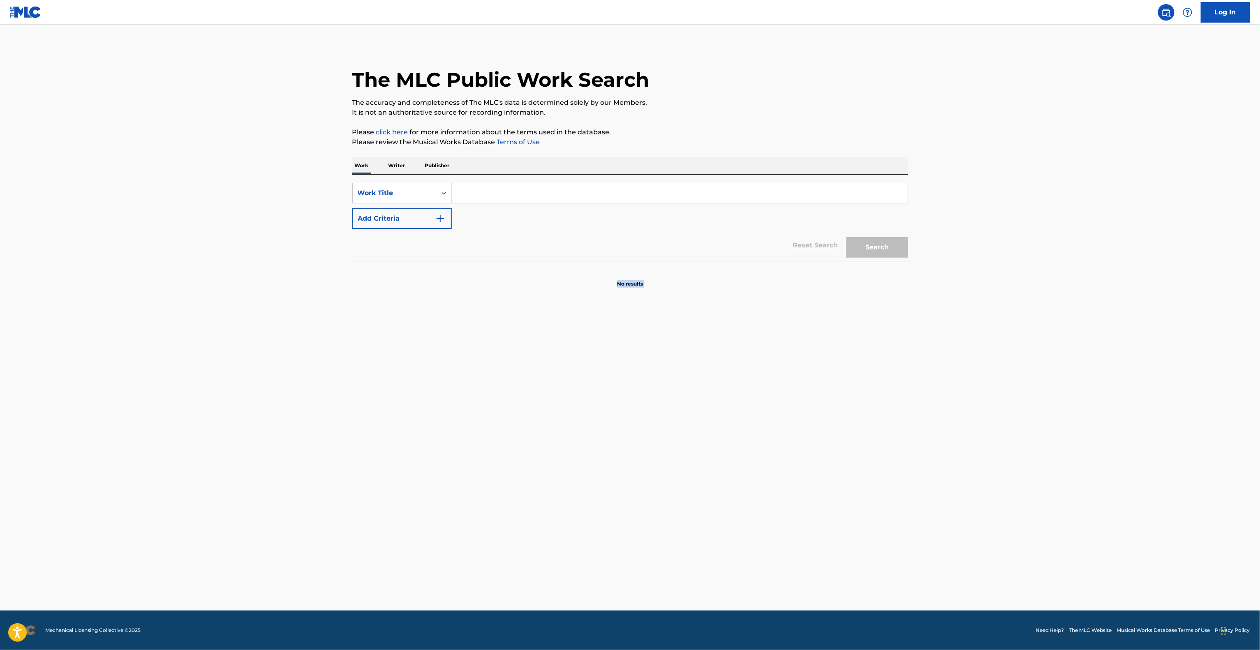
click at [871, 450] on main "The MLC Public Work Search The accuracy and completeness of The MLC's data is d…" at bounding box center [630, 318] width 1260 height 586
click at [869, 452] on main "The MLC Public Work Search The accuracy and completeness of The MLC's data is d…" at bounding box center [630, 318] width 1260 height 586
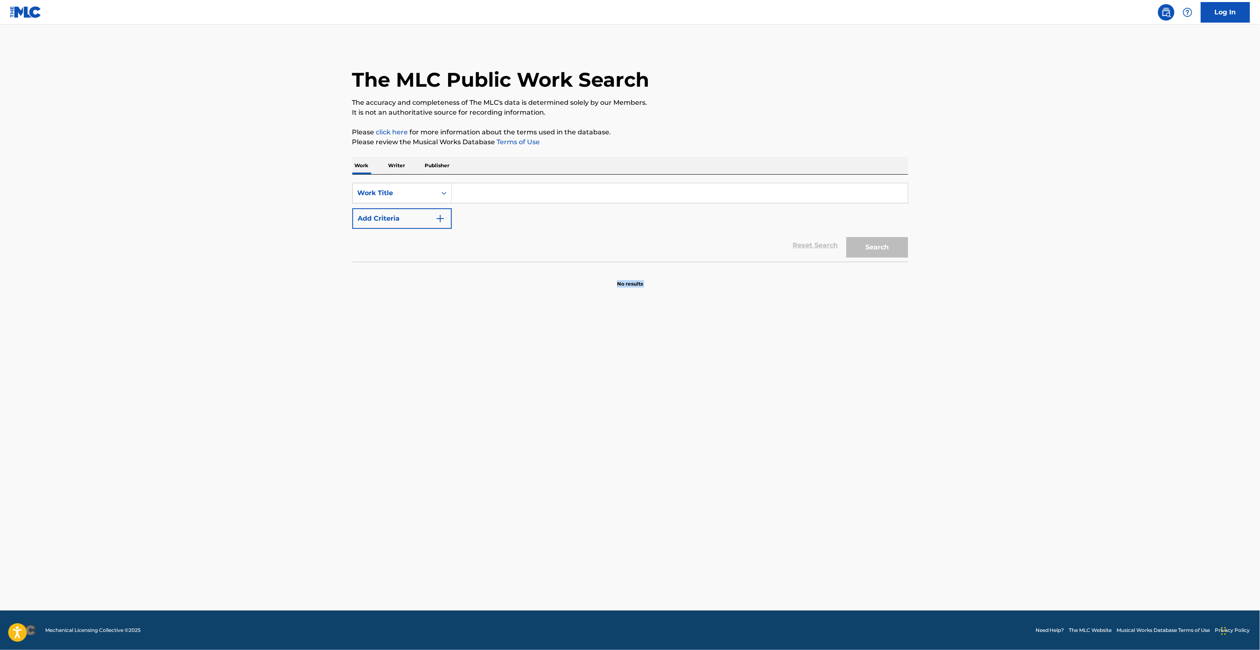
click at [962, 433] on main "The MLC Public Work Search The accuracy and completeness of The MLC's data is d…" at bounding box center [630, 318] width 1260 height 586
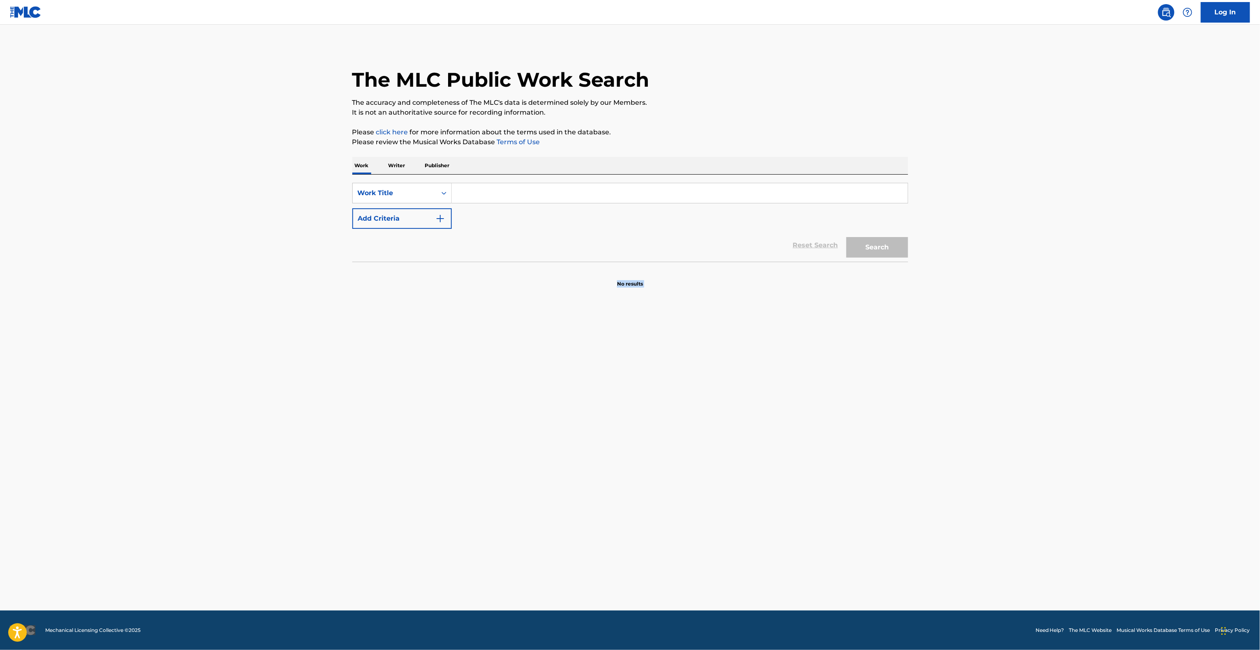
click at [962, 433] on main "The MLC Public Work Search The accuracy and completeness of The MLC's data is d…" at bounding box center [630, 318] width 1260 height 586
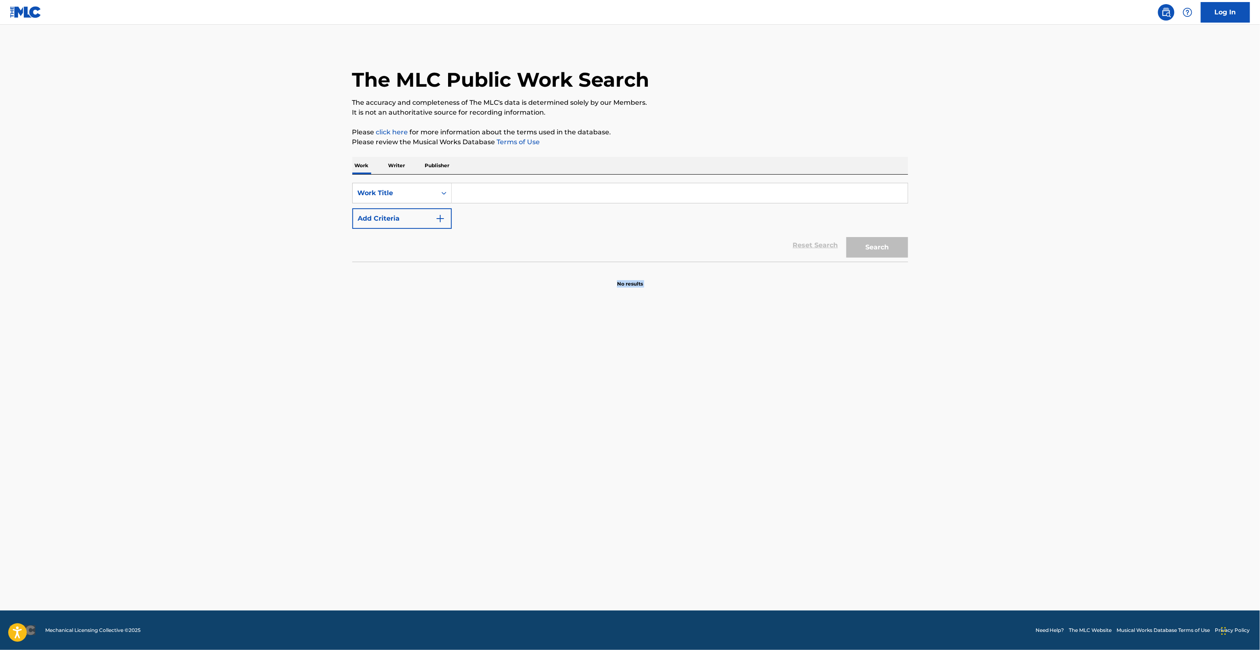
click at [962, 433] on main "The MLC Public Work Search The accuracy and completeness of The MLC's data is d…" at bounding box center [630, 318] width 1260 height 586
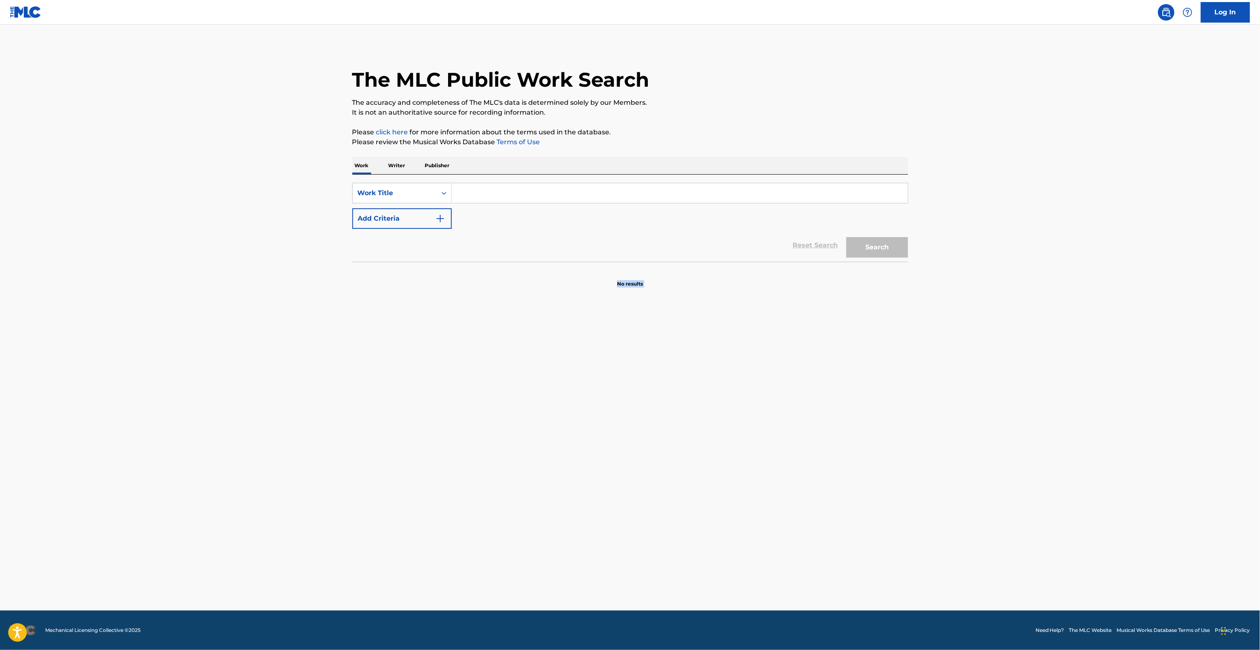
click at [962, 433] on main "The MLC Public Work Search The accuracy and completeness of The MLC's data is d…" at bounding box center [630, 318] width 1260 height 586
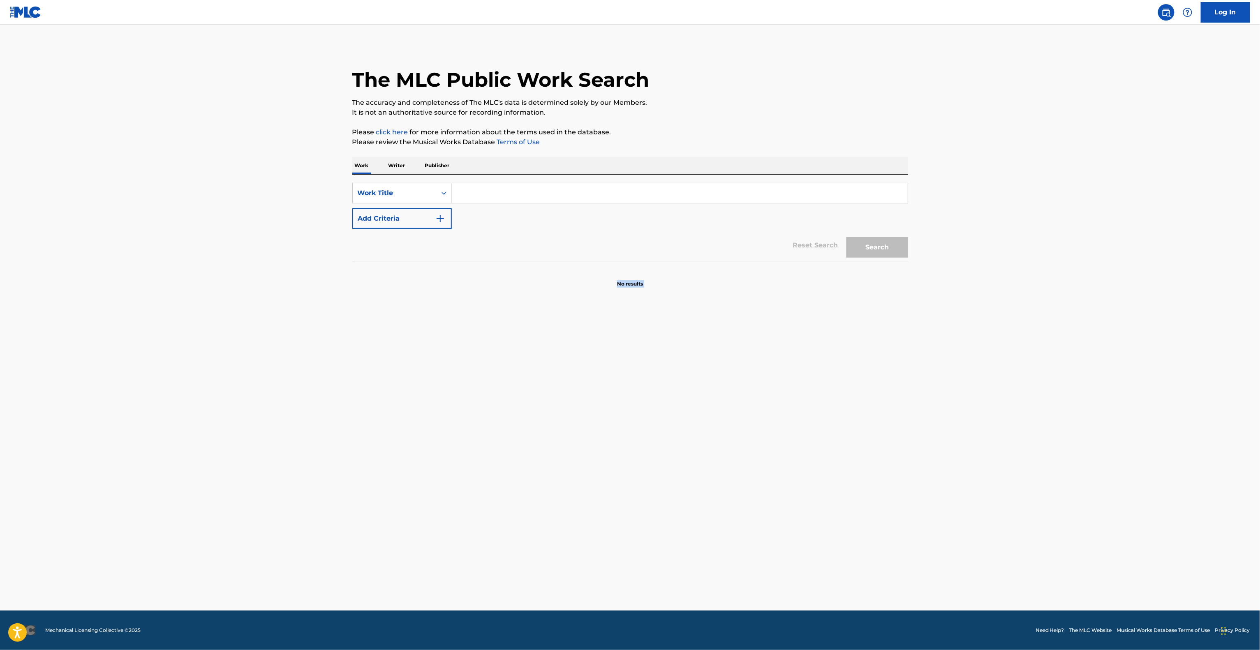
click at [962, 433] on main "The MLC Public Work Search The accuracy and completeness of The MLC's data is d…" at bounding box center [630, 318] width 1260 height 586
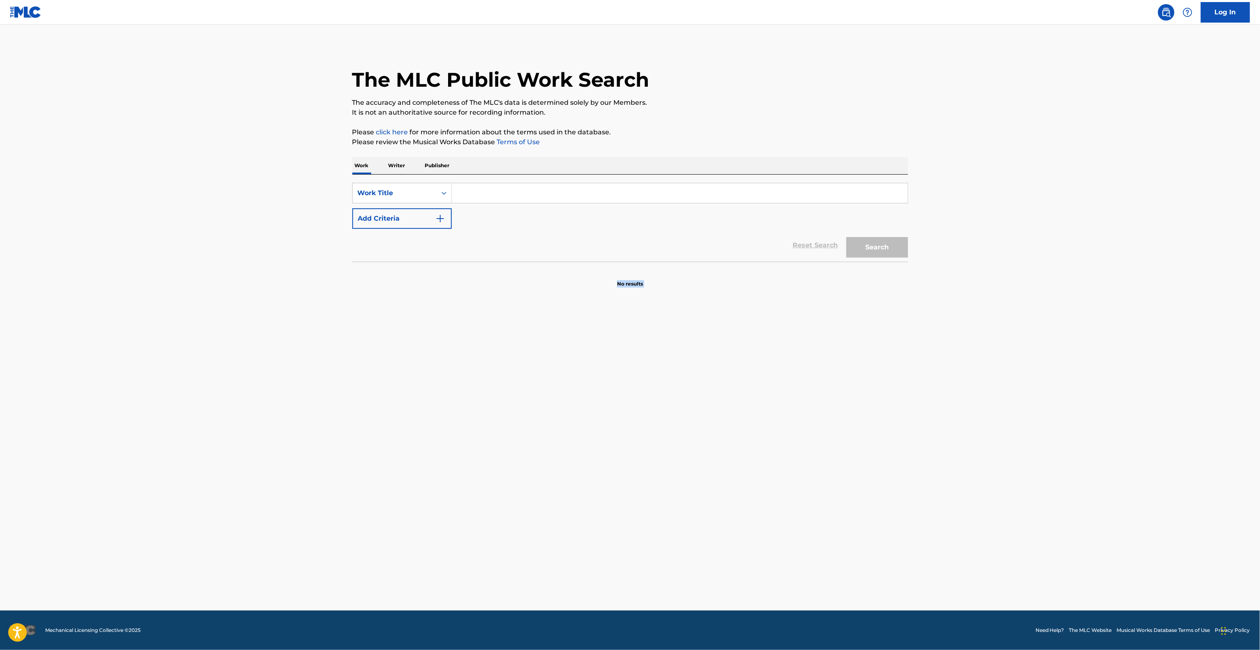
click at [962, 433] on main "The MLC Public Work Search The accuracy and completeness of The MLC's data is d…" at bounding box center [630, 318] width 1260 height 586
click at [1006, 234] on main "The MLC Public Work Search The accuracy and completeness of The MLC's data is d…" at bounding box center [630, 318] width 1260 height 586
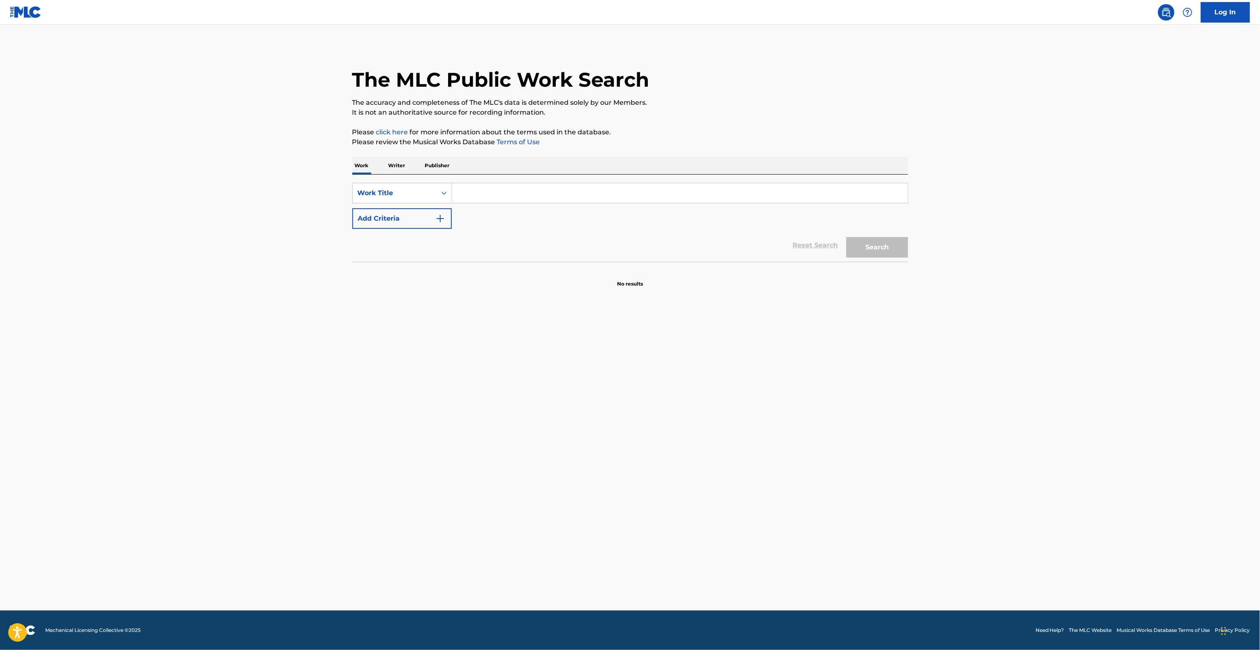
click at [1006, 234] on main "The MLC Public Work Search The accuracy and completeness of The MLC's data is d…" at bounding box center [630, 318] width 1260 height 586
click at [666, 489] on main "The MLC Public Work Search The accuracy and completeness of The MLC's data is d…" at bounding box center [630, 318] width 1260 height 586
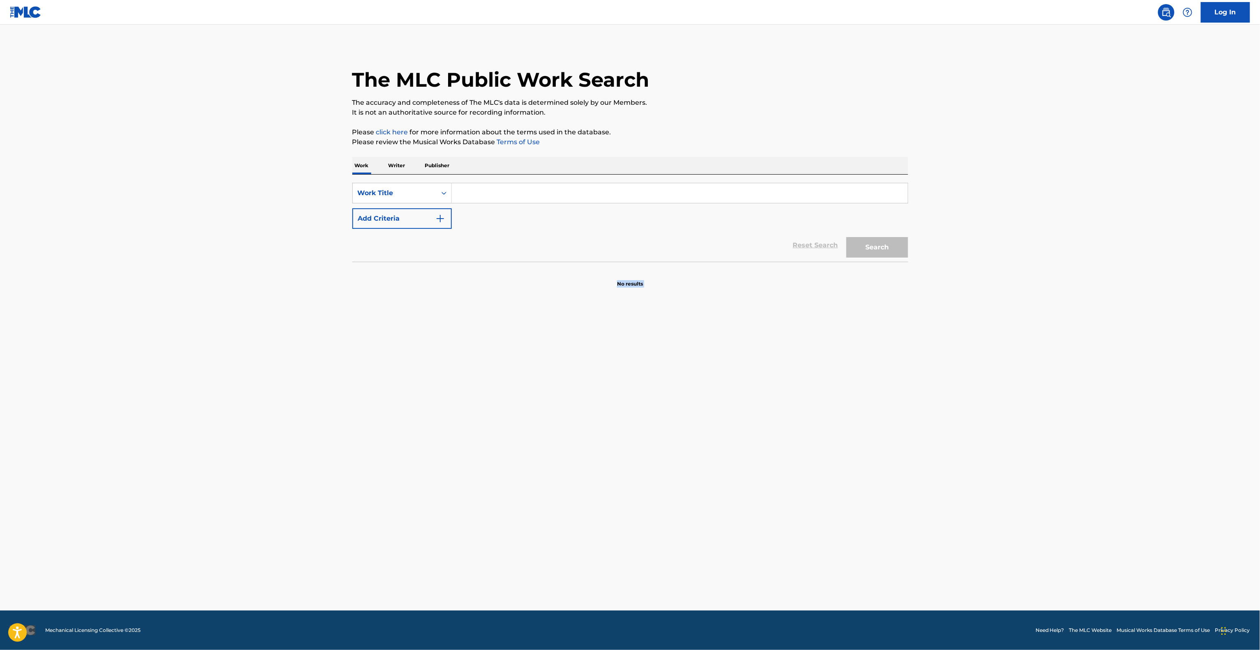
click at [666, 489] on main "The MLC Public Work Search The accuracy and completeness of The MLC's data is d…" at bounding box center [630, 318] width 1260 height 586
click at [664, 483] on main "The MLC Public Work Search The accuracy and completeness of The MLC's data is d…" at bounding box center [630, 318] width 1260 height 586
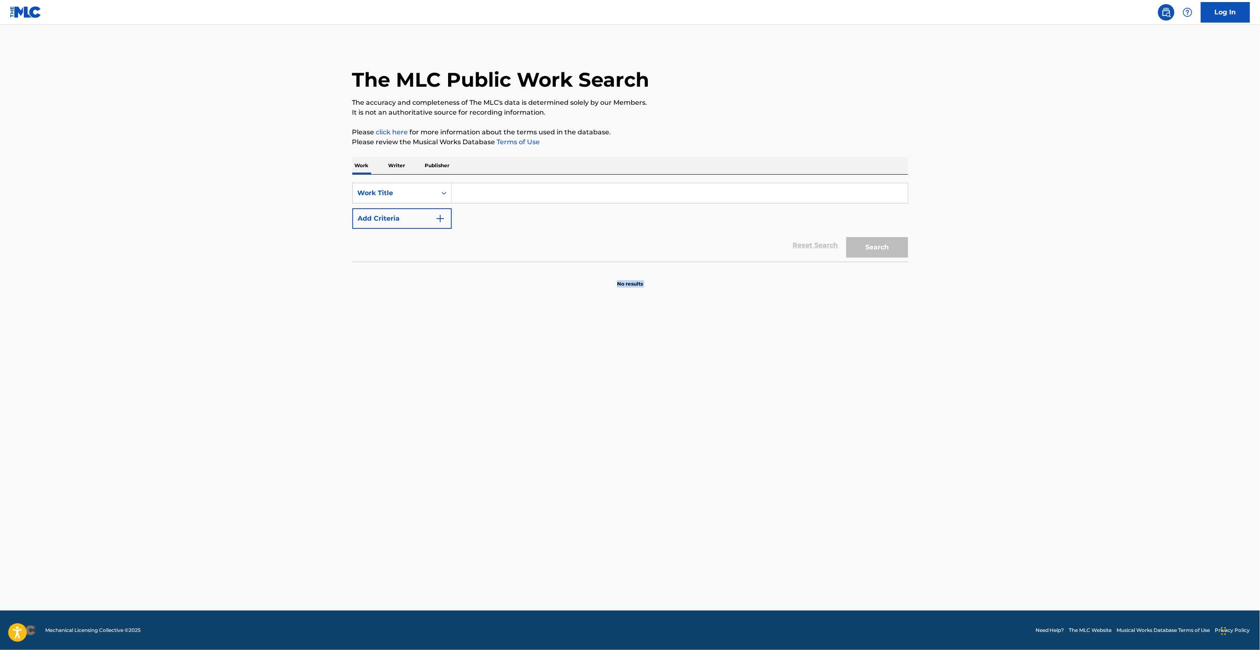
click at [664, 483] on main "The MLC Public Work Search The accuracy and completeness of The MLC's data is d…" at bounding box center [630, 318] width 1260 height 586
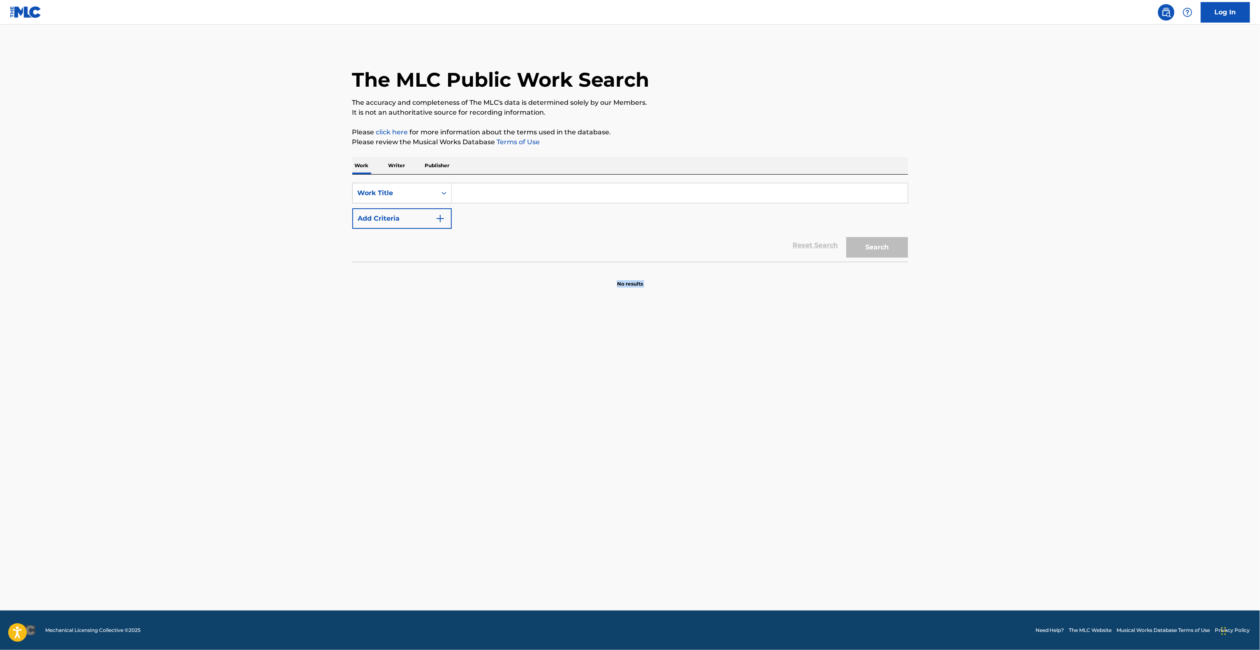
click at [664, 483] on main "The MLC Public Work Search The accuracy and completeness of The MLC's data is d…" at bounding box center [630, 318] width 1260 height 586
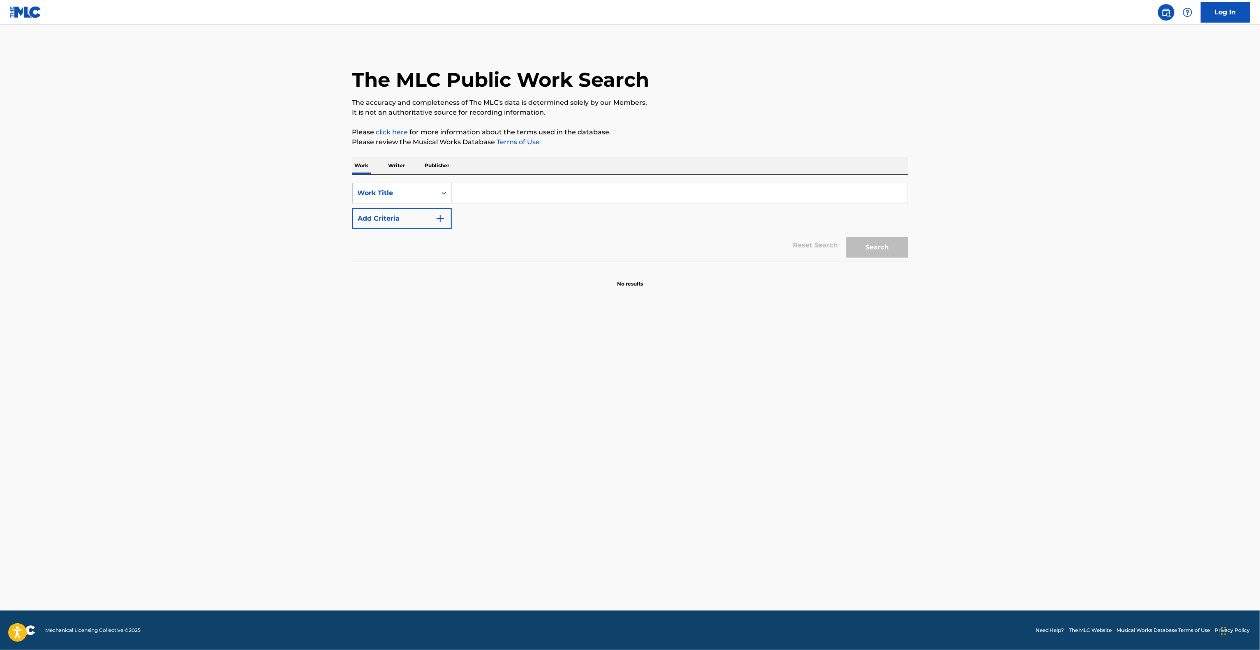
click at [664, 483] on main "The MLC Public Work Search The accuracy and completeness of The MLC's data is d…" at bounding box center [630, 318] width 1260 height 586
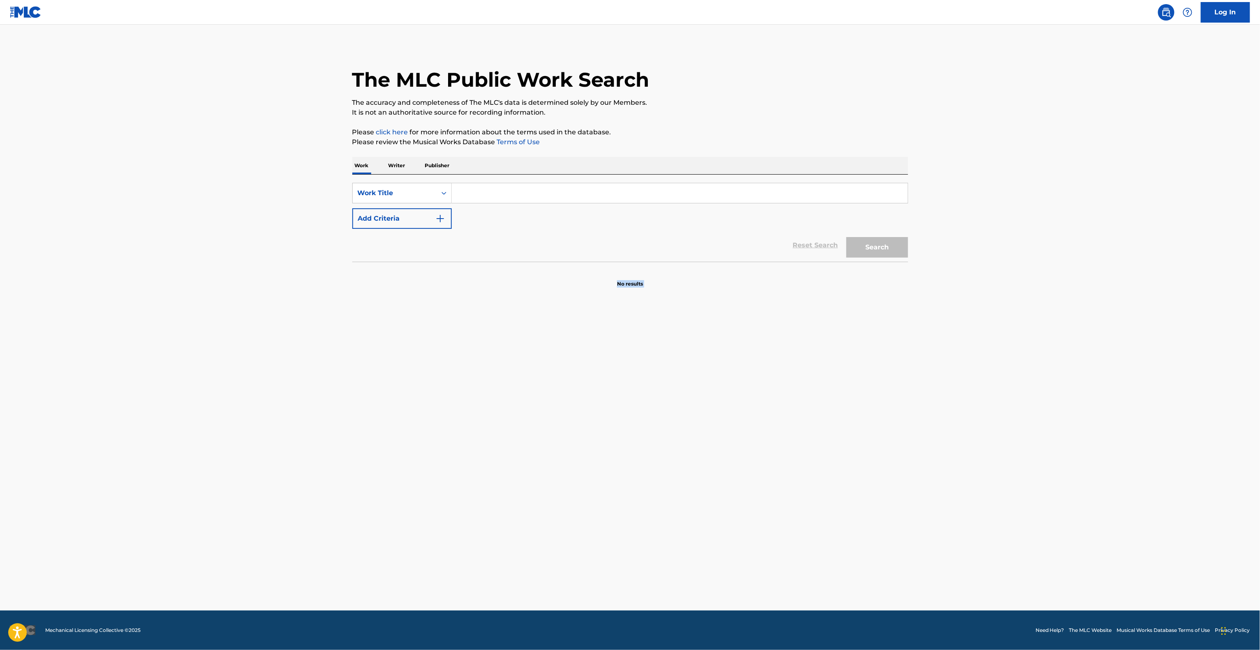
click at [664, 483] on main "The MLC Public Work Search The accuracy and completeness of The MLC's data is d…" at bounding box center [630, 318] width 1260 height 586
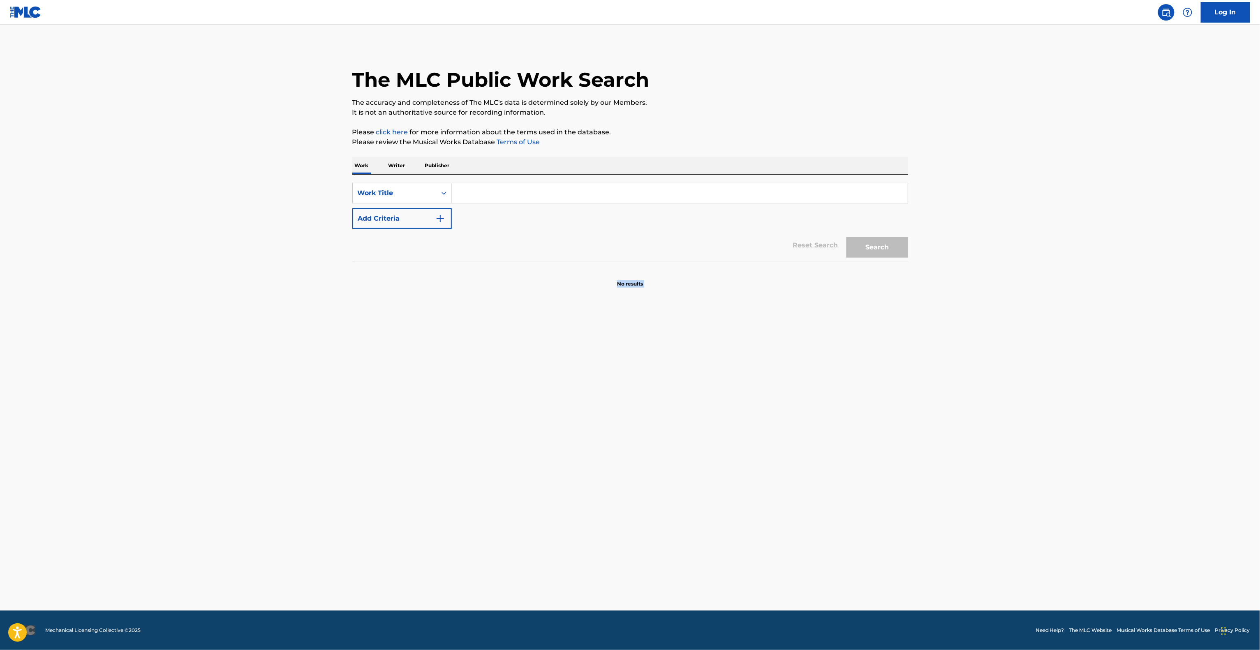
click at [664, 483] on main "The MLC Public Work Search The accuracy and completeness of The MLC's data is d…" at bounding box center [630, 318] width 1260 height 586
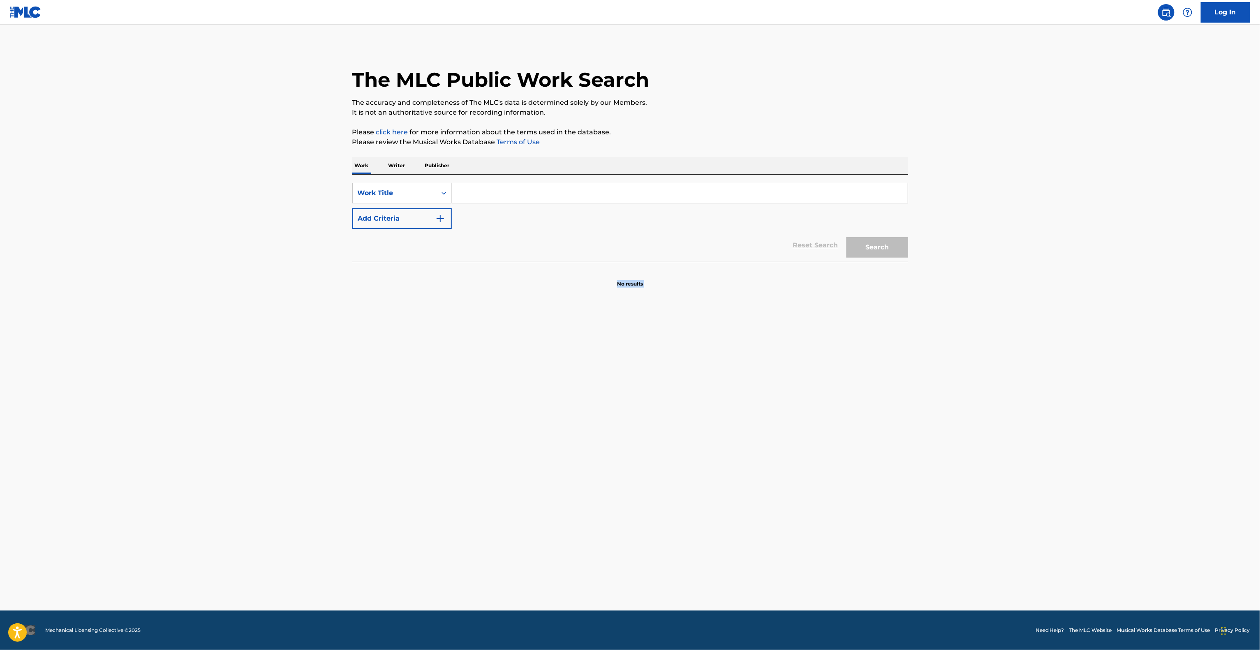
click at [664, 483] on main "The MLC Public Work Search The accuracy and completeness of The MLC's data is d…" at bounding box center [630, 318] width 1260 height 586
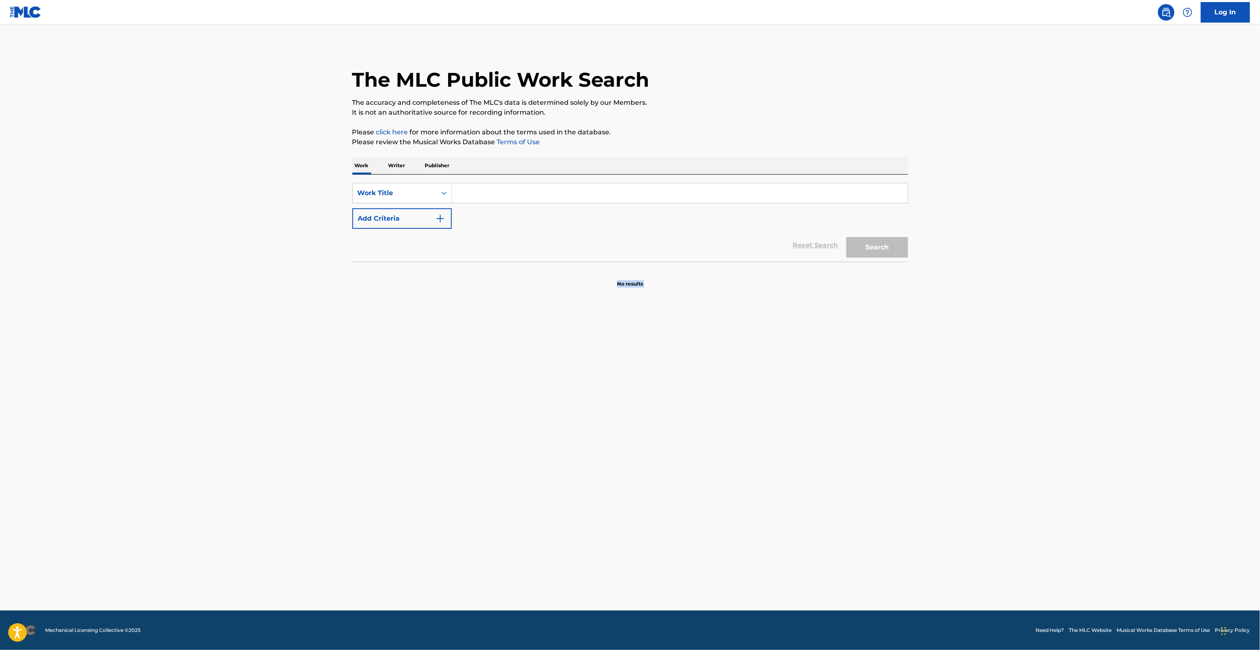
click at [664, 483] on main "The MLC Public Work Search The accuracy and completeness of The MLC's data is d…" at bounding box center [630, 318] width 1260 height 586
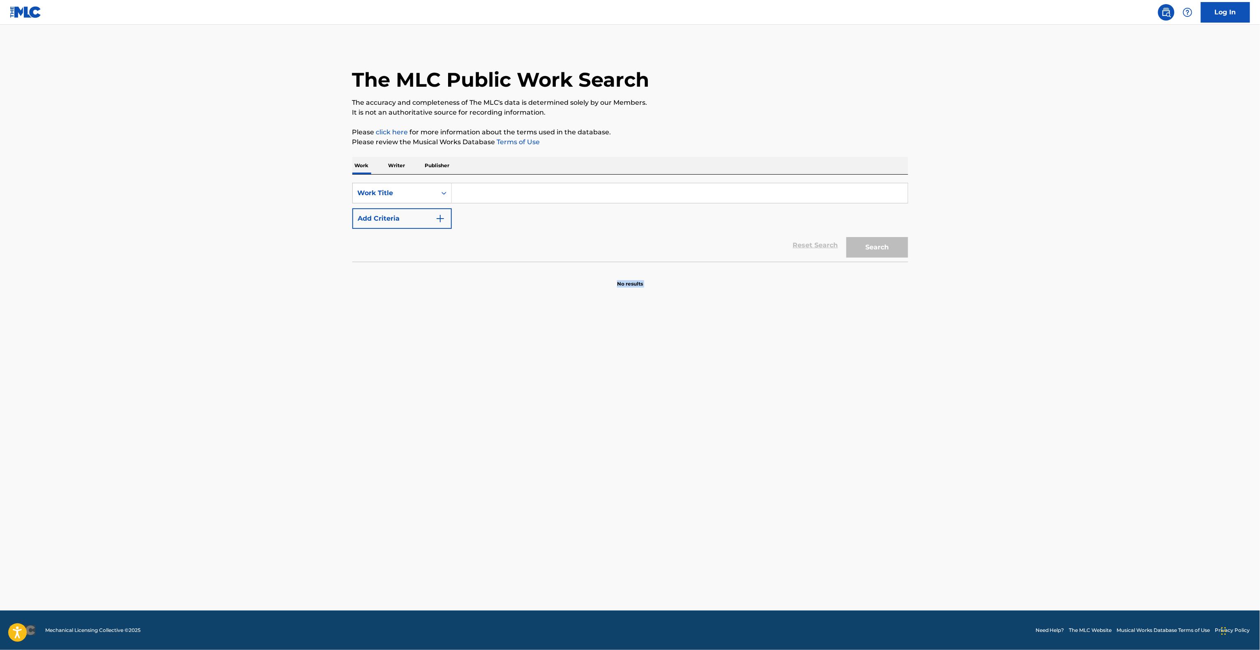
click at [664, 483] on main "The MLC Public Work Search The accuracy and completeness of The MLC's data is d…" at bounding box center [630, 318] width 1260 height 586
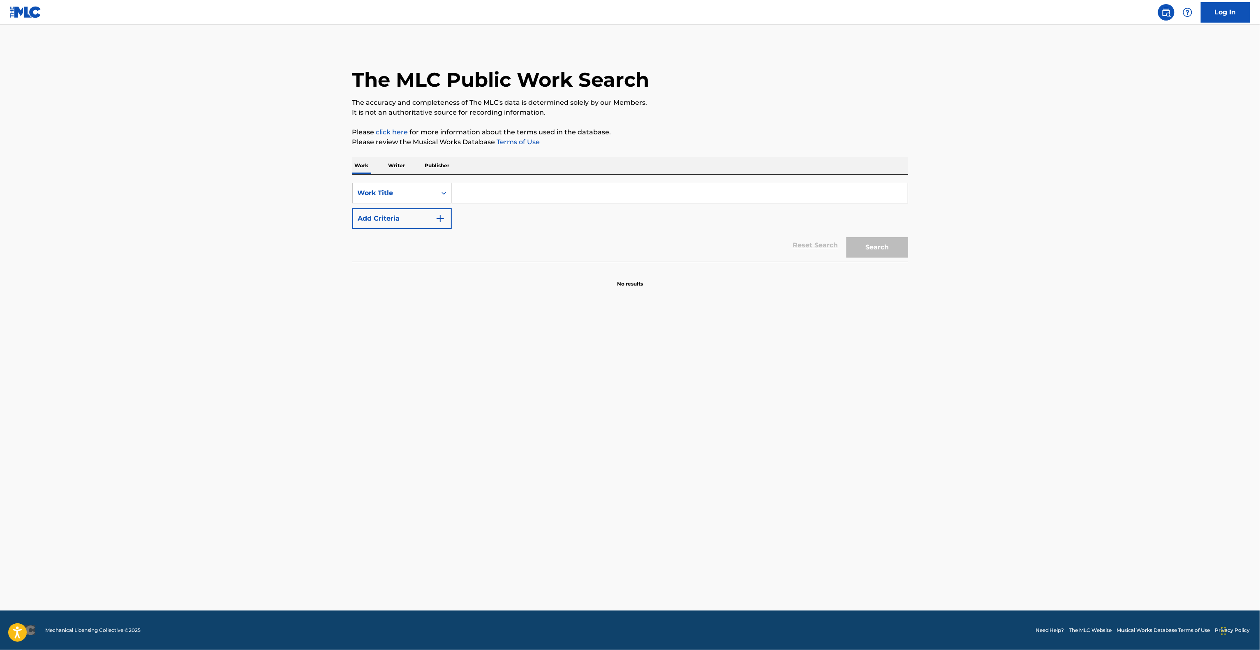
click at [664, 483] on main "The MLC Public Work Search The accuracy and completeness of The MLC's data is d…" at bounding box center [630, 318] width 1260 height 586
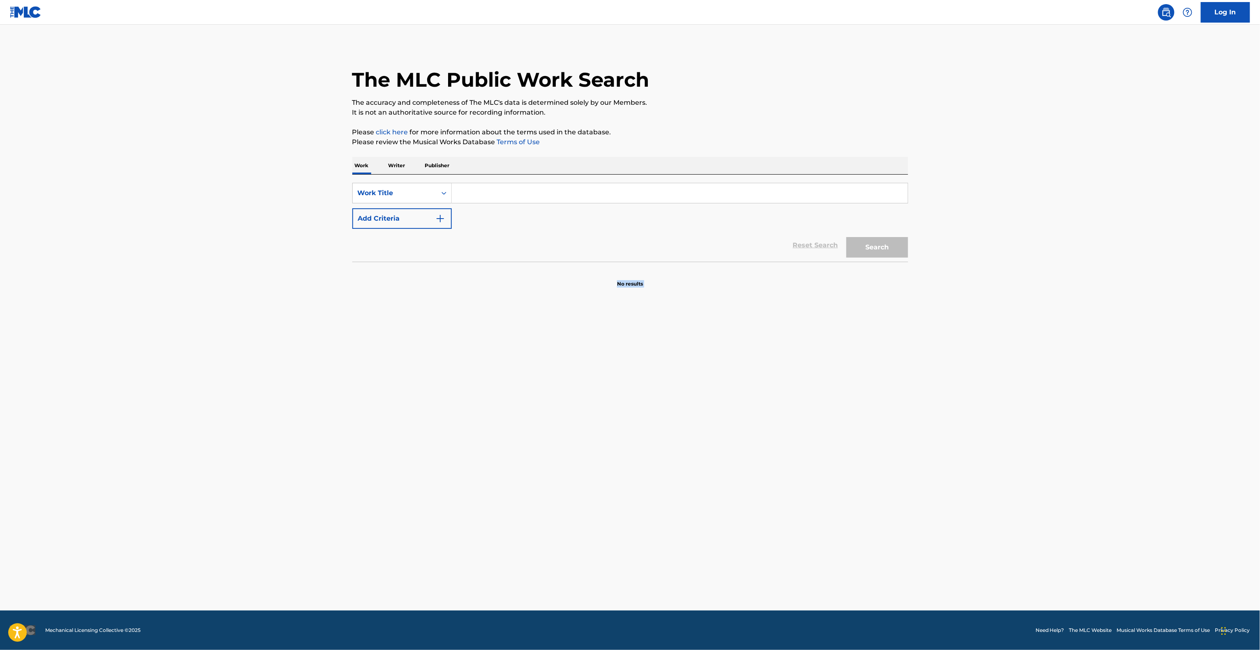
click at [664, 483] on main "The MLC Public Work Search The accuracy and completeness of The MLC's data is d…" at bounding box center [630, 318] width 1260 height 586
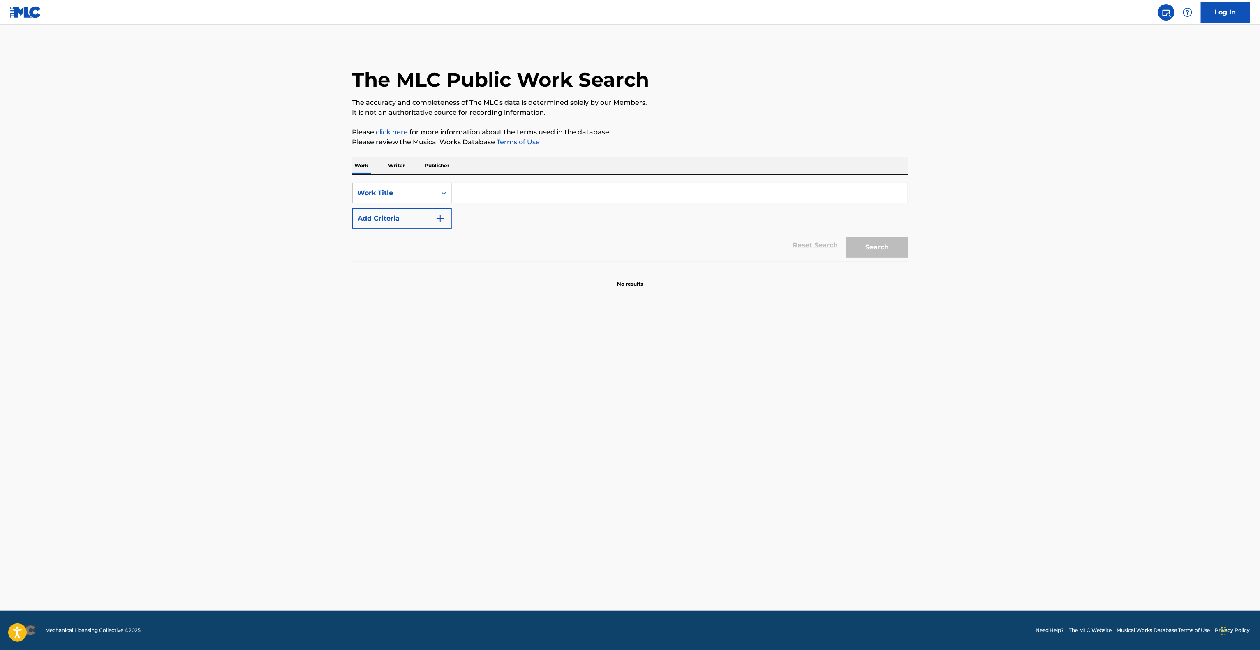
click at [664, 483] on main "The MLC Public Work Search The accuracy and completeness of The MLC's data is d…" at bounding box center [630, 318] width 1260 height 586
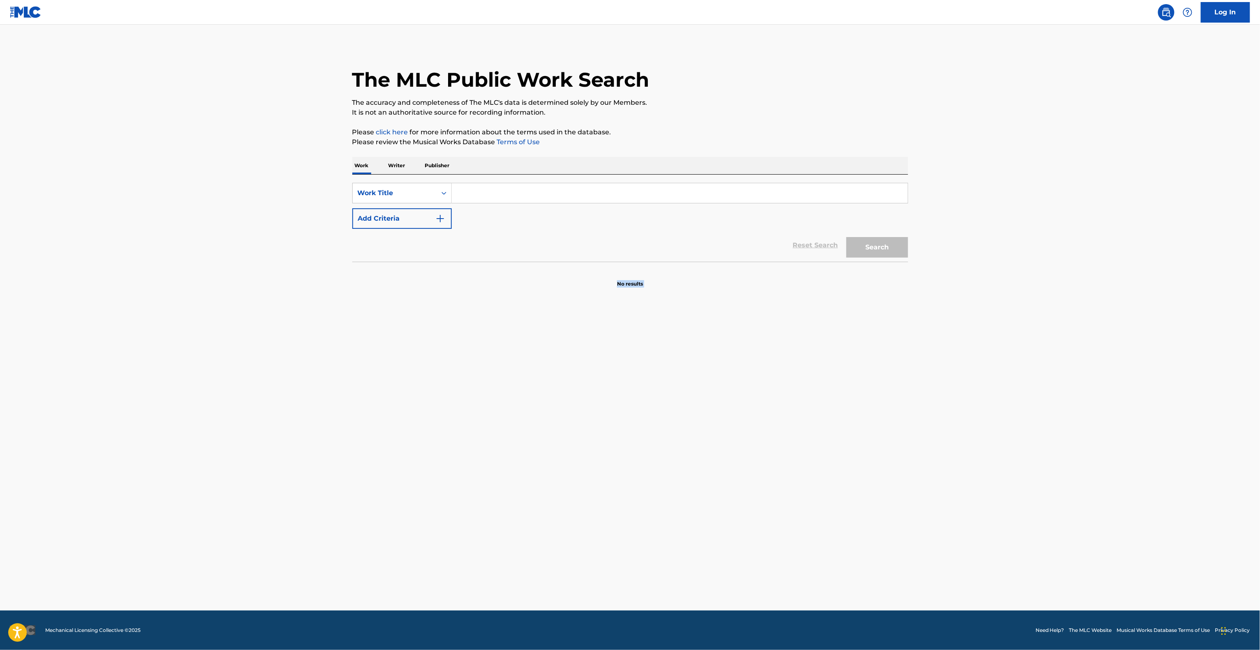
click at [664, 483] on main "The MLC Public Work Search The accuracy and completeness of The MLC's data is d…" at bounding box center [630, 318] width 1260 height 586
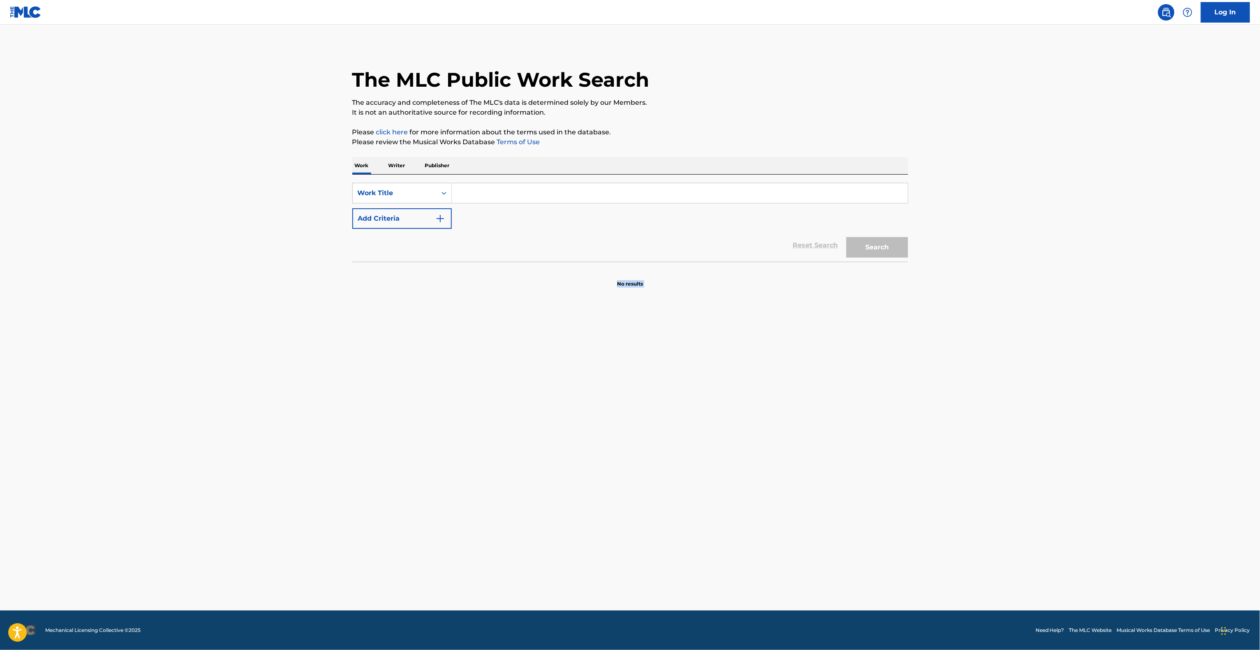
click at [664, 483] on main "The MLC Public Work Search The accuracy and completeness of The MLC's data is d…" at bounding box center [630, 318] width 1260 height 586
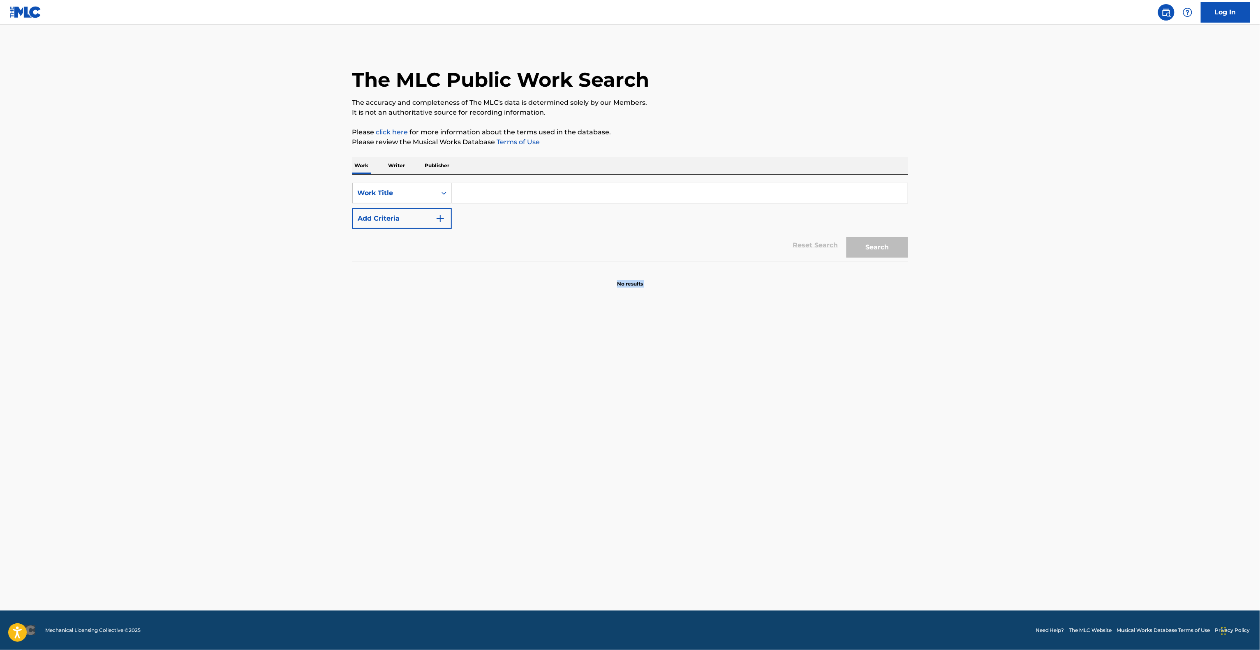
click at [664, 483] on main "The MLC Public Work Search The accuracy and completeness of The MLC's data is d…" at bounding box center [630, 318] width 1260 height 586
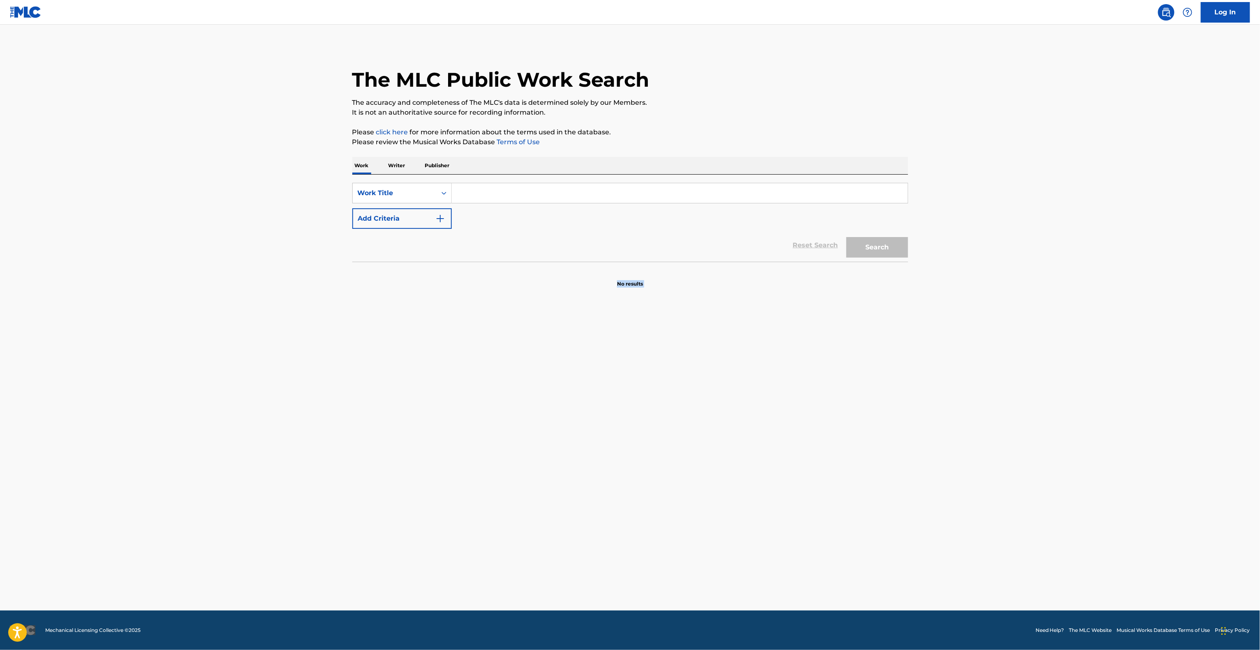
click at [664, 483] on main "The MLC Public Work Search The accuracy and completeness of The MLC's data is d…" at bounding box center [630, 318] width 1260 height 586
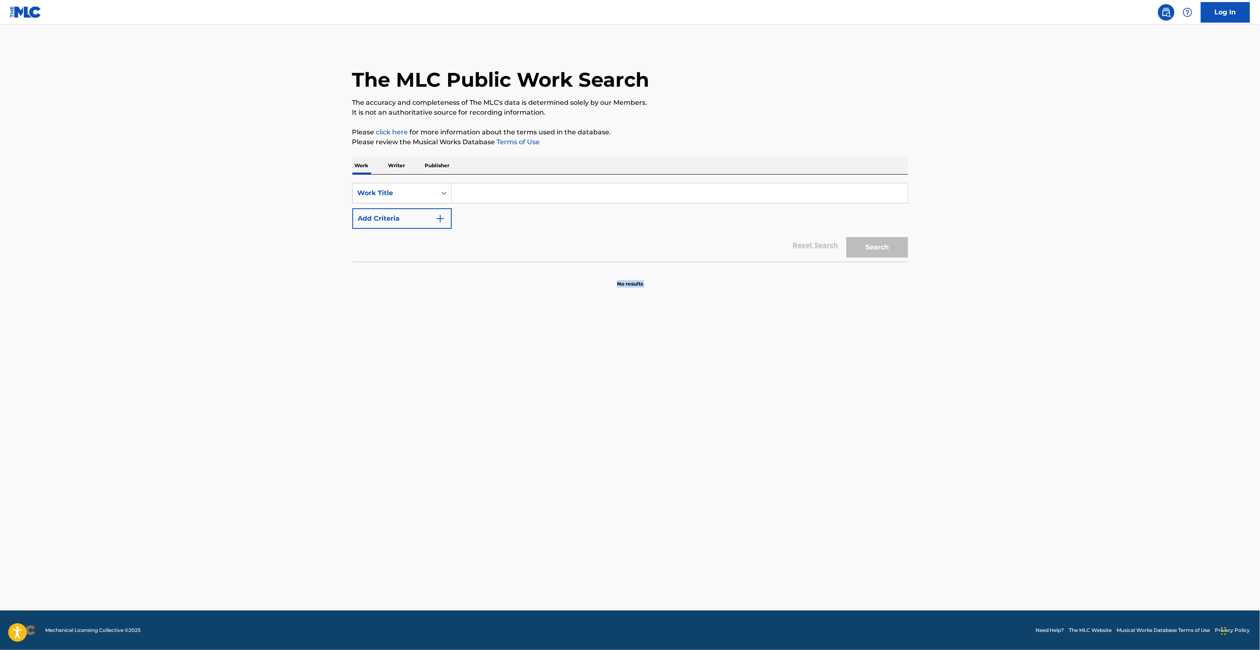
click at [664, 483] on main "The MLC Public Work Search The accuracy and completeness of The MLC's data is d…" at bounding box center [630, 318] width 1260 height 586
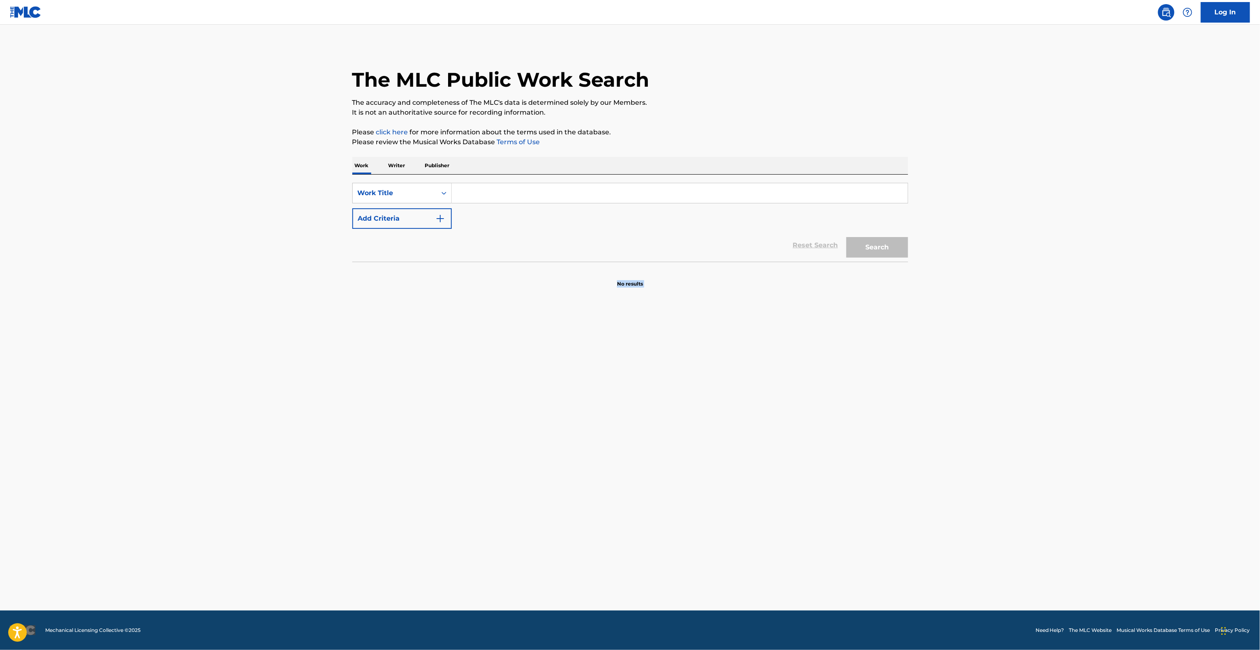
click at [664, 483] on main "The MLC Public Work Search The accuracy and completeness of The MLC's data is d…" at bounding box center [630, 318] width 1260 height 586
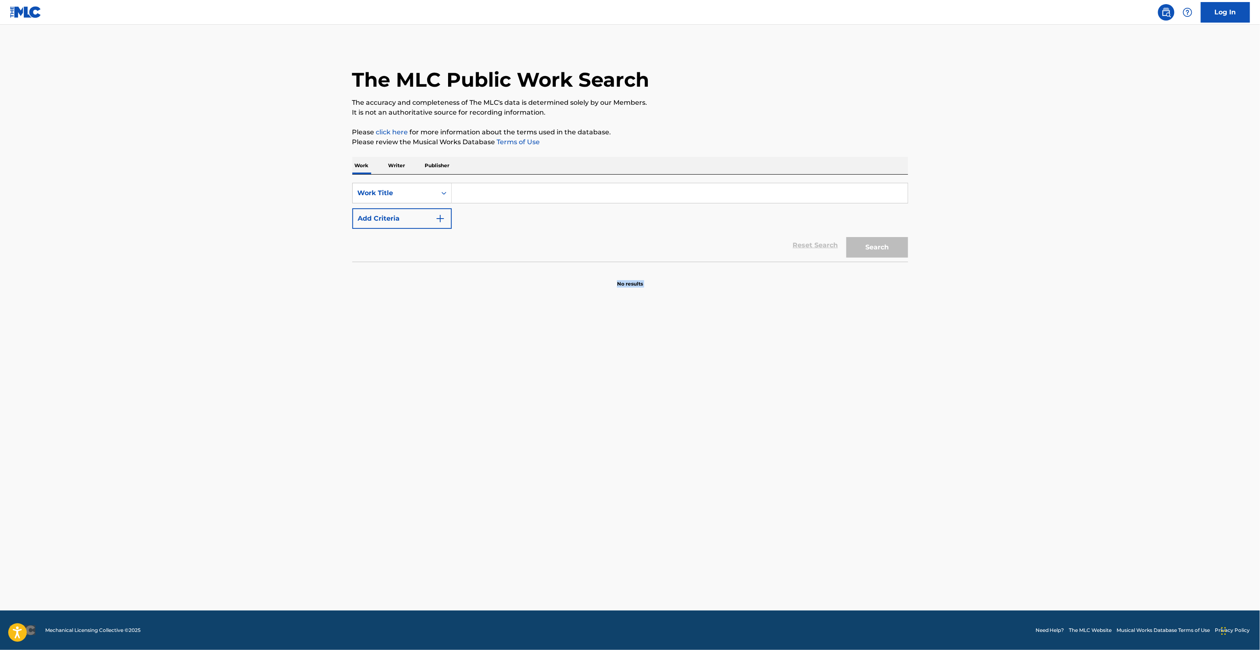
click at [664, 483] on main "The MLC Public Work Search The accuracy and completeness of The MLC's data is d…" at bounding box center [630, 318] width 1260 height 586
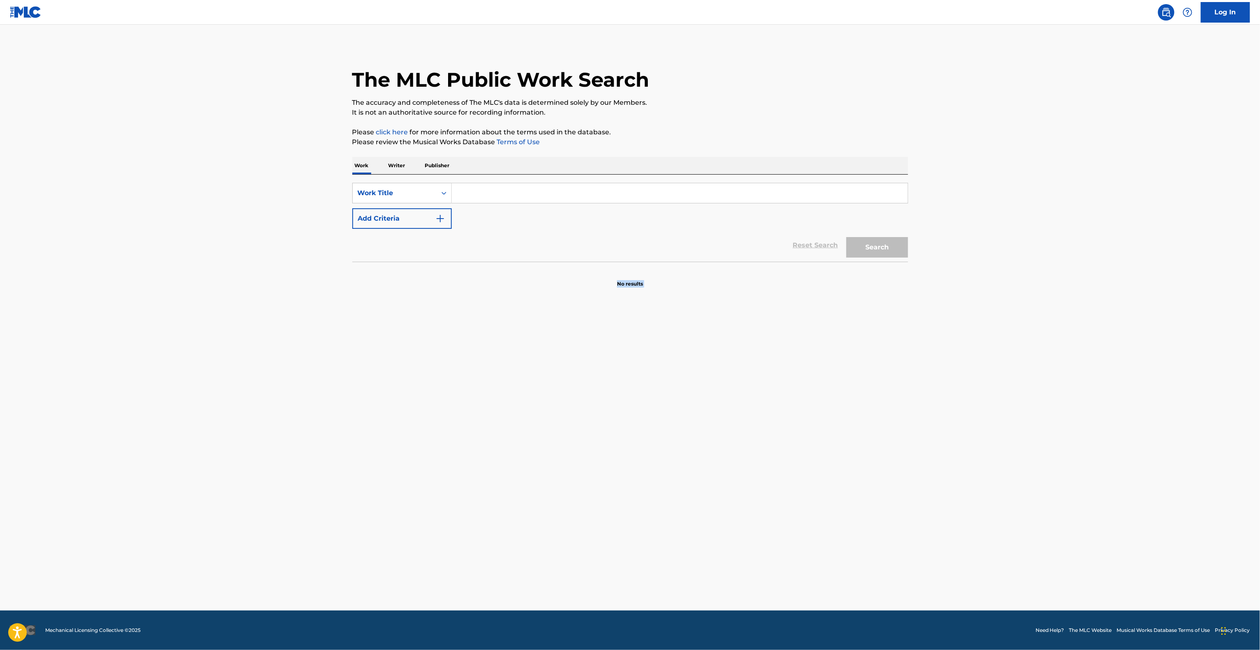
click at [664, 483] on main "The MLC Public Work Search The accuracy and completeness of The MLC's data is d…" at bounding box center [630, 318] width 1260 height 586
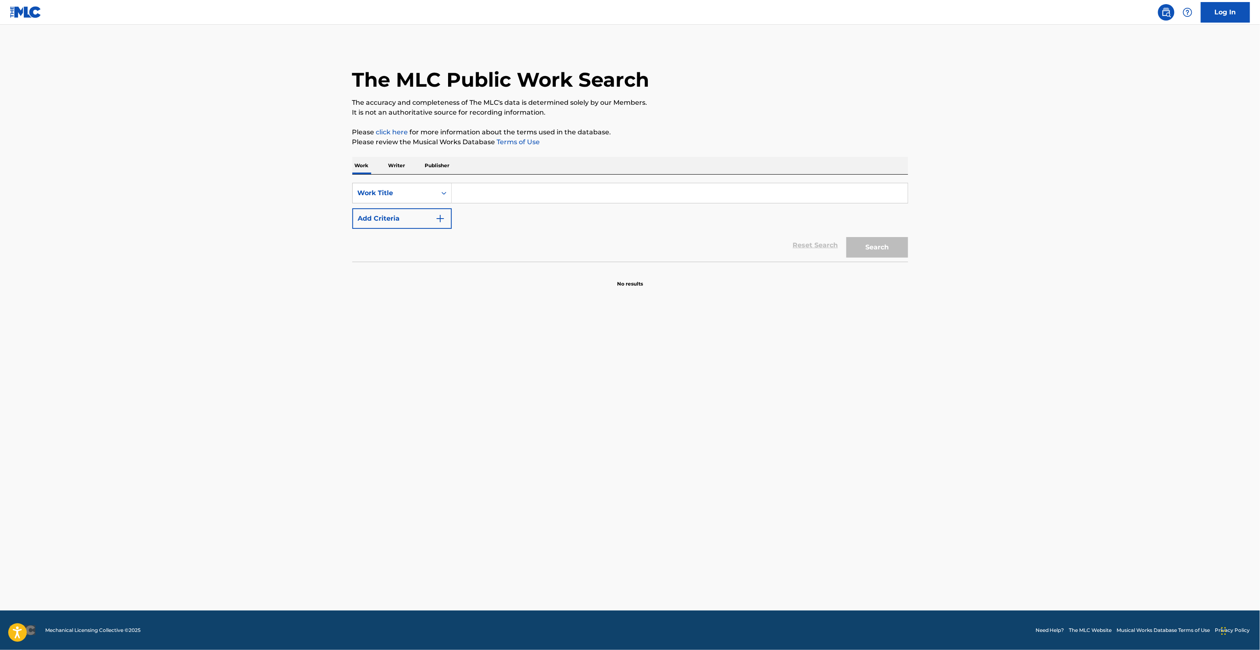
click at [664, 483] on main "The MLC Public Work Search The accuracy and completeness of The MLC's data is d…" at bounding box center [630, 318] width 1260 height 586
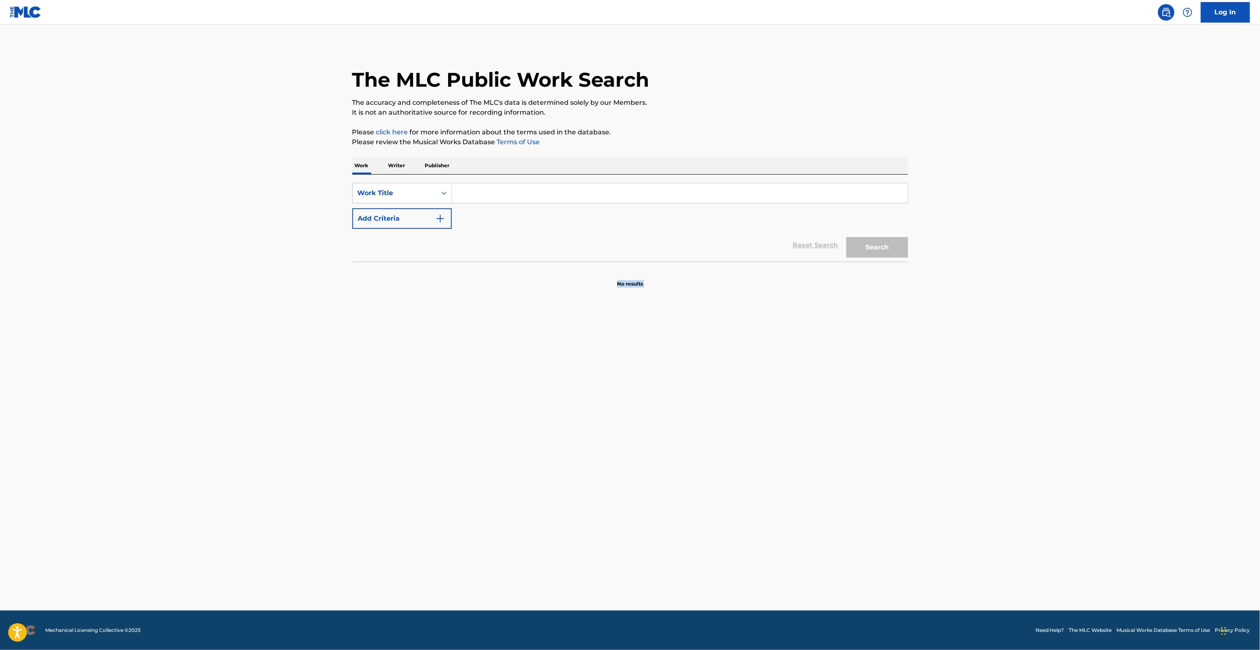
click at [664, 483] on main "The MLC Public Work Search The accuracy and completeness of The MLC's data is d…" at bounding box center [630, 318] width 1260 height 586
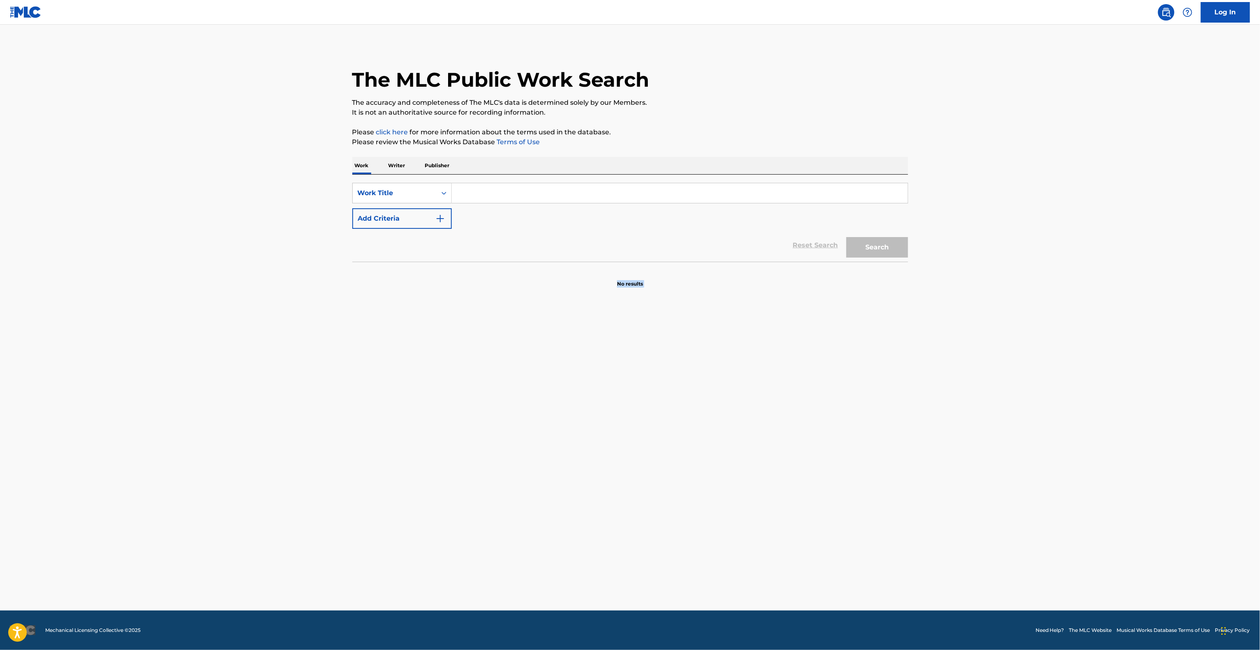
click at [664, 483] on main "The MLC Public Work Search The accuracy and completeness of The MLC's data is d…" at bounding box center [630, 318] width 1260 height 586
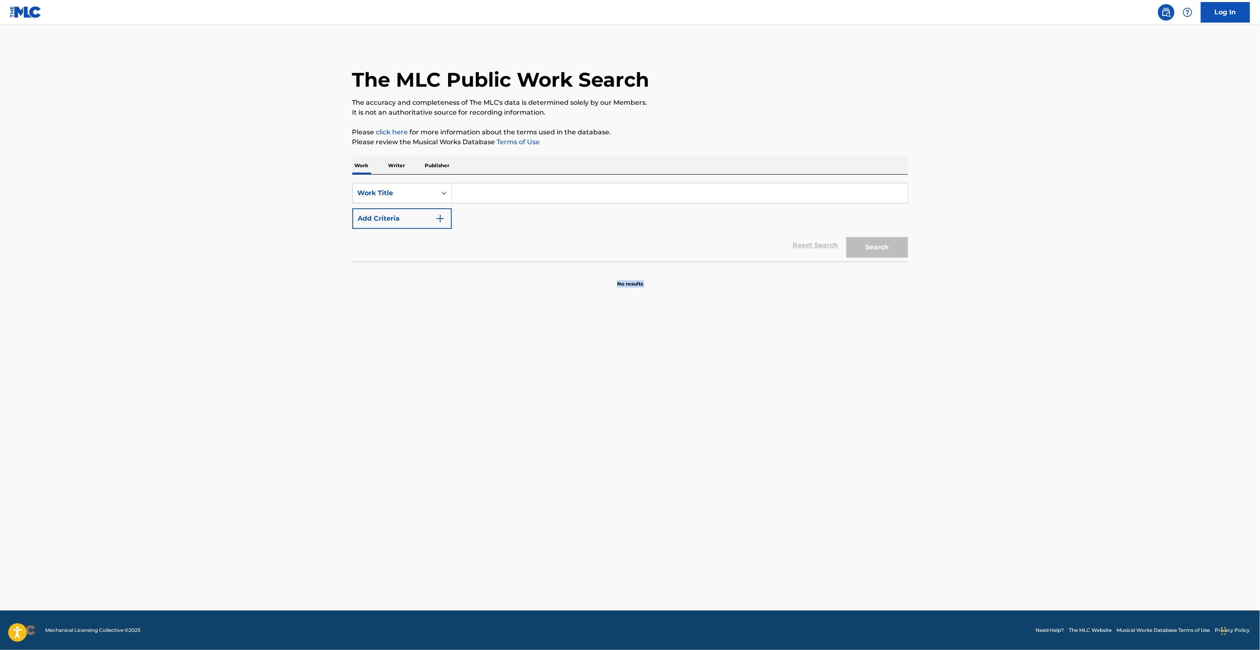
click at [664, 483] on main "The MLC Public Work Search The accuracy and completeness of The MLC's data is d…" at bounding box center [630, 318] width 1260 height 586
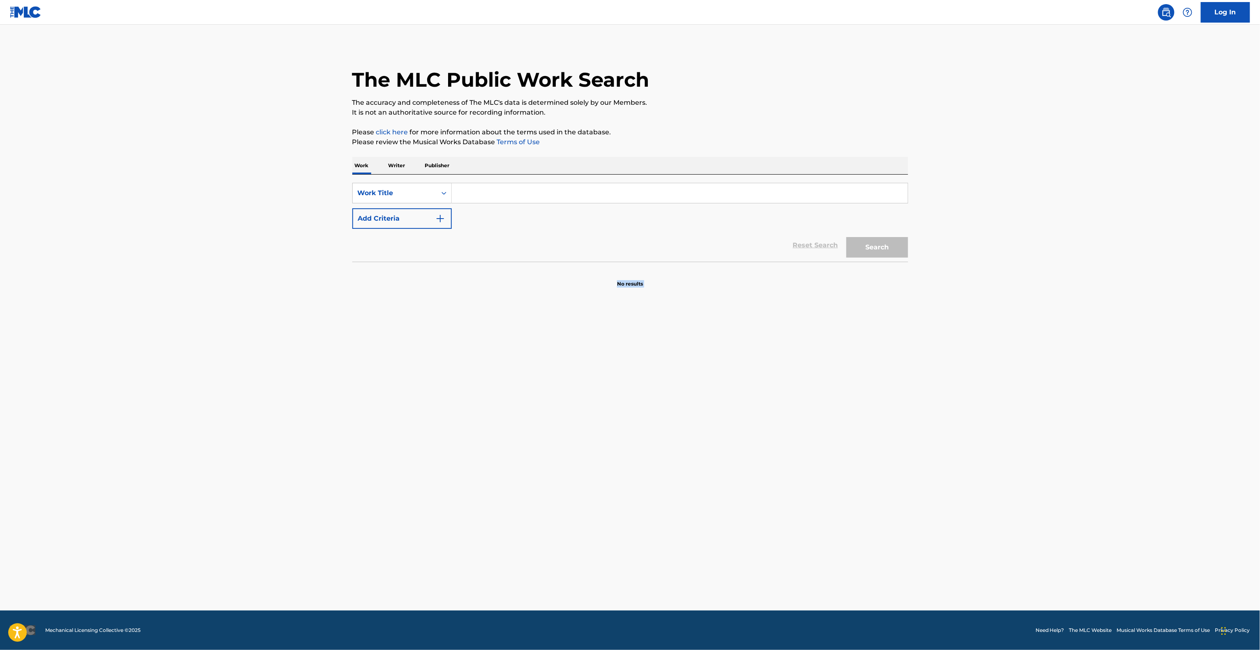
click at [664, 483] on main "The MLC Public Work Search The accuracy and completeness of The MLC's data is d…" at bounding box center [630, 318] width 1260 height 586
click at [663, 483] on main "The MLC Public Work Search The accuracy and completeness of The MLC's data is d…" at bounding box center [630, 318] width 1260 height 586
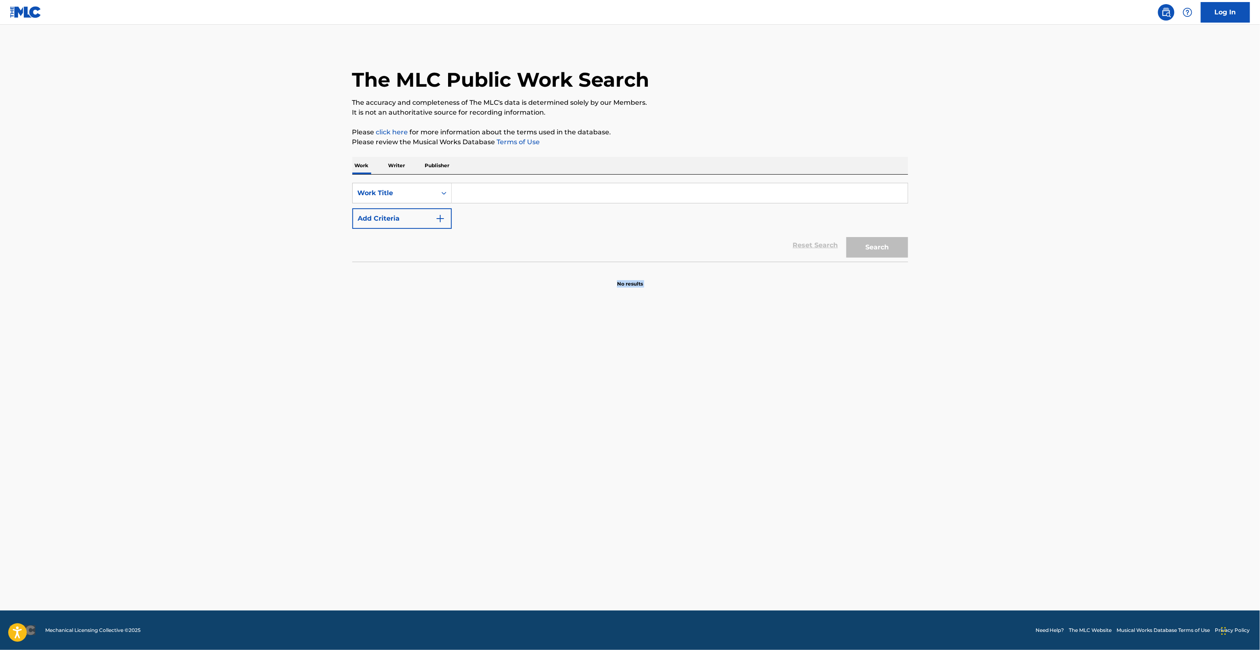
click at [663, 484] on main "The MLC Public Work Search The accuracy and completeness of The MLC's data is d…" at bounding box center [630, 318] width 1260 height 586
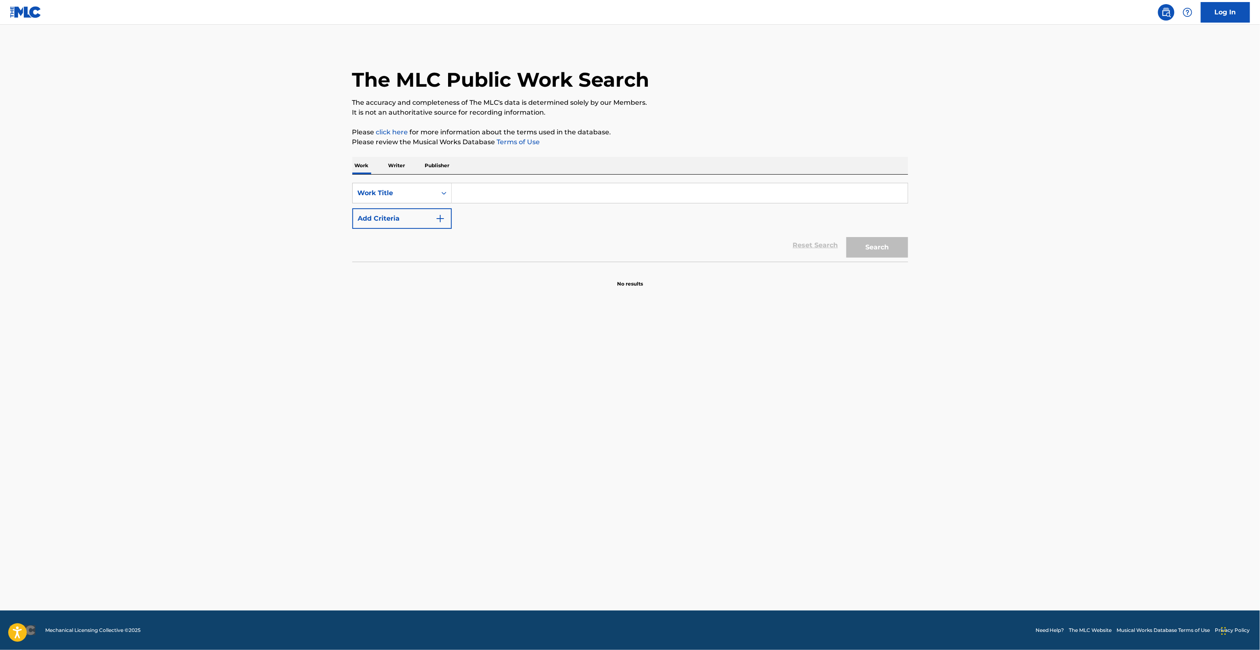
click at [663, 484] on main "The MLC Public Work Search The accuracy and completeness of The MLC's data is d…" at bounding box center [630, 318] width 1260 height 586
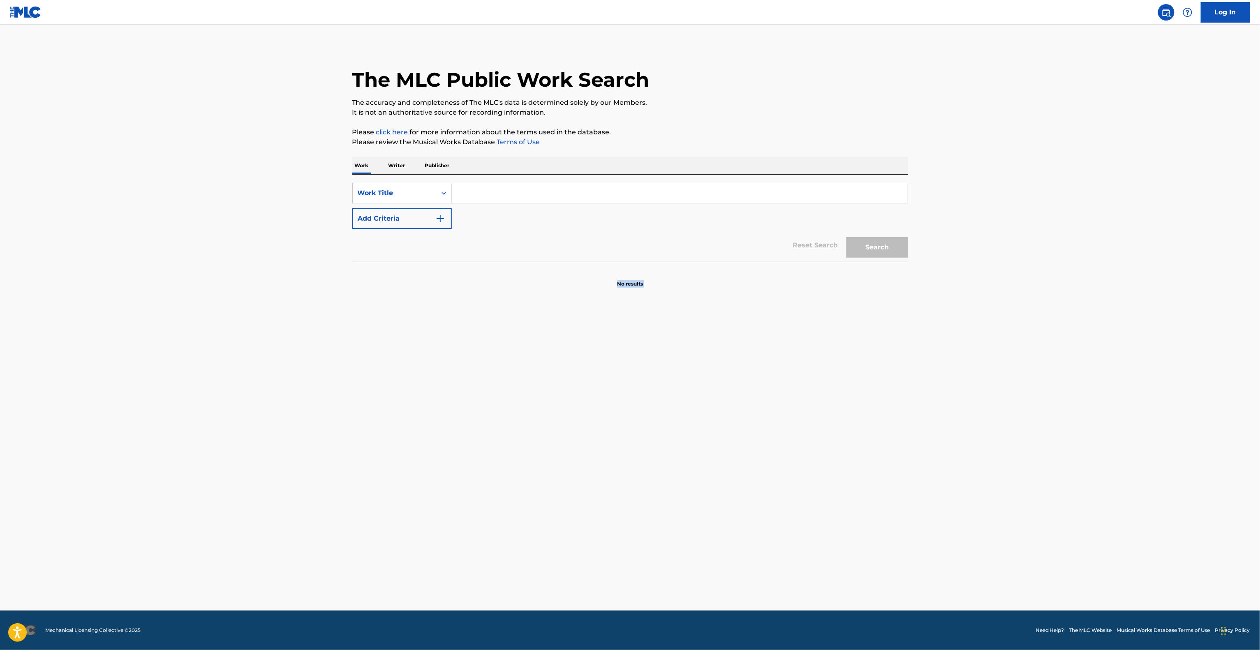
click at [662, 484] on main "The MLC Public Work Search The accuracy and completeness of The MLC's data is d…" at bounding box center [630, 318] width 1260 height 586
click at [659, 486] on main "The MLC Public Work Search The accuracy and completeness of The MLC's data is d…" at bounding box center [630, 318] width 1260 height 586
drag, startPoint x: 659, startPoint y: 486, endPoint x: 656, endPoint y: 481, distance: 6.1
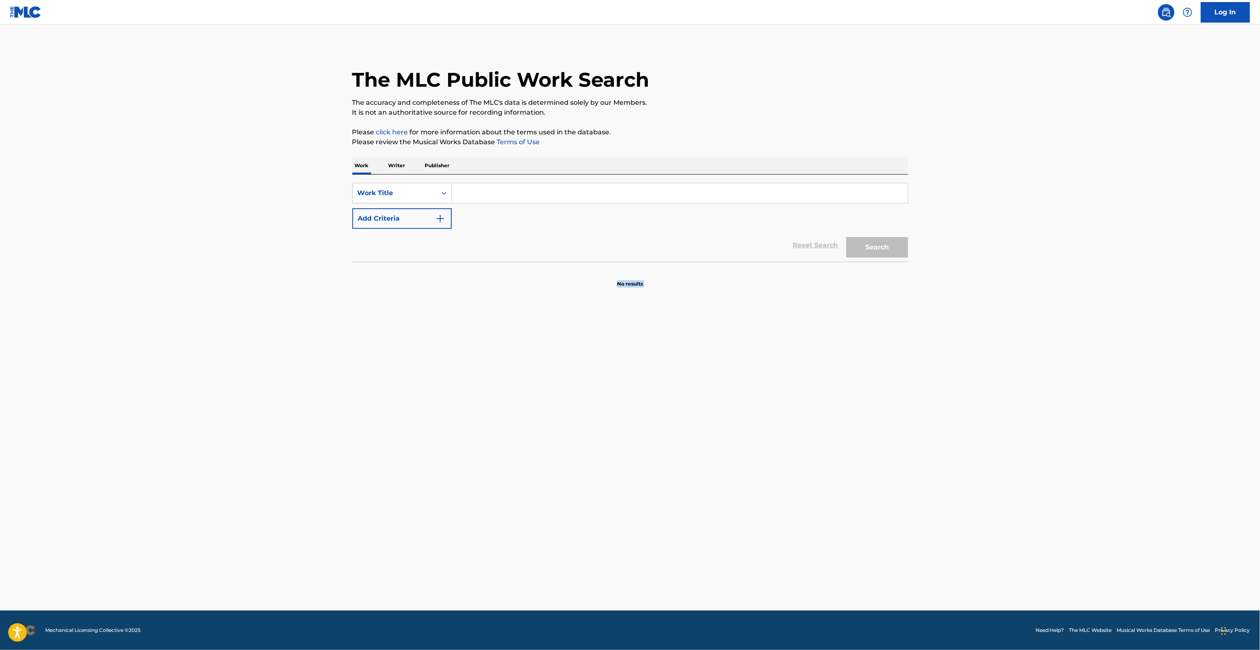
click at [658, 486] on main "The MLC Public Work Search The accuracy and completeness of The MLC's data is d…" at bounding box center [630, 318] width 1260 height 586
click at [654, 476] on main "The MLC Public Work Search The accuracy and completeness of The MLC's data is d…" at bounding box center [630, 318] width 1260 height 586
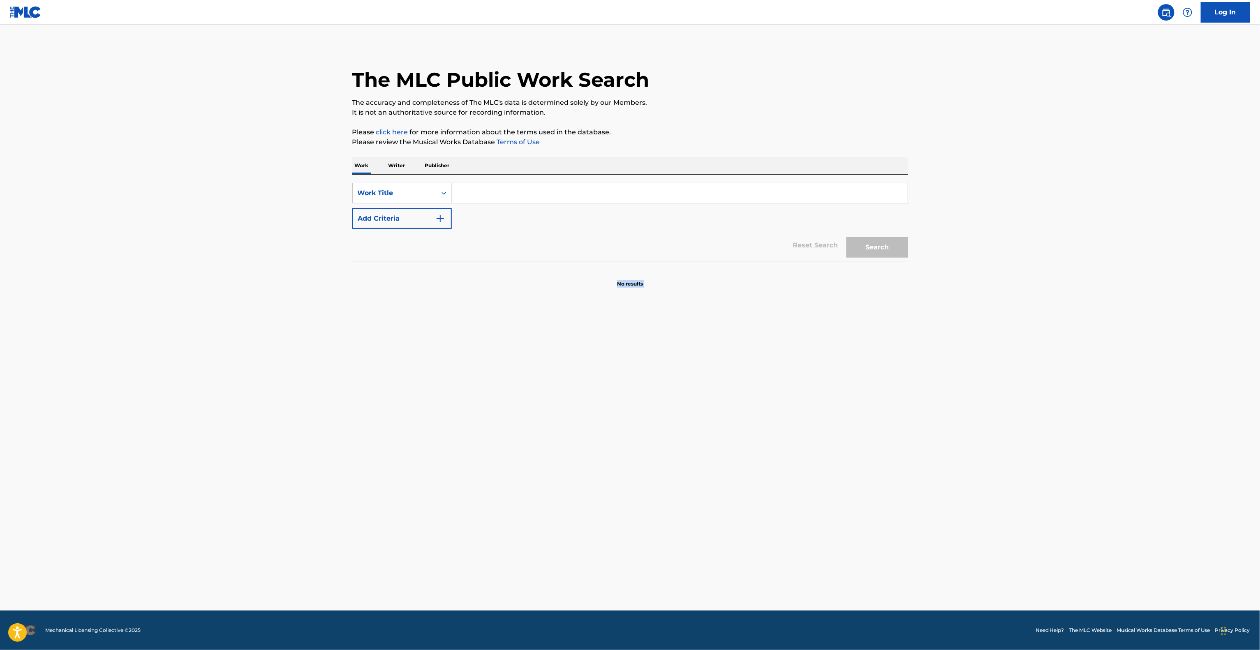
click at [654, 476] on main "The MLC Public Work Search The accuracy and completeness of The MLC's data is d…" at bounding box center [630, 318] width 1260 height 586
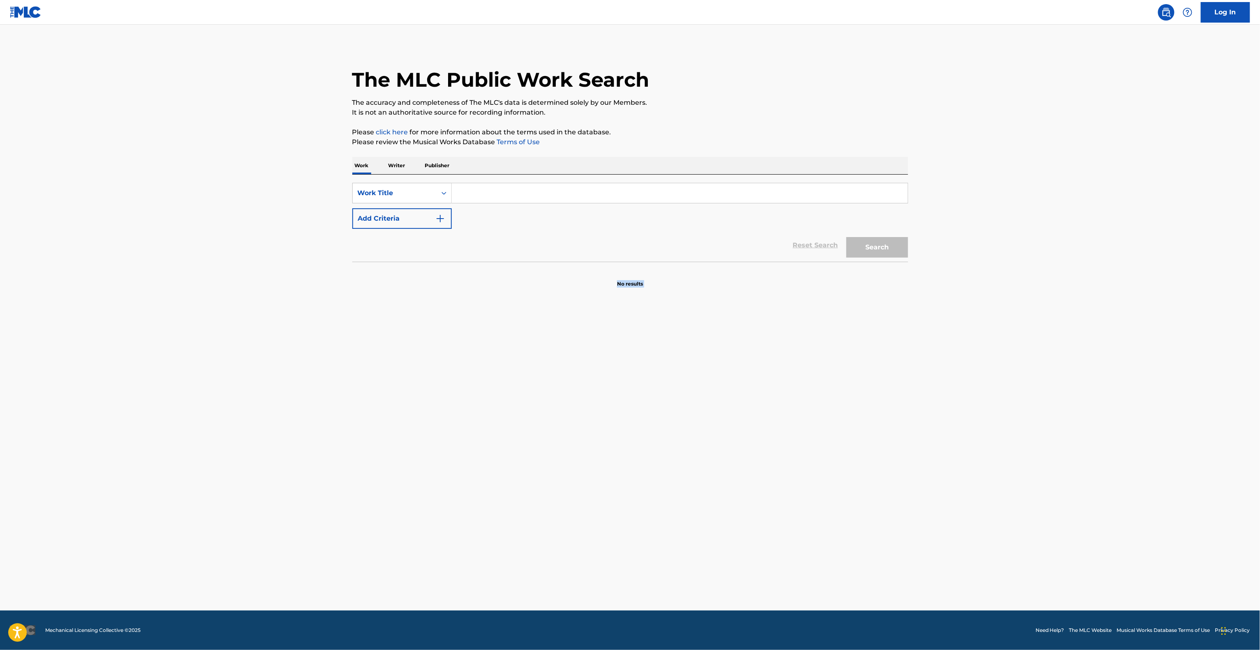
click at [654, 476] on main "The MLC Public Work Search The accuracy and completeness of The MLC's data is d…" at bounding box center [630, 318] width 1260 height 586
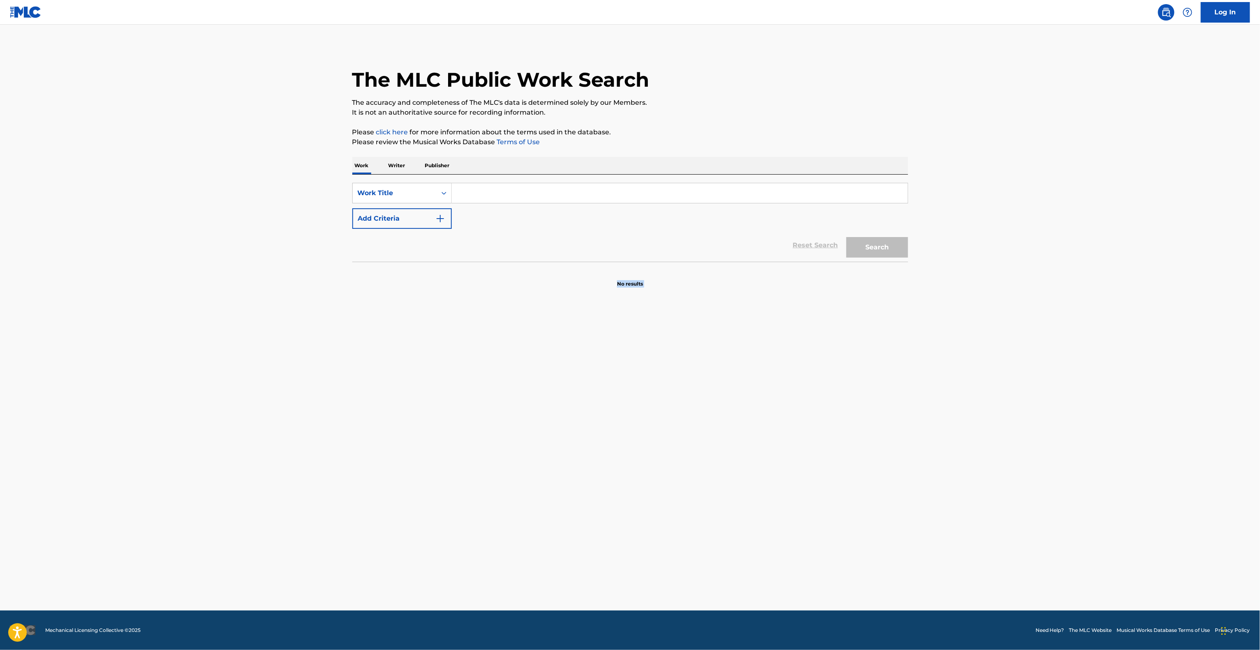
click at [654, 476] on main "The MLC Public Work Search The accuracy and completeness of The MLC's data is d…" at bounding box center [630, 318] width 1260 height 586
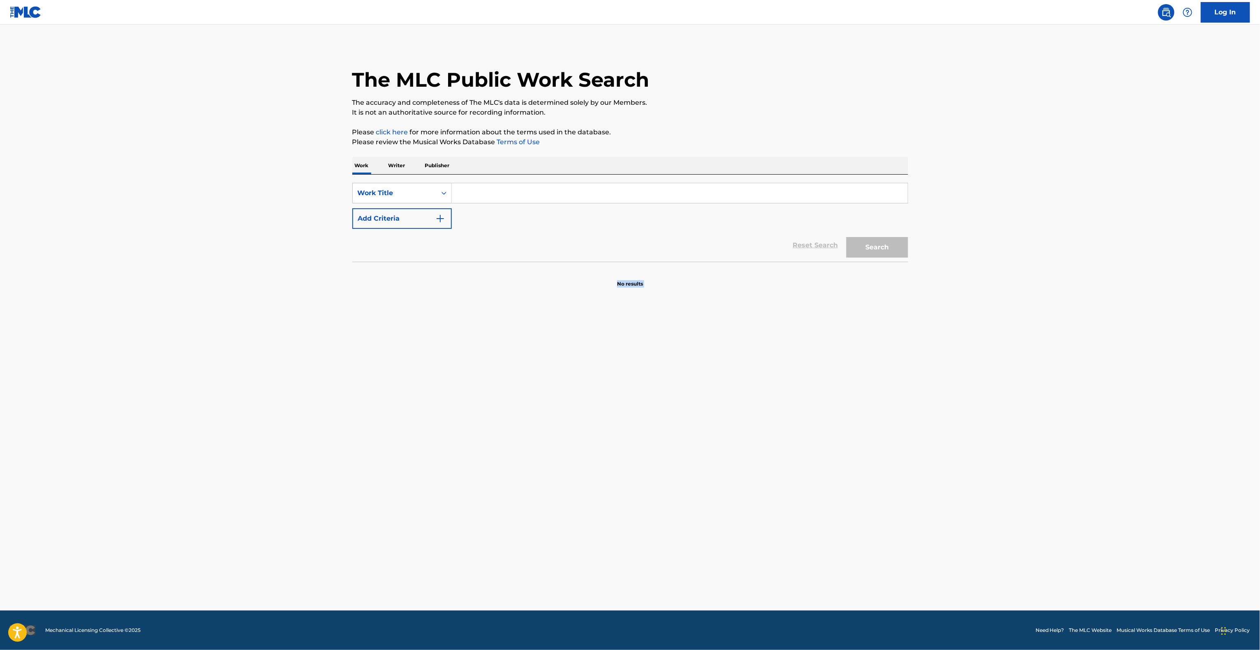
click at [654, 476] on main "The MLC Public Work Search The accuracy and completeness of The MLC's data is d…" at bounding box center [630, 318] width 1260 height 586
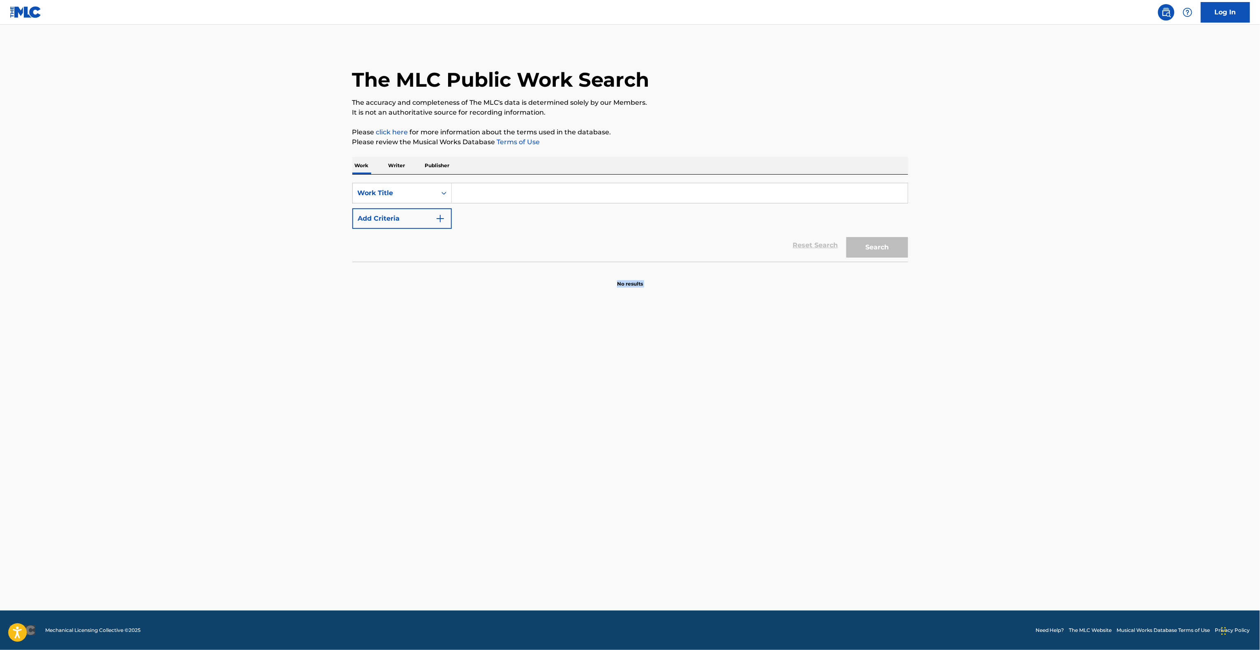
click at [654, 476] on main "The MLC Public Work Search The accuracy and completeness of The MLC's data is d…" at bounding box center [630, 318] width 1260 height 586
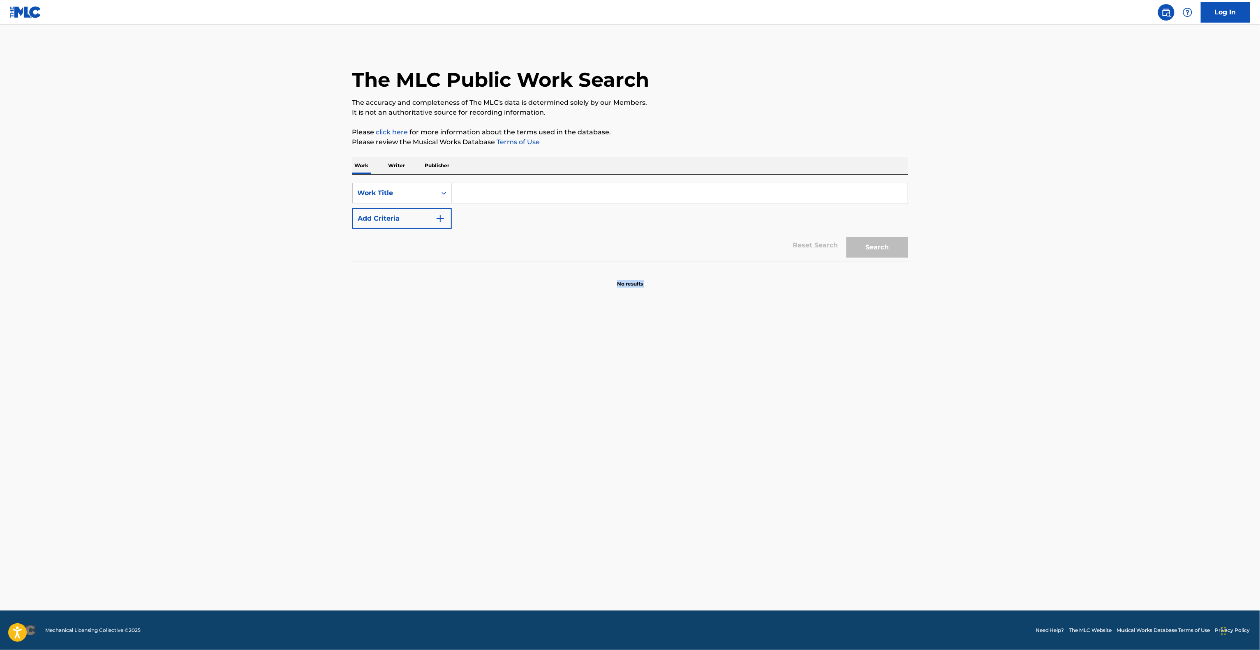
click at [654, 476] on main "The MLC Public Work Search The accuracy and completeness of The MLC's data is d…" at bounding box center [630, 318] width 1260 height 586
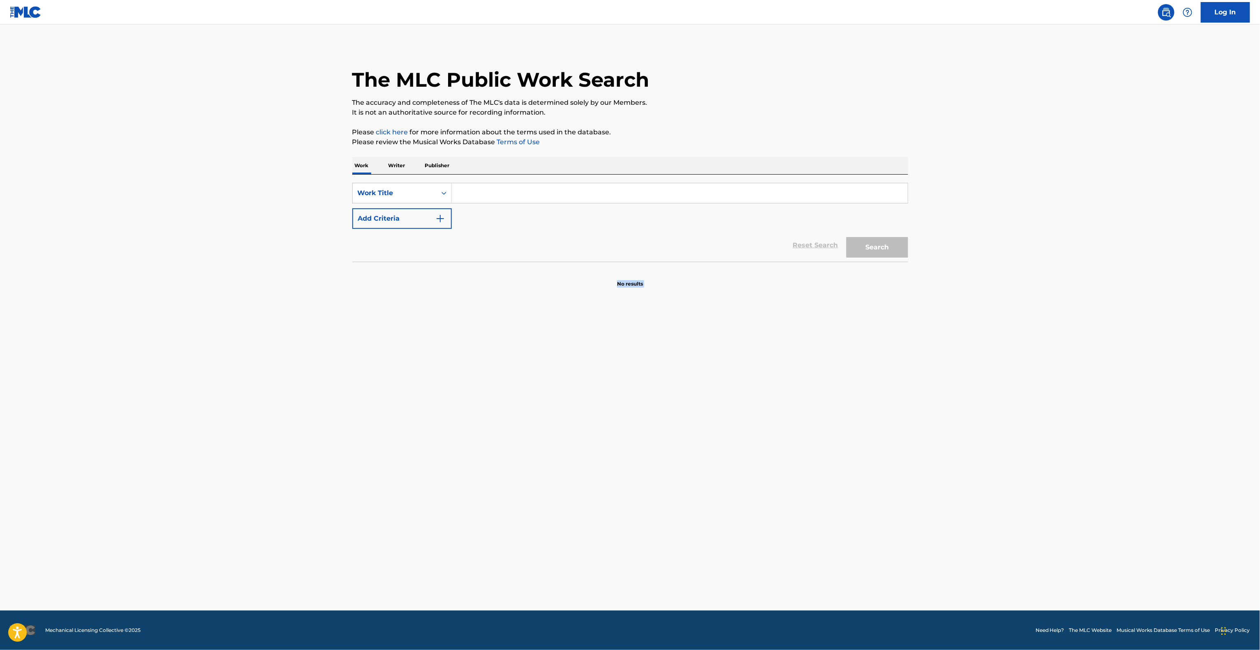
click at [654, 476] on main "The MLC Public Work Search The accuracy and completeness of The MLC's data is d…" at bounding box center [630, 318] width 1260 height 586
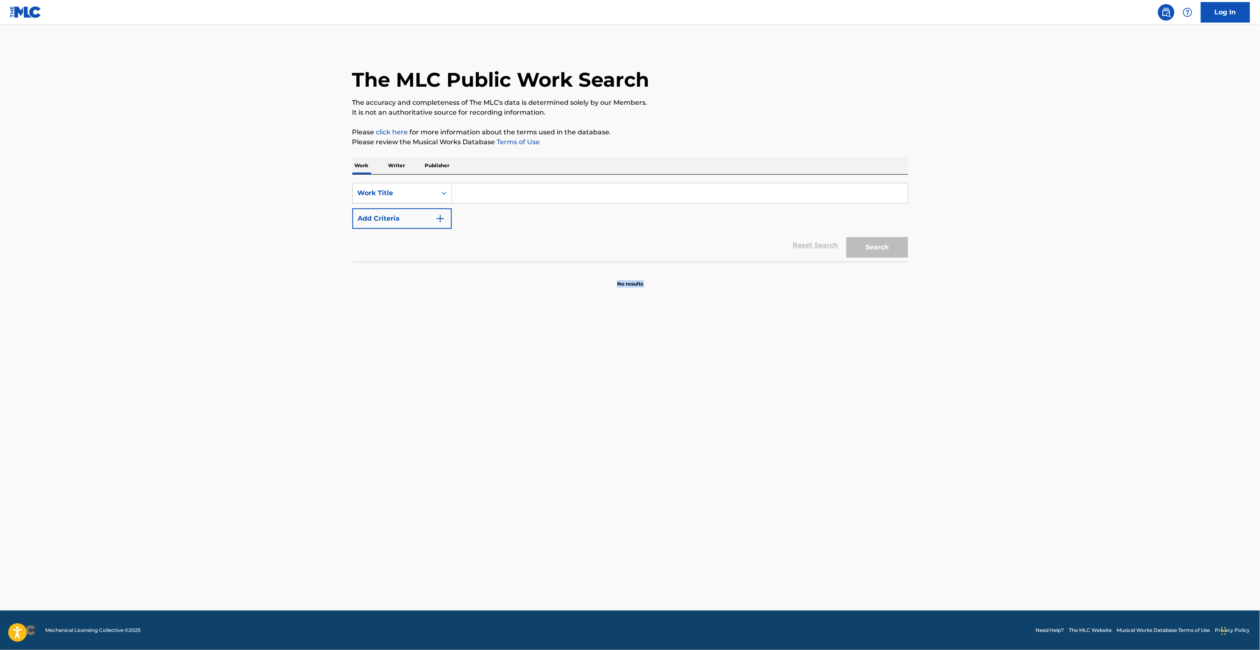
click at [654, 476] on main "The MLC Public Work Search The accuracy and completeness of The MLC's data is d…" at bounding box center [630, 318] width 1260 height 586
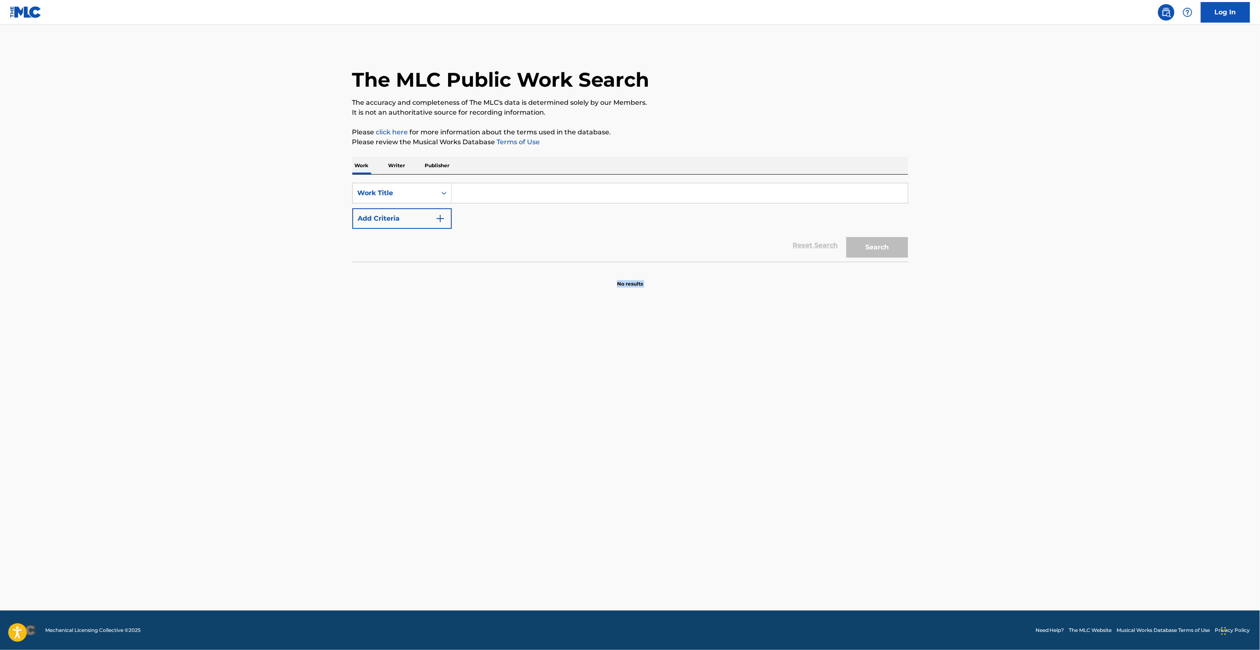
click at [654, 476] on main "The MLC Public Work Search The accuracy and completeness of The MLC's data is d…" at bounding box center [630, 318] width 1260 height 586
click at [671, 474] on main "The MLC Public Work Search The accuracy and completeness of The MLC's data is d…" at bounding box center [630, 318] width 1260 height 586
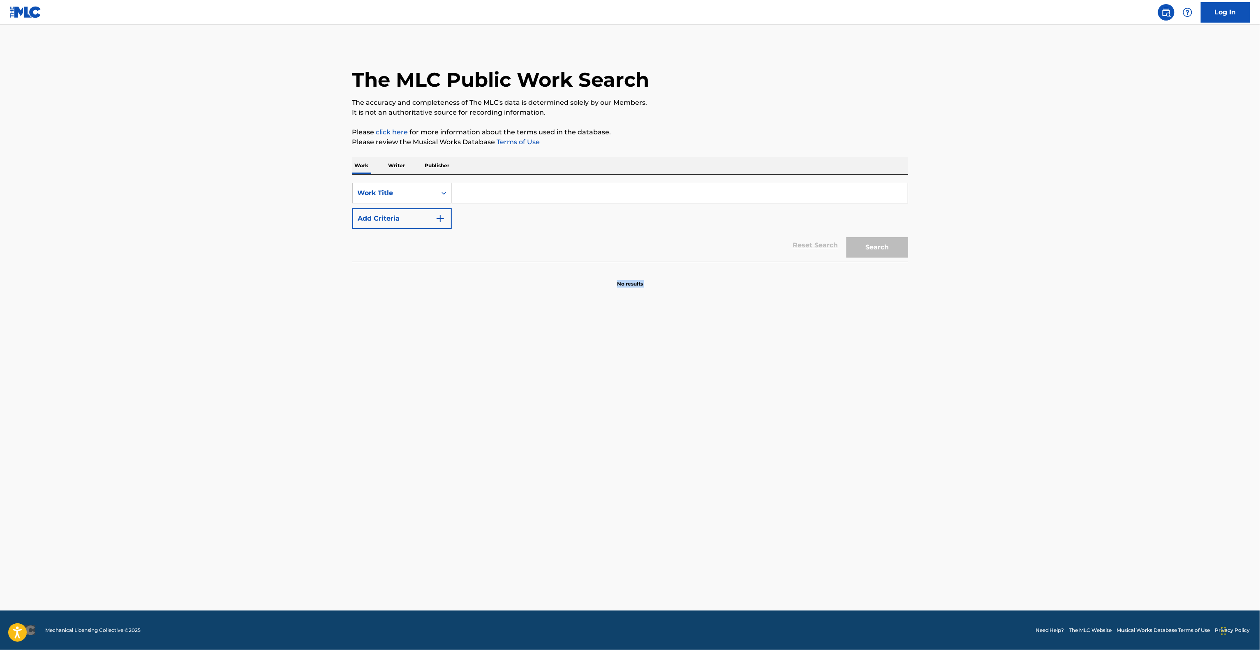
click at [671, 474] on main "The MLC Public Work Search The accuracy and completeness of The MLC's data is d…" at bounding box center [630, 318] width 1260 height 586
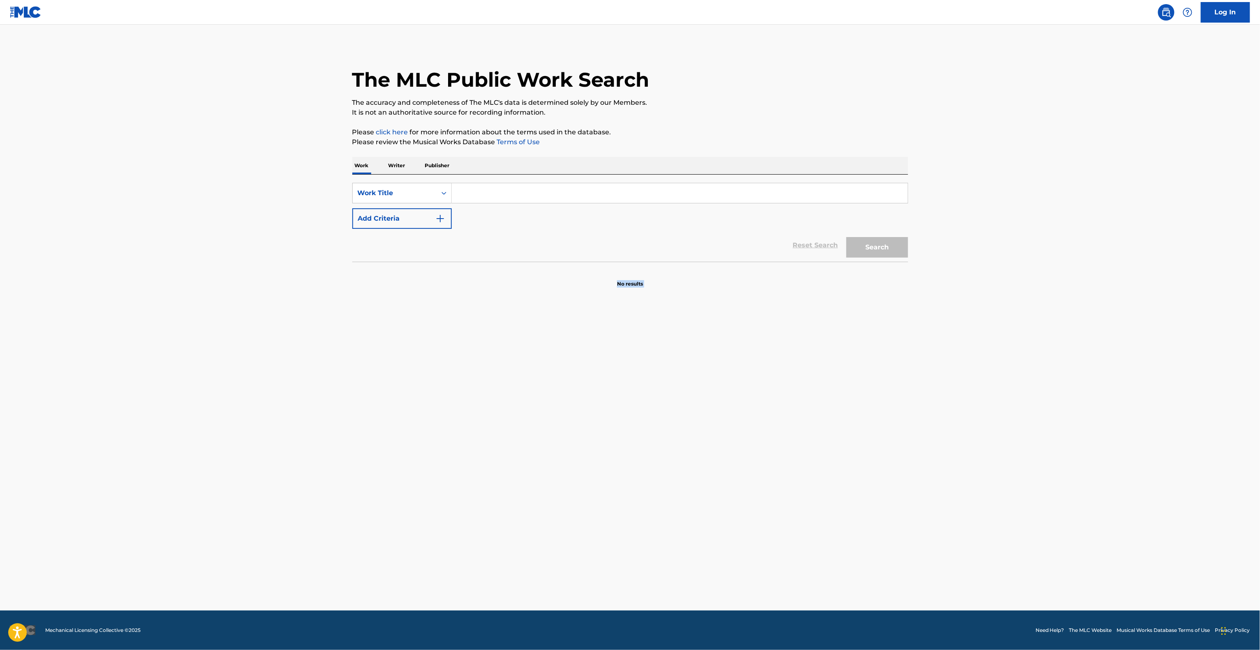
click at [671, 474] on main "The MLC Public Work Search The accuracy and completeness of The MLC's data is d…" at bounding box center [630, 318] width 1260 height 586
click at [675, 474] on main "The MLC Public Work Search The accuracy and completeness of The MLC's data is d…" at bounding box center [630, 318] width 1260 height 586
click at [678, 474] on main "The MLC Public Work Search The accuracy and completeness of The MLC's data is d…" at bounding box center [630, 318] width 1260 height 586
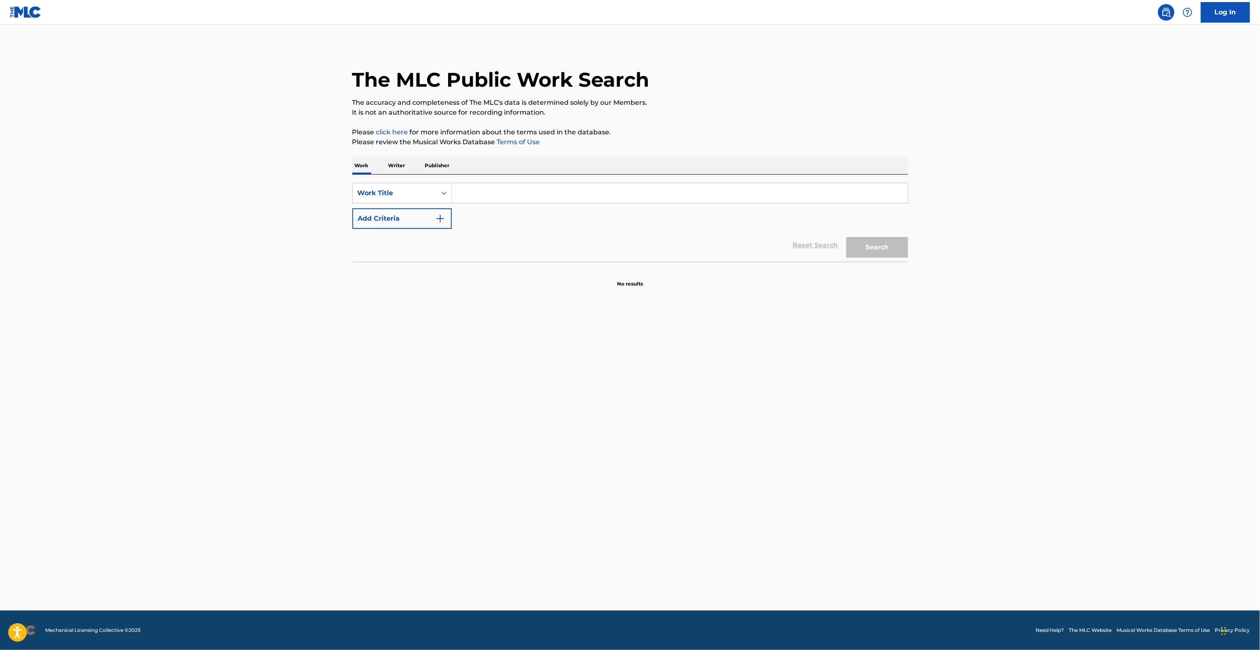
click at [678, 474] on main "The MLC Public Work Search The accuracy and completeness of The MLC's data is d…" at bounding box center [630, 318] width 1260 height 586
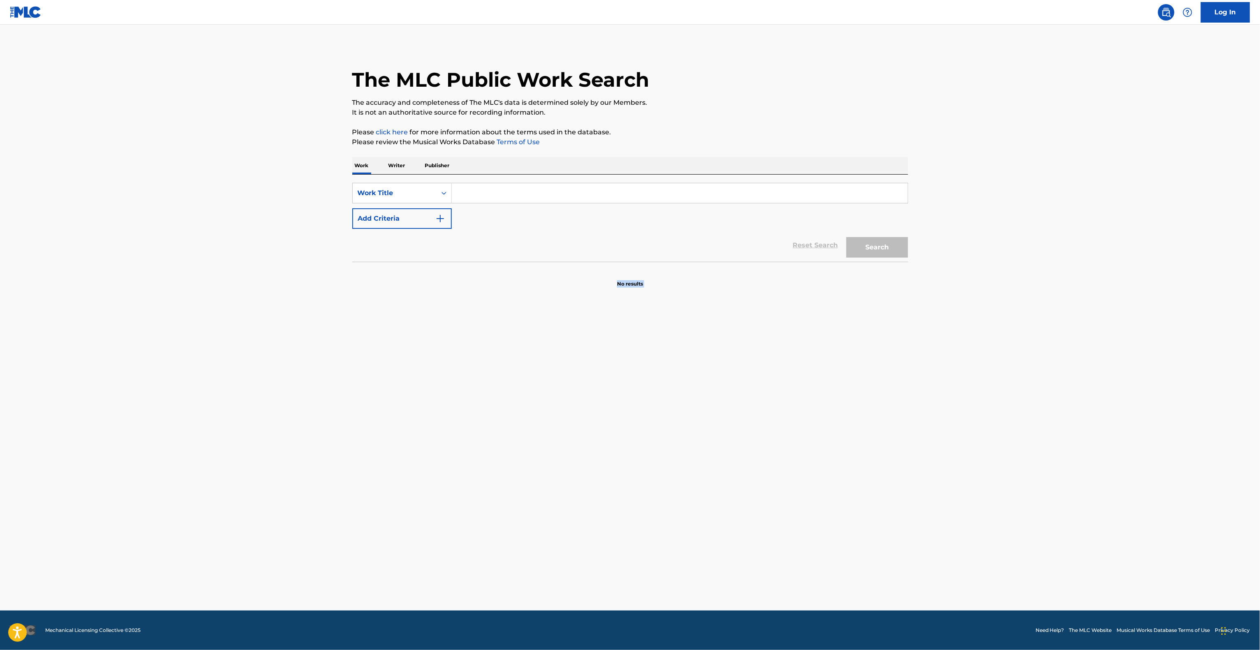
click at [678, 474] on main "The MLC Public Work Search The accuracy and completeness of The MLC's data is d…" at bounding box center [630, 318] width 1260 height 586
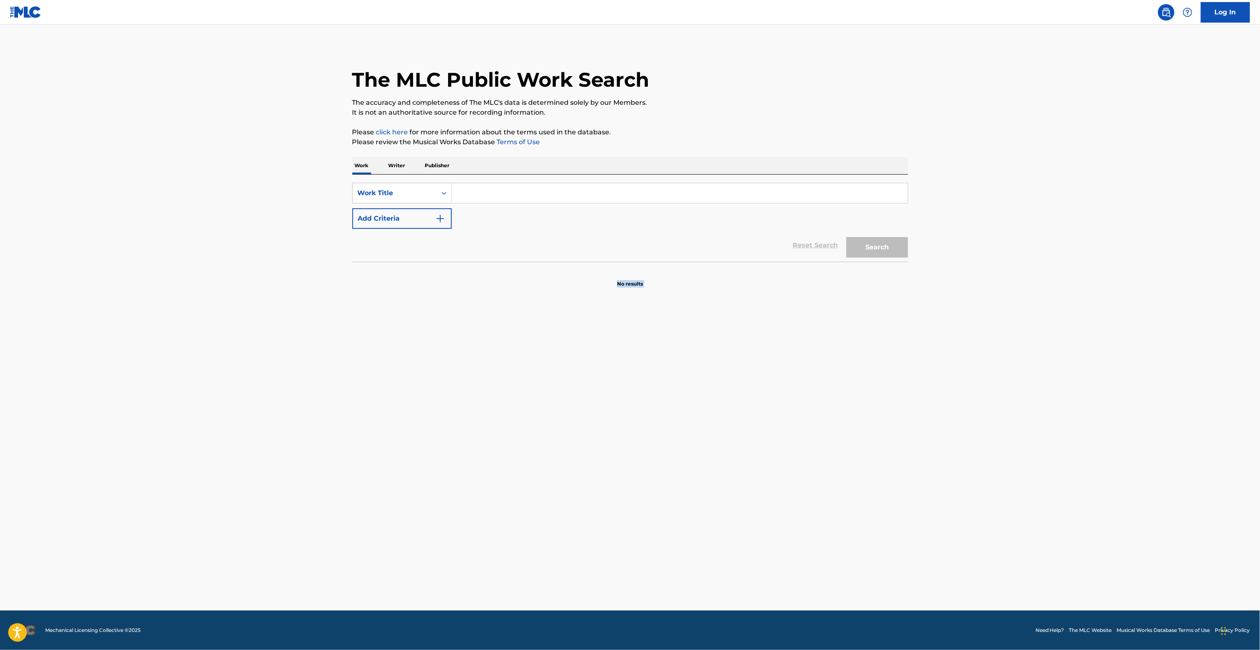
click at [678, 474] on main "The MLC Public Work Search The accuracy and completeness of The MLC's data is d…" at bounding box center [630, 318] width 1260 height 586
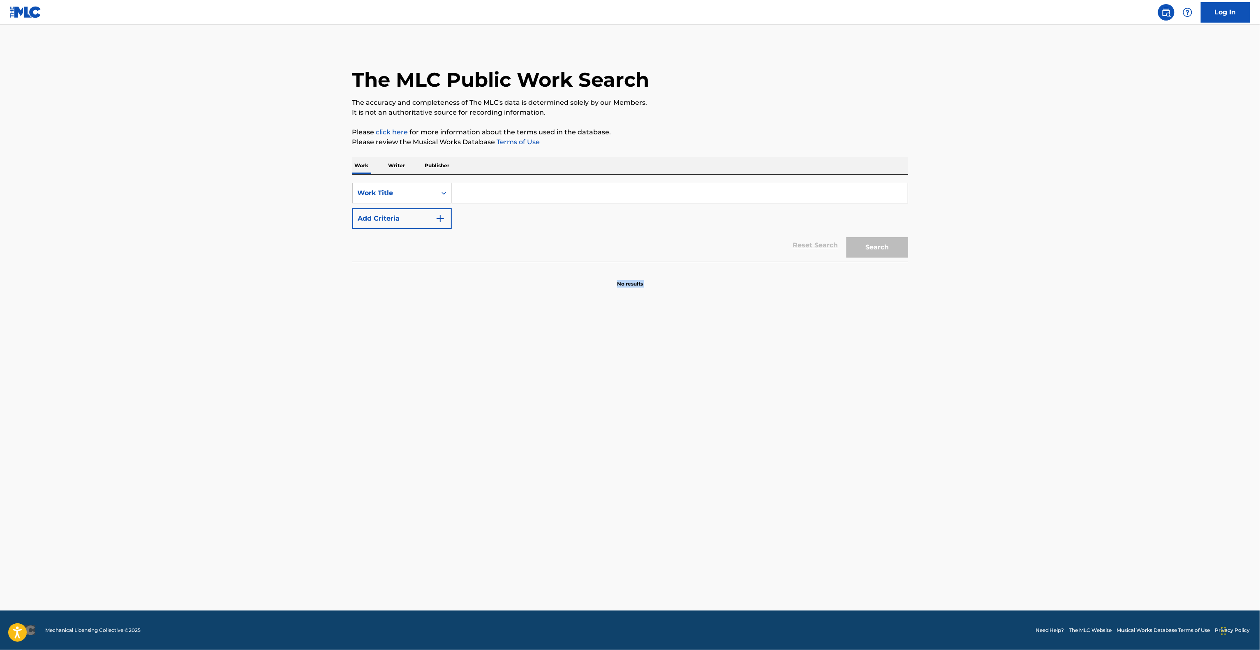
click at [678, 474] on main "The MLC Public Work Search The accuracy and completeness of The MLC's data is d…" at bounding box center [630, 318] width 1260 height 586
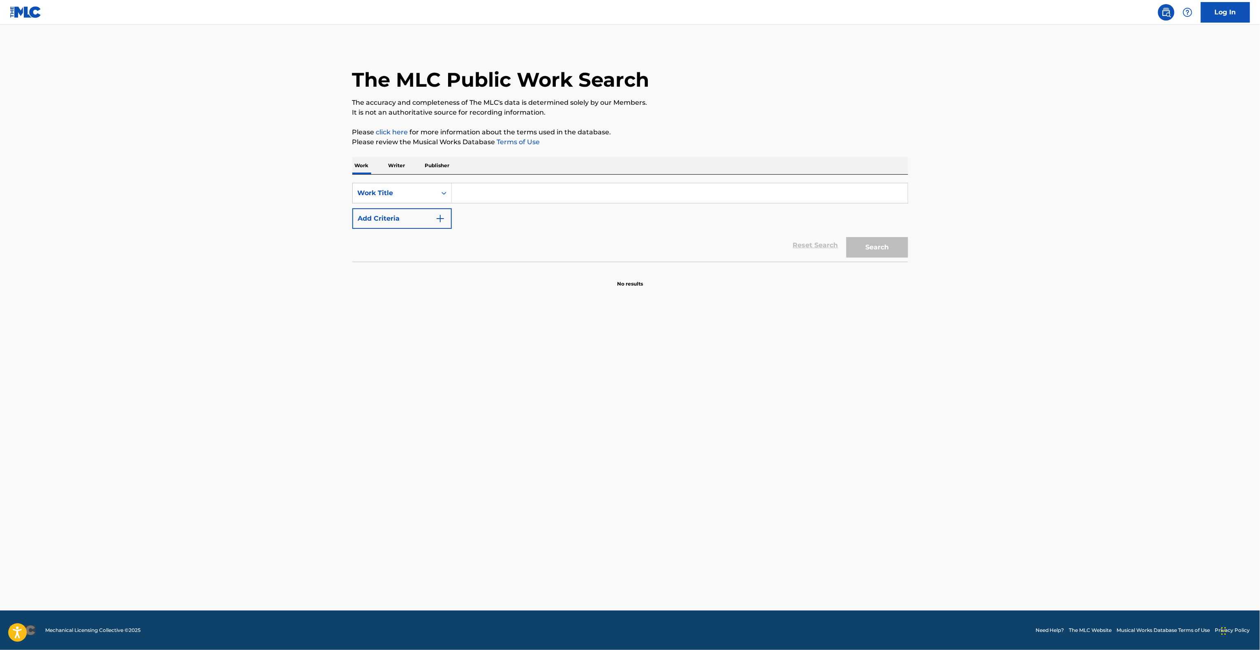
click at [678, 474] on main "The MLC Public Work Search The accuracy and completeness of The MLC's data is d…" at bounding box center [630, 318] width 1260 height 586
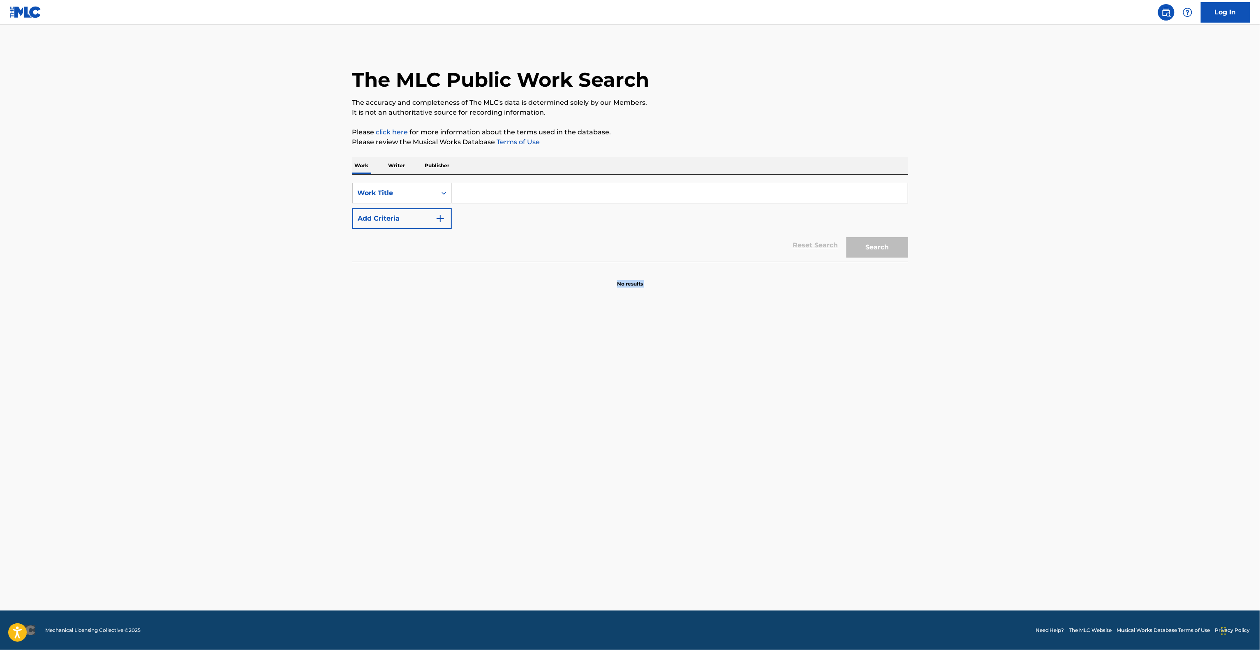
click at [678, 474] on main "The MLC Public Work Search The accuracy and completeness of The MLC's data is d…" at bounding box center [630, 318] width 1260 height 586
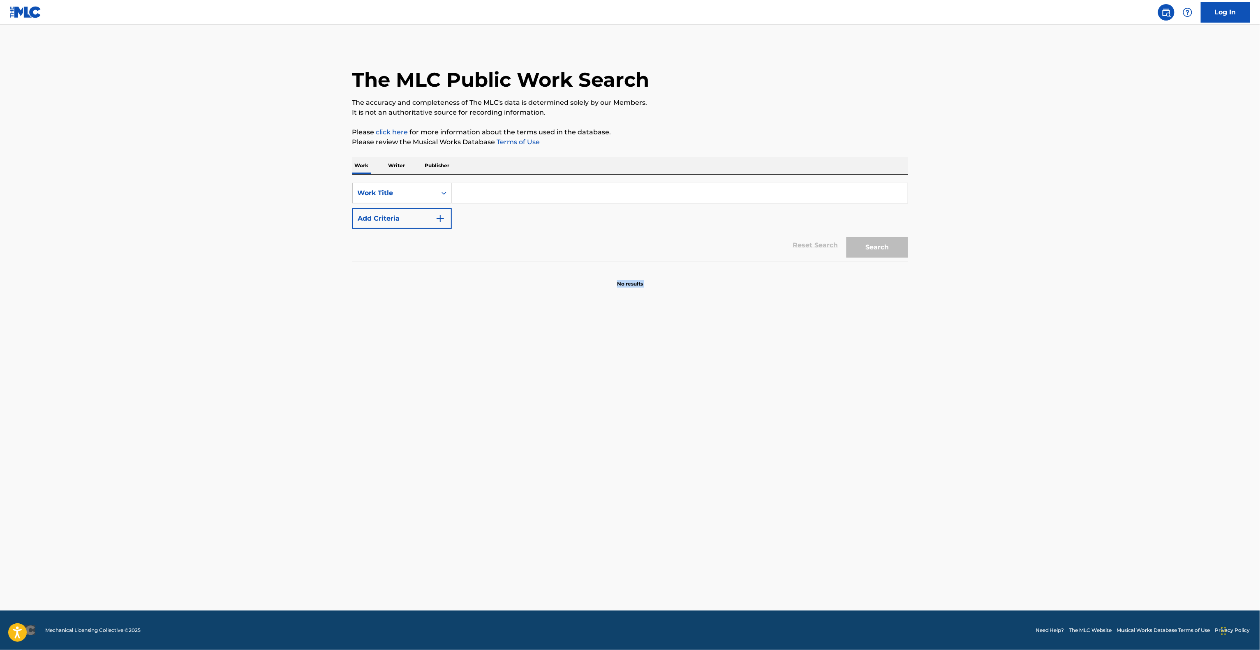
click at [678, 474] on main "The MLC Public Work Search The accuracy and completeness of The MLC's data is d…" at bounding box center [630, 318] width 1260 height 586
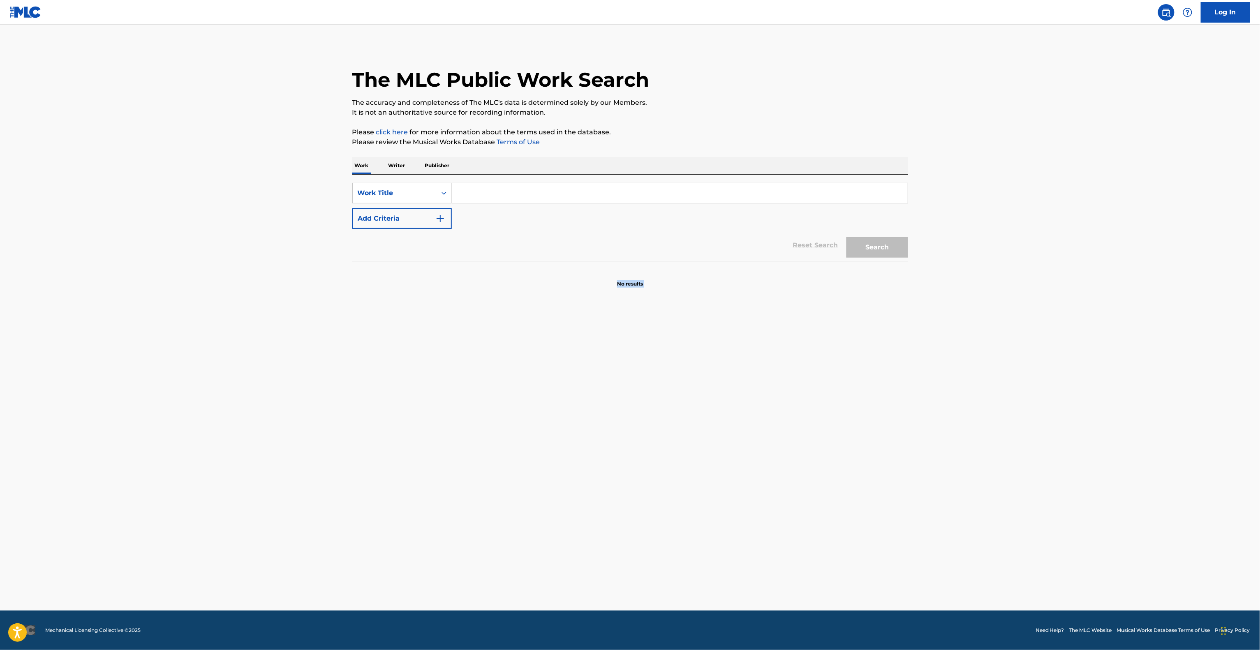
click at [678, 474] on main "The MLC Public Work Search The accuracy and completeness of The MLC's data is d…" at bounding box center [630, 318] width 1260 height 586
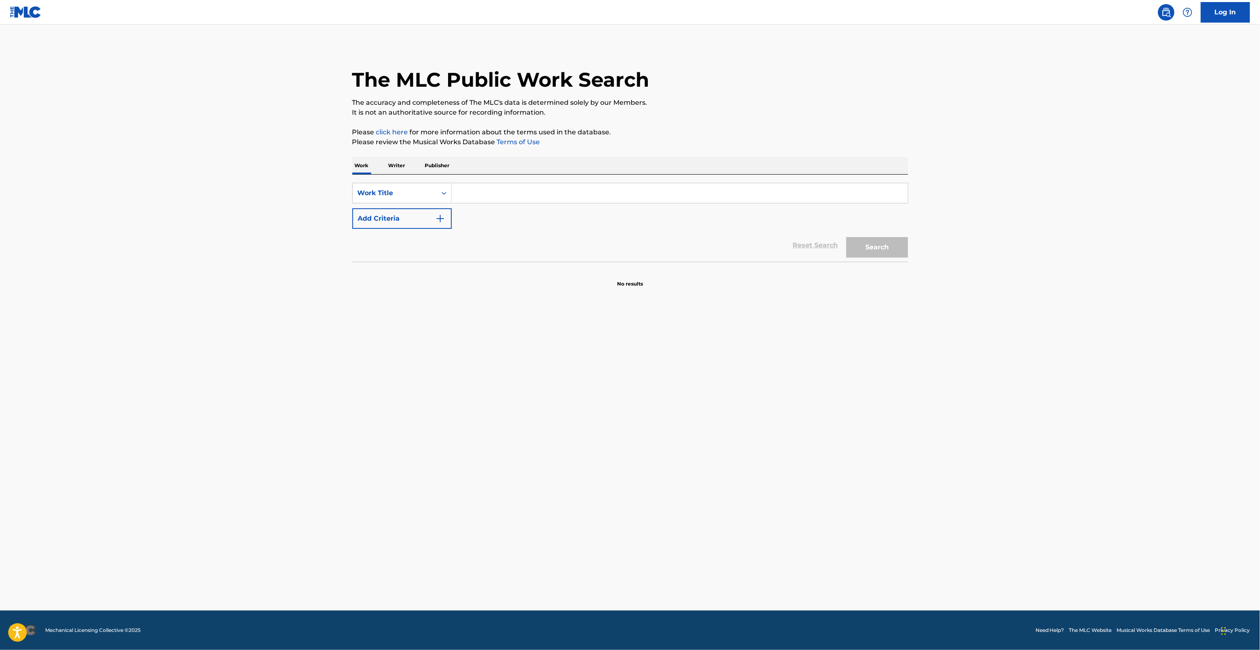
click at [678, 474] on main "The MLC Public Work Search The accuracy and completeness of The MLC's data is d…" at bounding box center [630, 318] width 1260 height 586
click at [680, 474] on main "The MLC Public Work Search The accuracy and completeness of The MLC's data is d…" at bounding box center [630, 318] width 1260 height 586
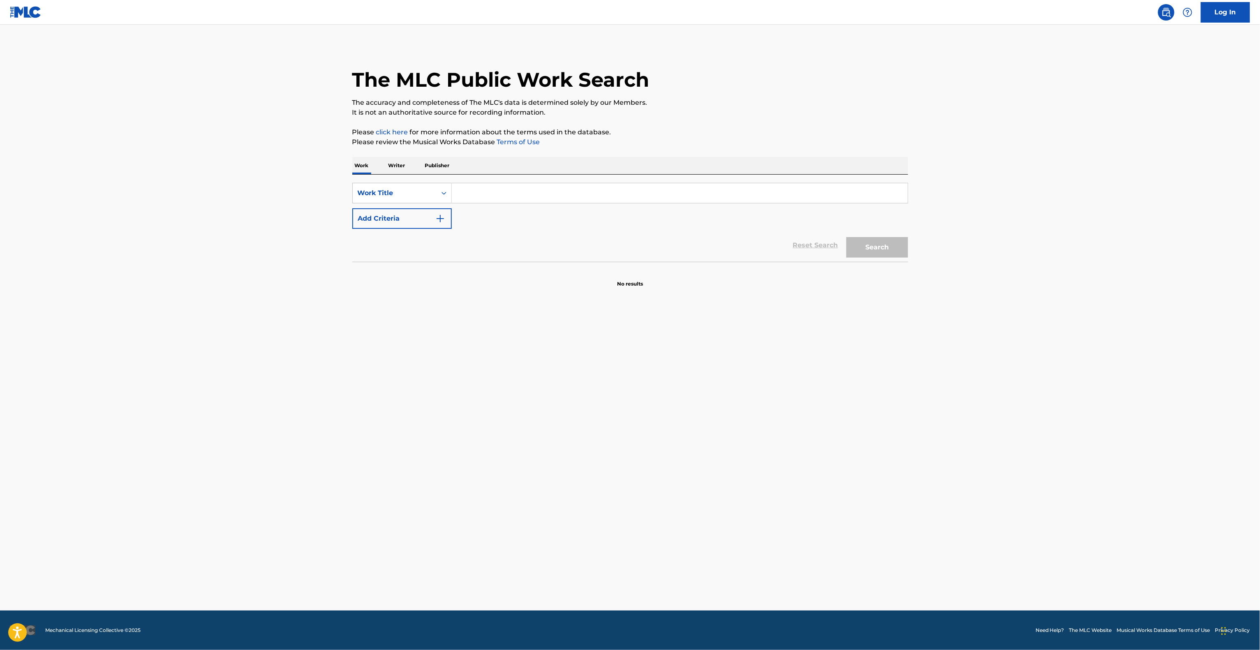
click at [680, 474] on main "The MLC Public Work Search The accuracy and completeness of The MLC's data is d…" at bounding box center [630, 318] width 1260 height 586
click at [679, 474] on main "The MLC Public Work Search The accuracy and completeness of The MLC's data is d…" at bounding box center [630, 318] width 1260 height 586
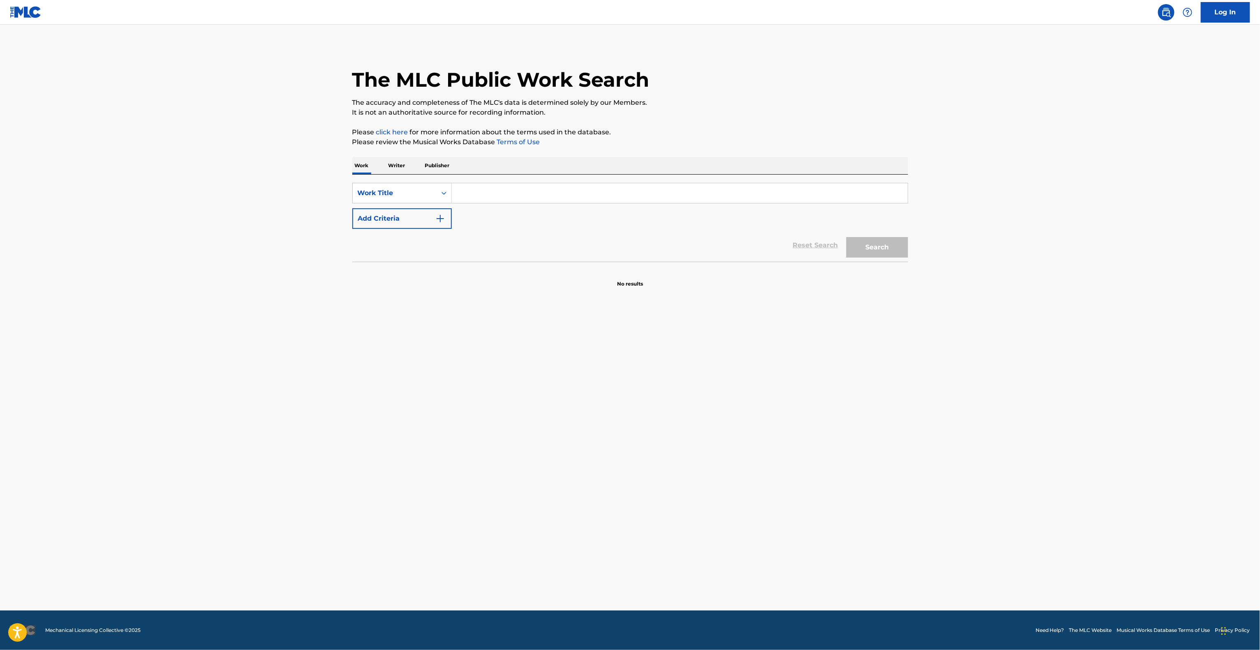
click at [679, 474] on main "The MLC Public Work Search The accuracy and completeness of The MLC's data is d…" at bounding box center [630, 318] width 1260 height 586
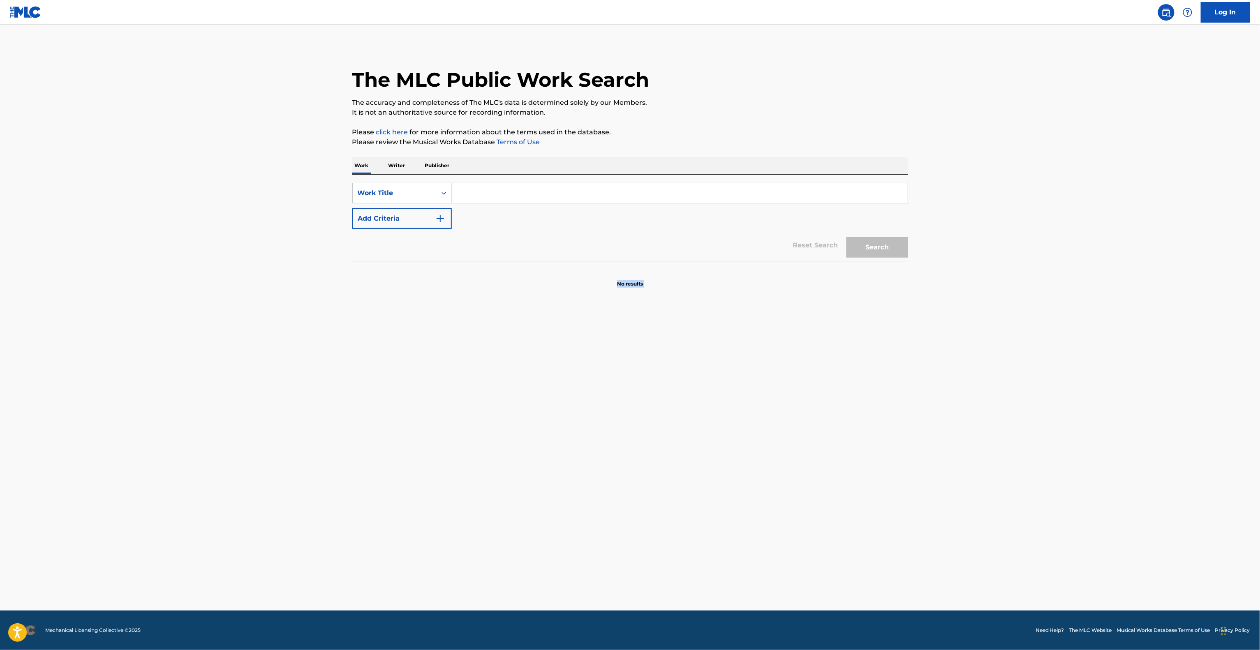
click at [679, 474] on main "The MLC Public Work Search The accuracy and completeness of The MLC's data is d…" at bounding box center [630, 318] width 1260 height 586
click at [688, 470] on main "The MLC Public Work Search The accuracy and completeness of The MLC's data is d…" at bounding box center [630, 318] width 1260 height 586
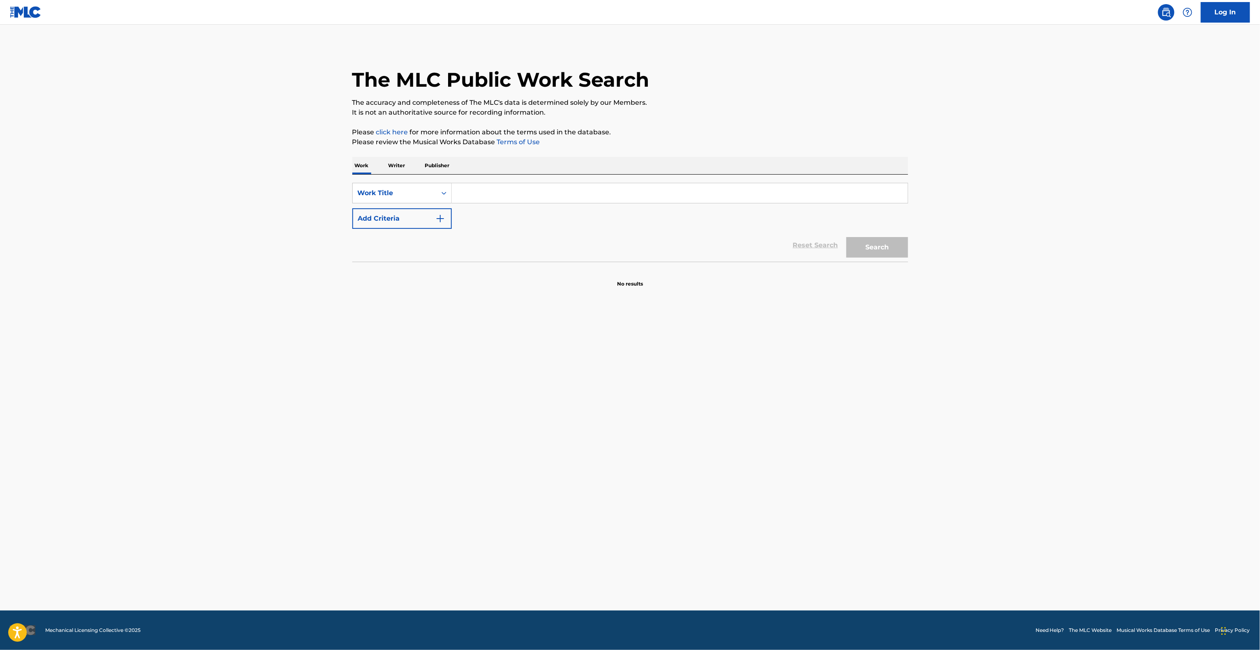
click at [688, 470] on main "The MLC Public Work Search The accuracy and completeness of The MLC's data is d…" at bounding box center [630, 318] width 1260 height 586
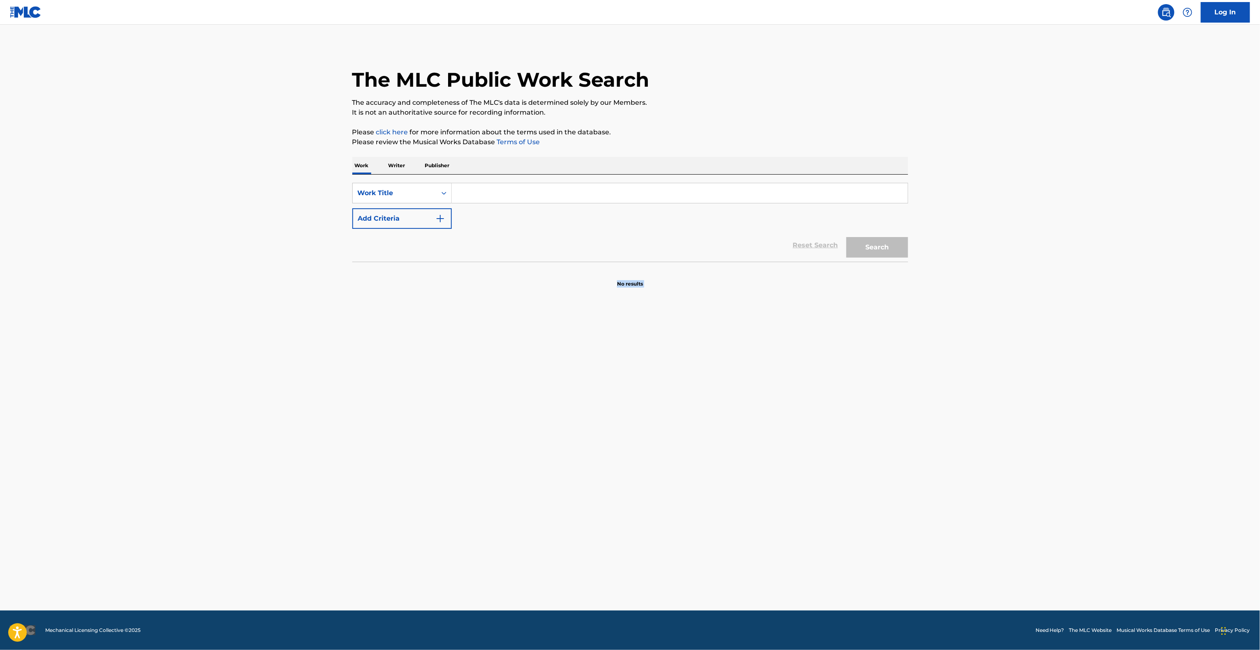
click at [688, 470] on main "The MLC Public Work Search The accuracy and completeness of The MLC's data is d…" at bounding box center [630, 318] width 1260 height 586
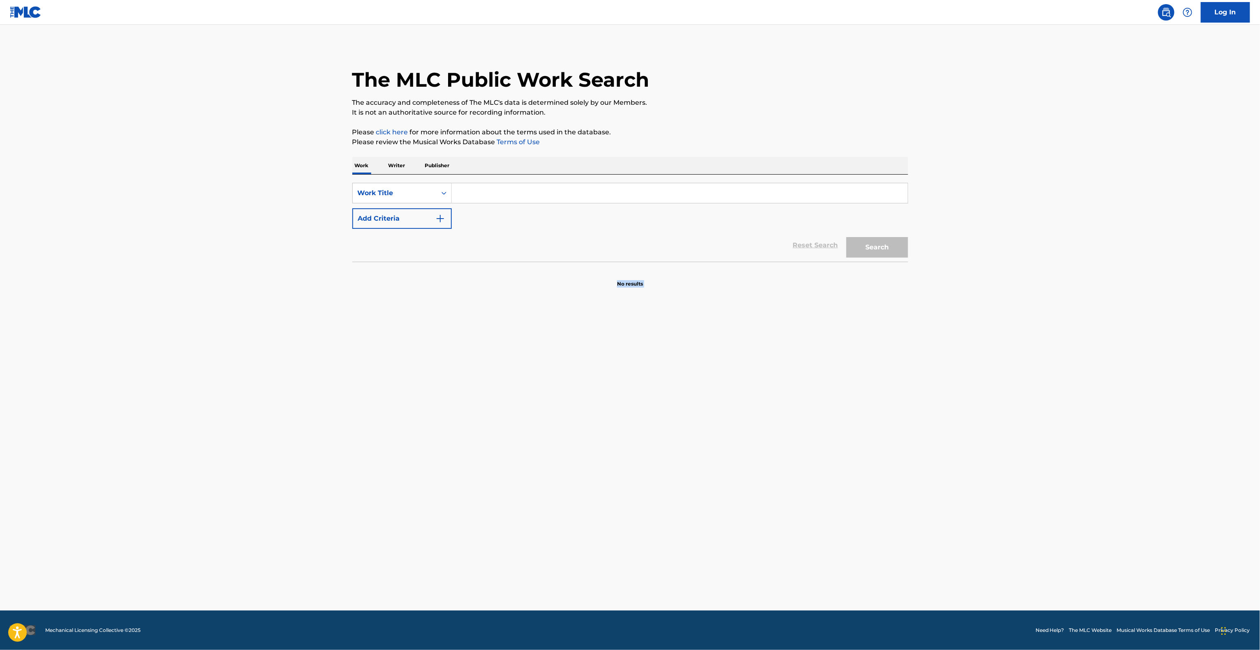
click at [688, 470] on main "The MLC Public Work Search The accuracy and completeness of The MLC's data is d…" at bounding box center [630, 318] width 1260 height 586
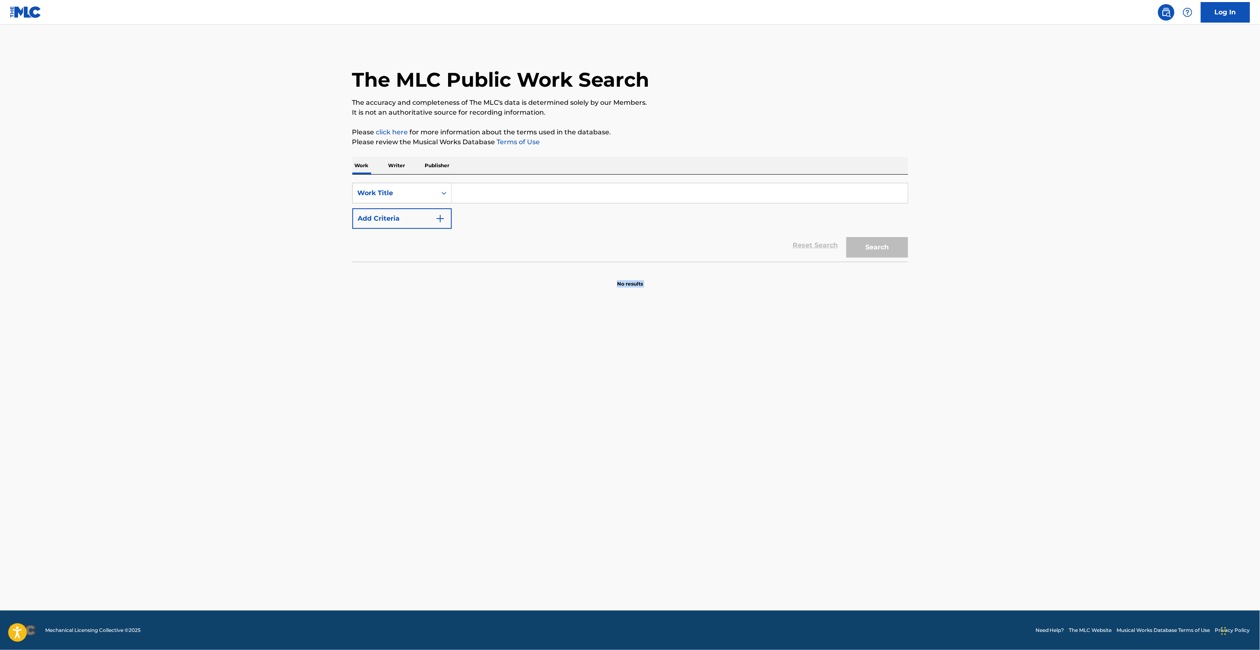
click at [688, 470] on main "The MLC Public Work Search The accuracy and completeness of The MLC's data is d…" at bounding box center [630, 318] width 1260 height 586
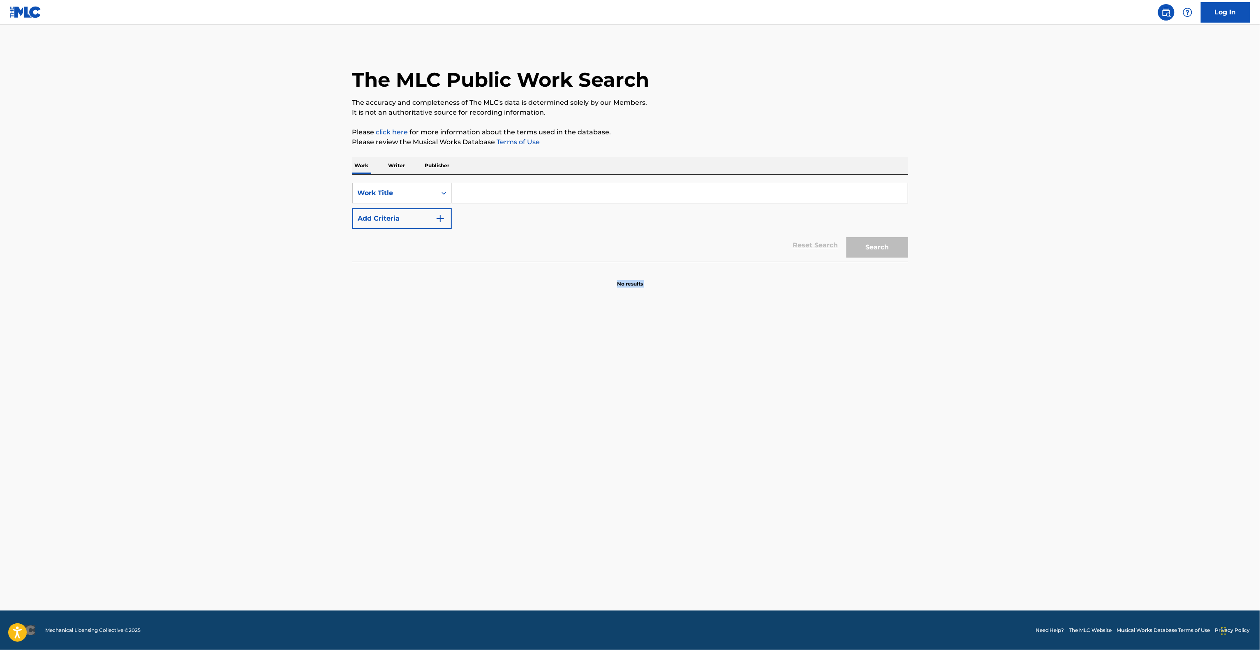
click at [688, 470] on main "The MLC Public Work Search The accuracy and completeness of The MLC's data is d…" at bounding box center [630, 318] width 1260 height 586
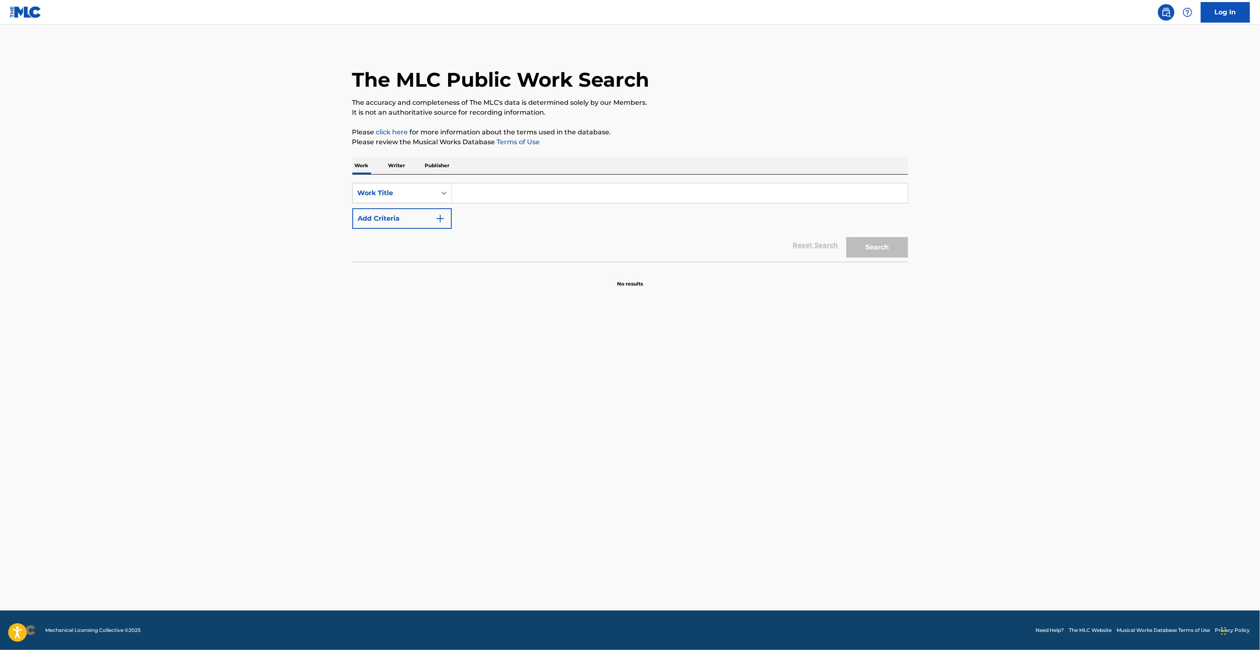
click at [688, 470] on main "The MLC Public Work Search The accuracy and completeness of The MLC's data is d…" at bounding box center [630, 318] width 1260 height 586
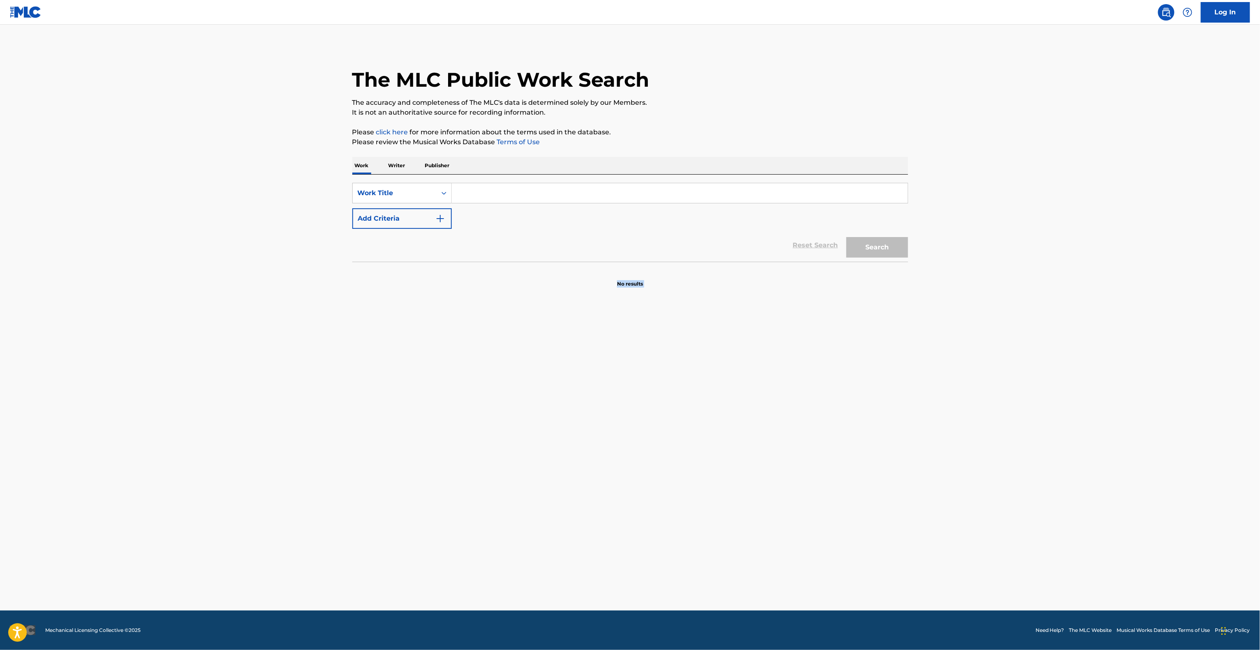
click at [688, 470] on main "The MLC Public Work Search The accuracy and completeness of The MLC's data is d…" at bounding box center [630, 318] width 1260 height 586
click
drag, startPoint x: 688, startPoint y: 470, endPoint x: 685, endPoint y: 464, distance: 6.3
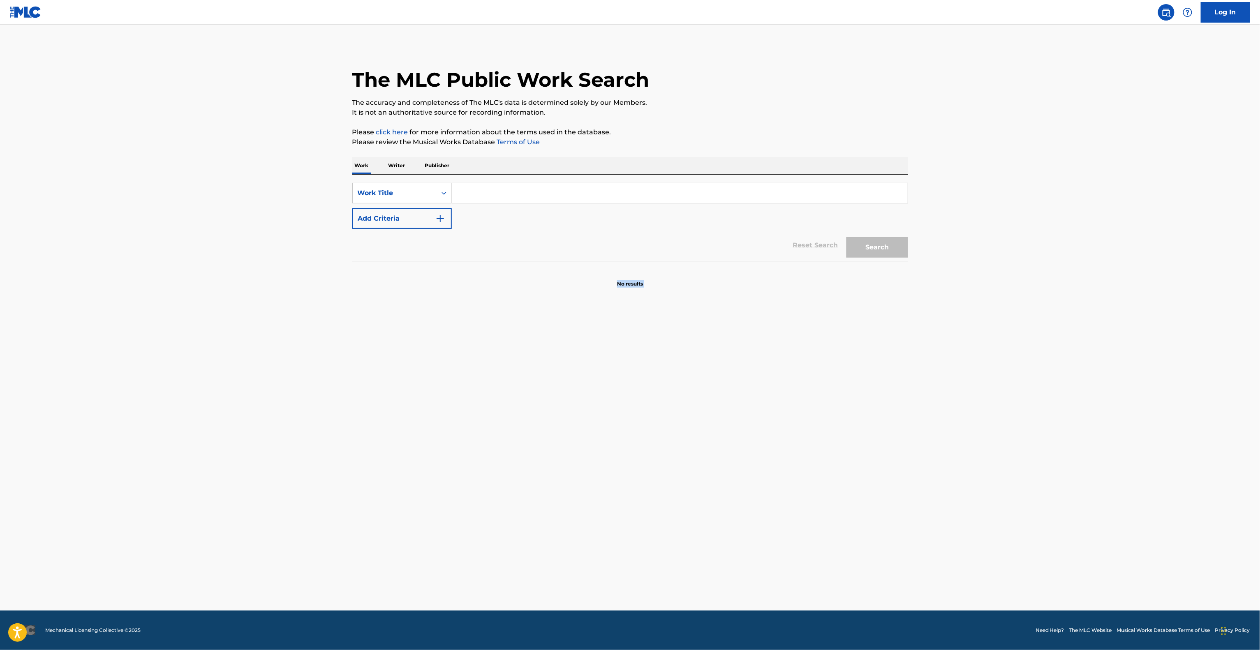
drag, startPoint x: 723, startPoint y: 431, endPoint x: 723, endPoint y: 426, distance: 5.4
drag, startPoint x: 723, startPoint y: 417, endPoint x: 719, endPoint y: 434, distance: 17.6
drag, startPoint x: 744, startPoint y: 405, endPoint x: 742, endPoint y: 412, distance: 6.7
drag, startPoint x: 739, startPoint y: 393, endPoint x: 743, endPoint y: 385, distance: 8.8
drag, startPoint x: 705, startPoint y: 366, endPoint x: 703, endPoint y: 361, distance: 5.0
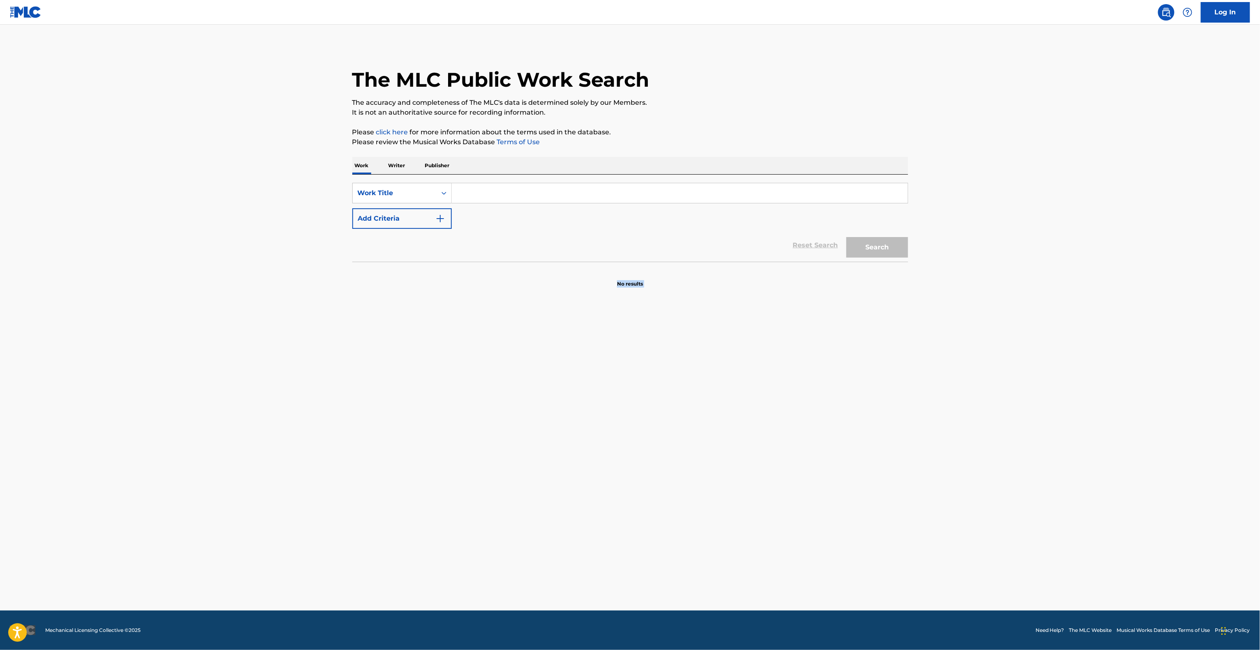
drag, startPoint x: 689, startPoint y: 386, endPoint x: 689, endPoint y: 391, distance: 4.5
drag, startPoint x: 775, startPoint y: 402, endPoint x: 774, endPoint y: 406, distance: 4.3
drag, startPoint x: 744, startPoint y: 379, endPoint x: 738, endPoint y: 378, distance: 5.5
drag, startPoint x: 721, startPoint y: 366, endPoint x: 711, endPoint y: 356, distance: 14.0
drag, startPoint x: 756, startPoint y: 386, endPoint x: 764, endPoint y: 371, distance: 16.7
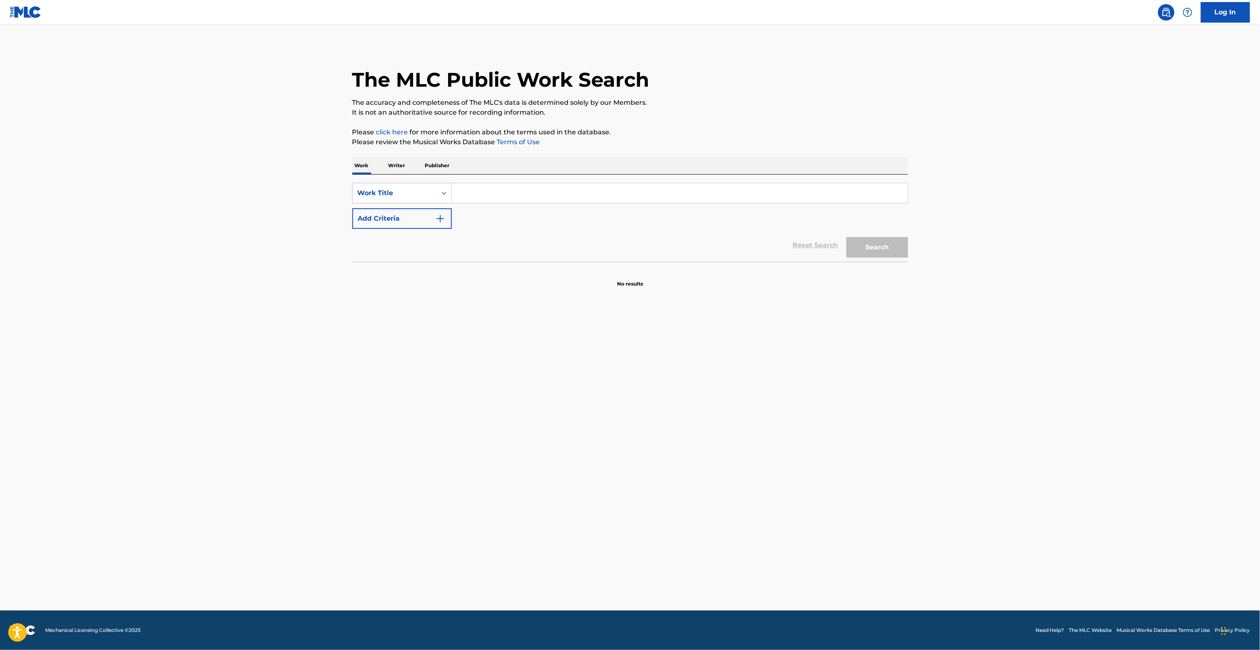
drag, startPoint x: 786, startPoint y: 358, endPoint x: 795, endPoint y: 366, distance: 11.9
drag, startPoint x: 745, startPoint y: 326, endPoint x: 737, endPoint y: 327, distance: 8.3
drag, startPoint x: 740, startPoint y: 353, endPoint x: 738, endPoint y: 347, distance: 6.1
drag, startPoint x: 735, startPoint y: 337, endPoint x: 732, endPoint y: 331, distance: 6.6
drag, startPoint x: 1086, startPoint y: 371, endPoint x: 1080, endPoint y: 371, distance: 5.3
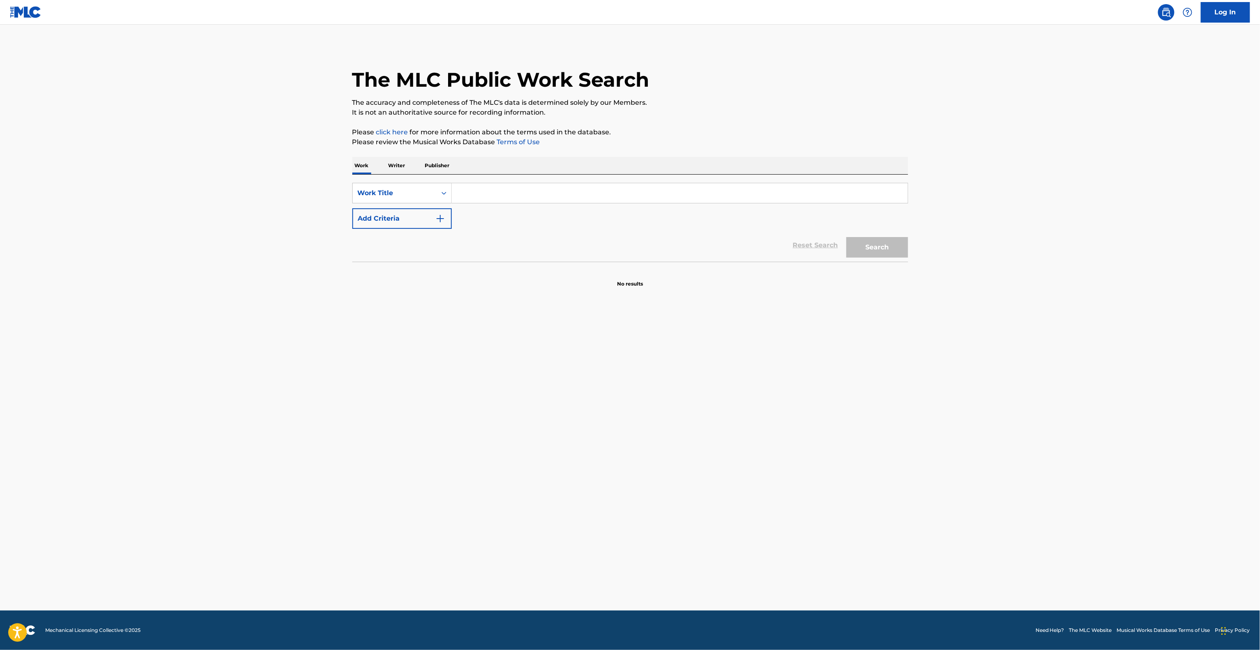
drag, startPoint x: 1080, startPoint y: 371, endPoint x: 1067, endPoint y: 356, distance: 20.4
drag, startPoint x: 1067, startPoint y: 356, endPoint x: 1063, endPoint y: 358, distance: 4.4
drag, startPoint x: 1048, startPoint y: 370, endPoint x: 1029, endPoint y: 368, distance: 19.0
